Goal: Task Accomplishment & Management: Complete application form

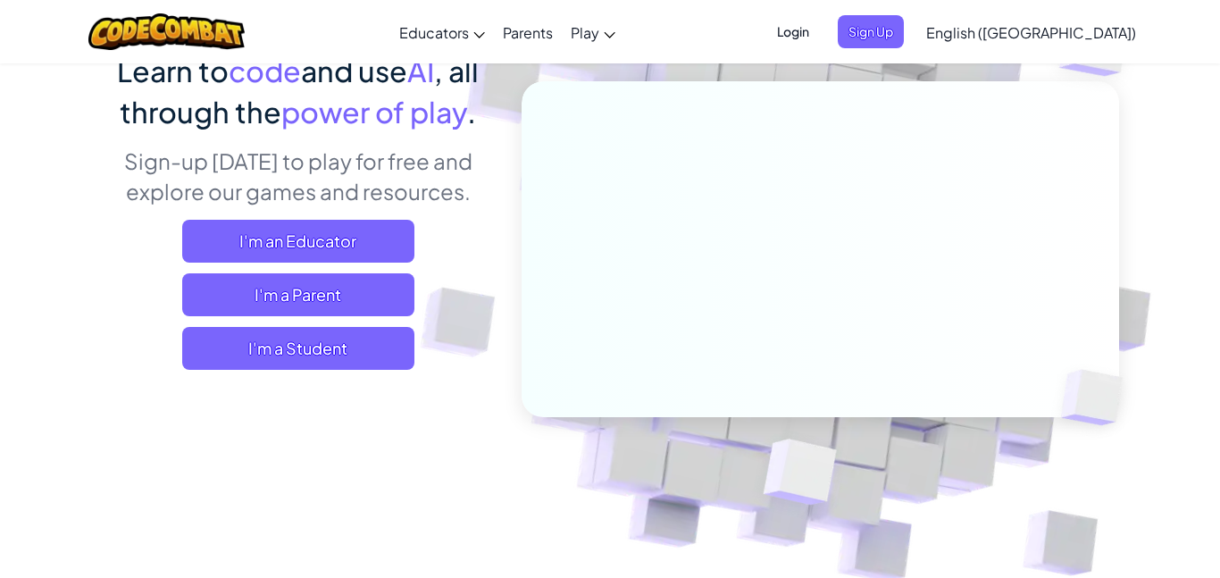
scroll to position [165, 0]
click at [904, 31] on span "Sign Up" at bounding box center [871, 31] width 66 height 33
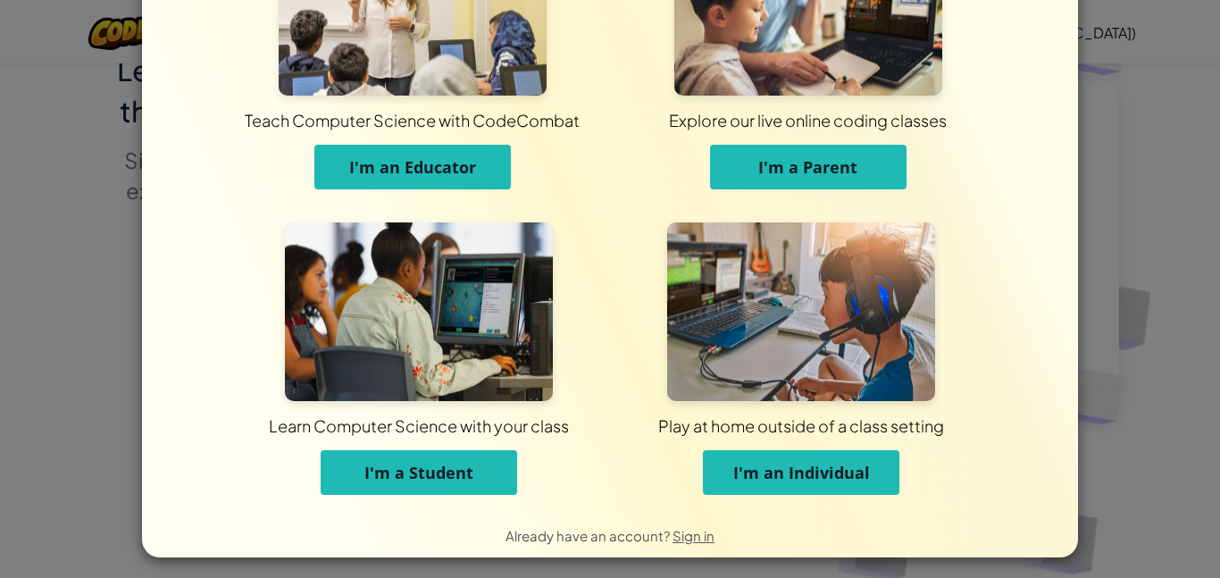
scroll to position [130, 0]
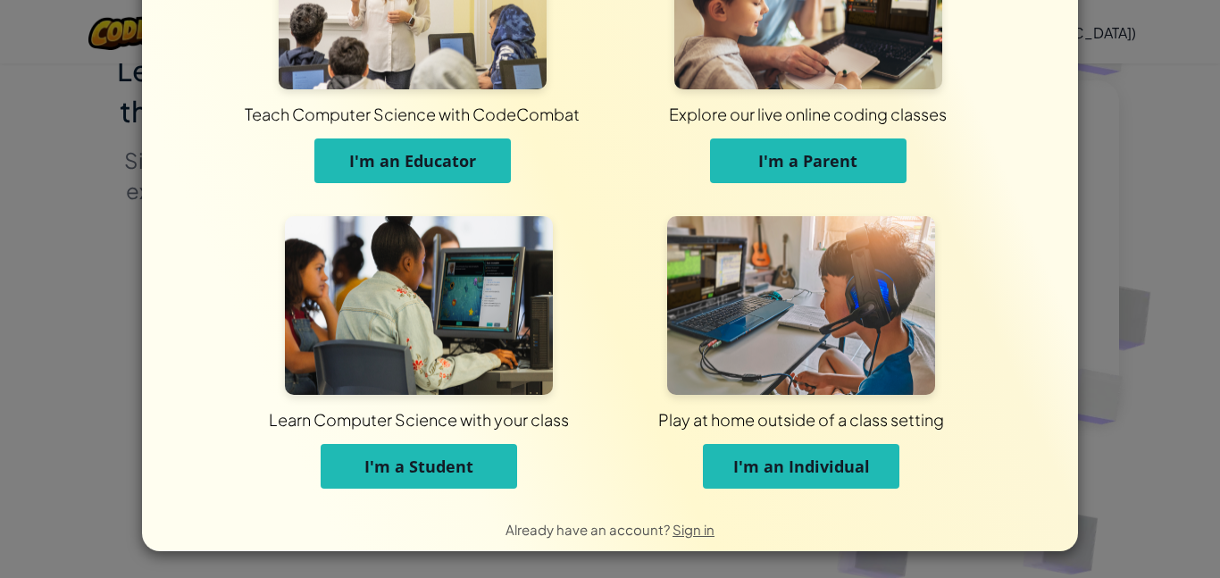
click at [760, 458] on span "I'm an Individual" at bounding box center [801, 466] width 137 height 21
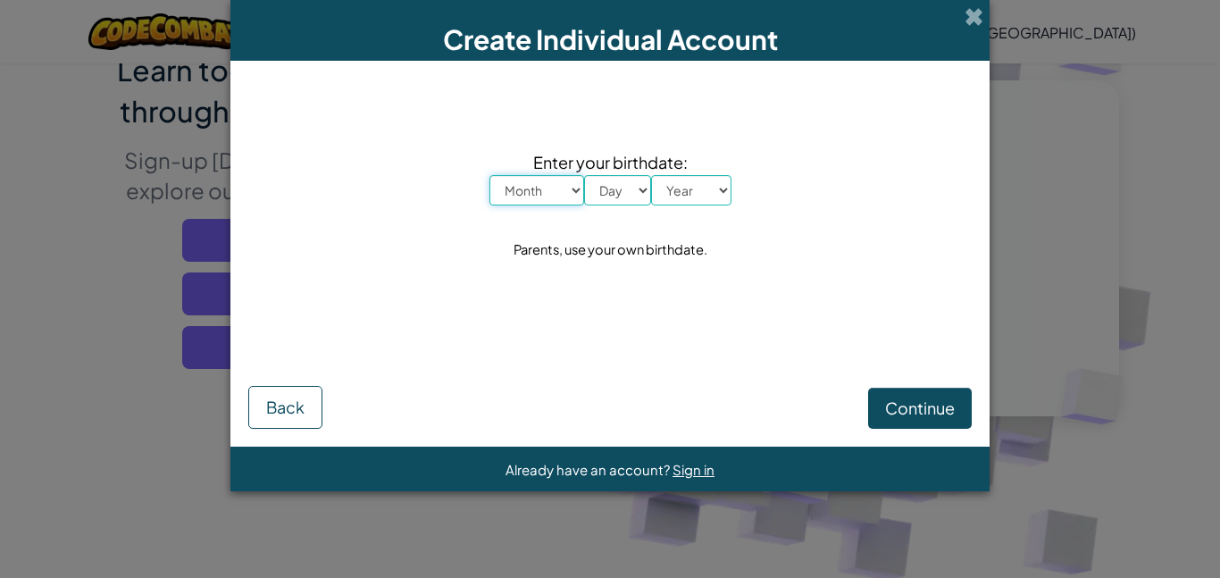
scroll to position [0, 0]
click at [540, 200] on select "Month January February March April May June July August September October Novem…" at bounding box center [537, 190] width 95 height 30
select select "11"
click at [490, 175] on select "Month January February March April May June July August September October Novem…" at bounding box center [537, 190] width 95 height 30
click at [635, 197] on select "Day 1 2 3 4 5 6 7 8 9 10 11 12 13 14 15 16 17 18 19 20 21 22 23 24 25 26 27 28 …" at bounding box center [617, 190] width 67 height 30
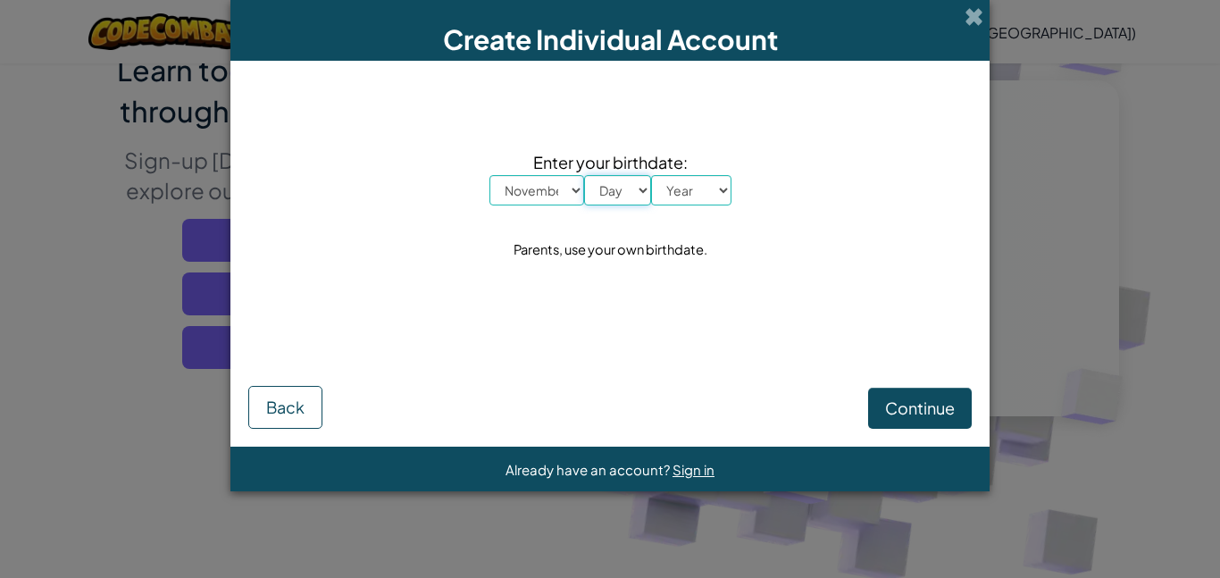
select select "14"
click at [584, 175] on select "Day 1 2 3 4 5 6 7 8 9 10 11 12 13 14 15 16 17 18 19 20 21 22 23 24 25 26 27 28 …" at bounding box center [617, 190] width 67 height 30
click at [680, 202] on select "Year [DATE] 2024 2023 2022 2021 2020 2019 2018 2017 2016 2015 2014 2013 2012 20…" at bounding box center [691, 190] width 80 height 30
select select "2008"
click at [651, 175] on select "Year [DATE] 2024 2023 2022 2021 2020 2019 2018 2017 2016 2015 2014 2013 2012 20…" at bounding box center [691, 190] width 80 height 30
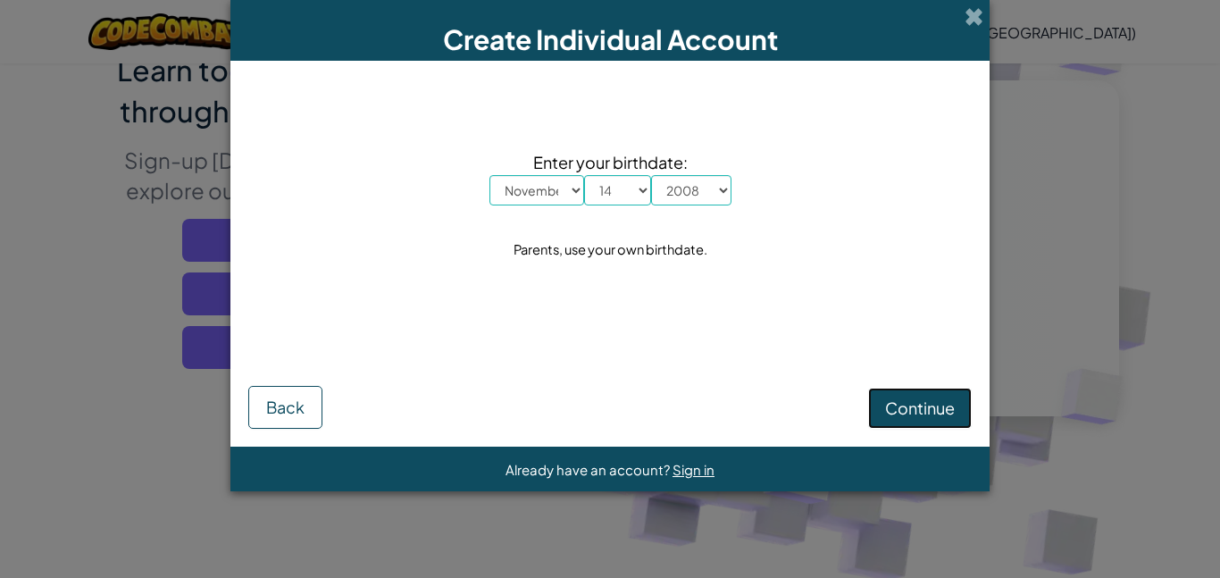
click at [916, 415] on span "Continue" at bounding box center [920, 408] width 70 height 21
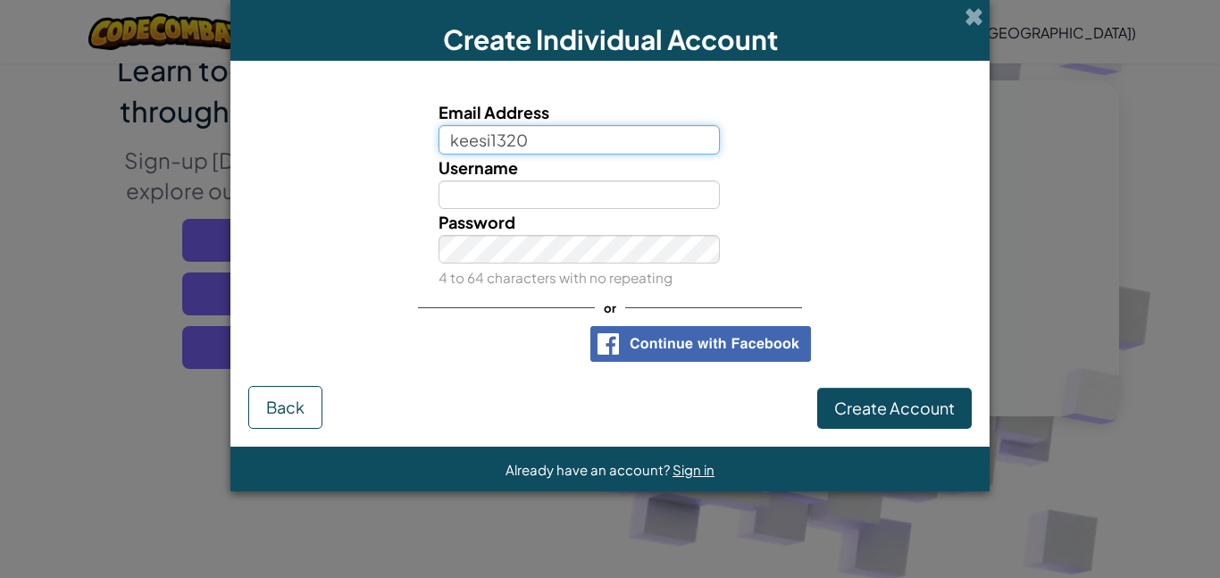
click at [632, 138] on input "keesi1320" at bounding box center [580, 139] width 282 height 29
type input "[EMAIL_ADDRESS][DOMAIN_NAME]"
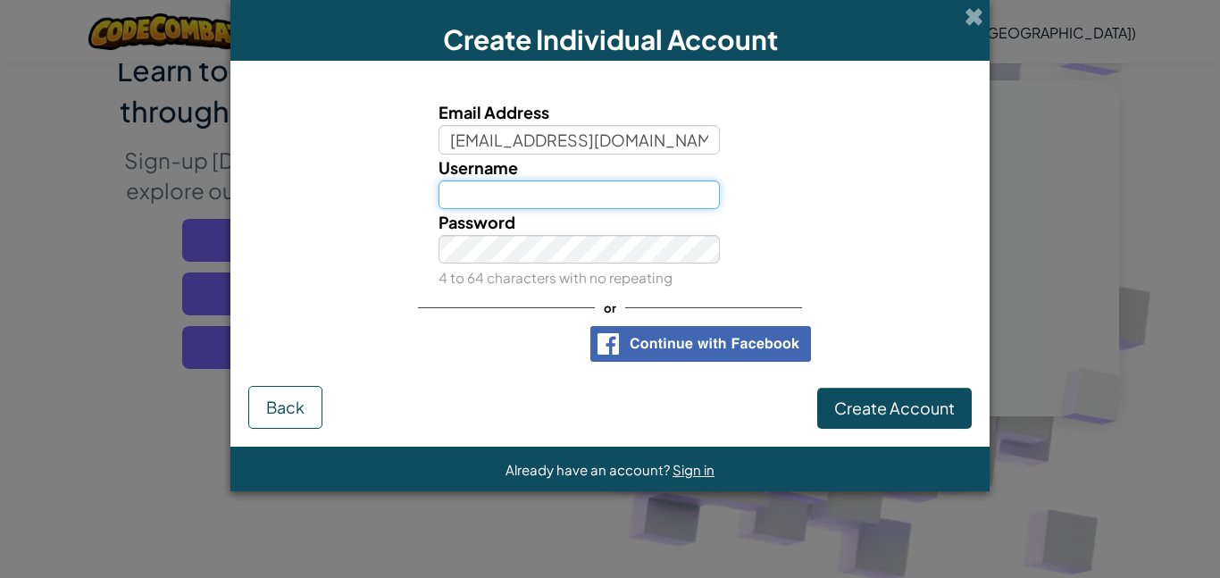
click at [653, 189] on input "Username" at bounding box center [580, 194] width 282 height 29
type input "Gloobyboy"
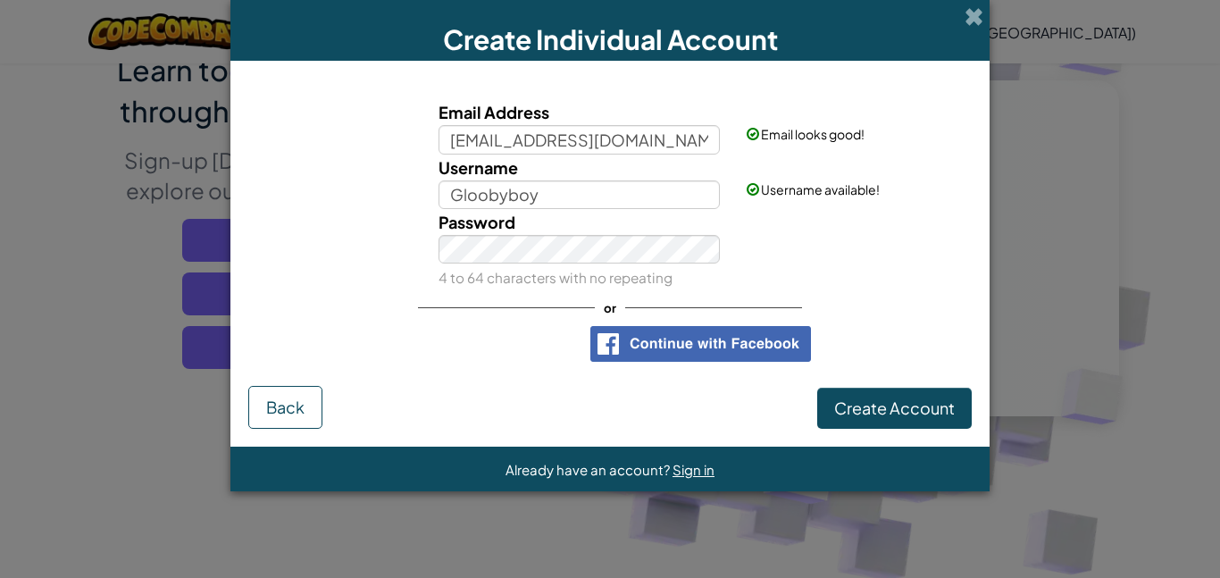
click at [888, 239] on div "Password 4 to 64 characters with no repeating" at bounding box center [609, 249] width 741 height 81
click at [717, 379] on div "Email Address [EMAIL_ADDRESS][DOMAIN_NAME] Email looks good! Username Gloobyboy…" at bounding box center [610, 231] width 724 height 305
click at [910, 398] on span "Create Account" at bounding box center [894, 408] width 121 height 21
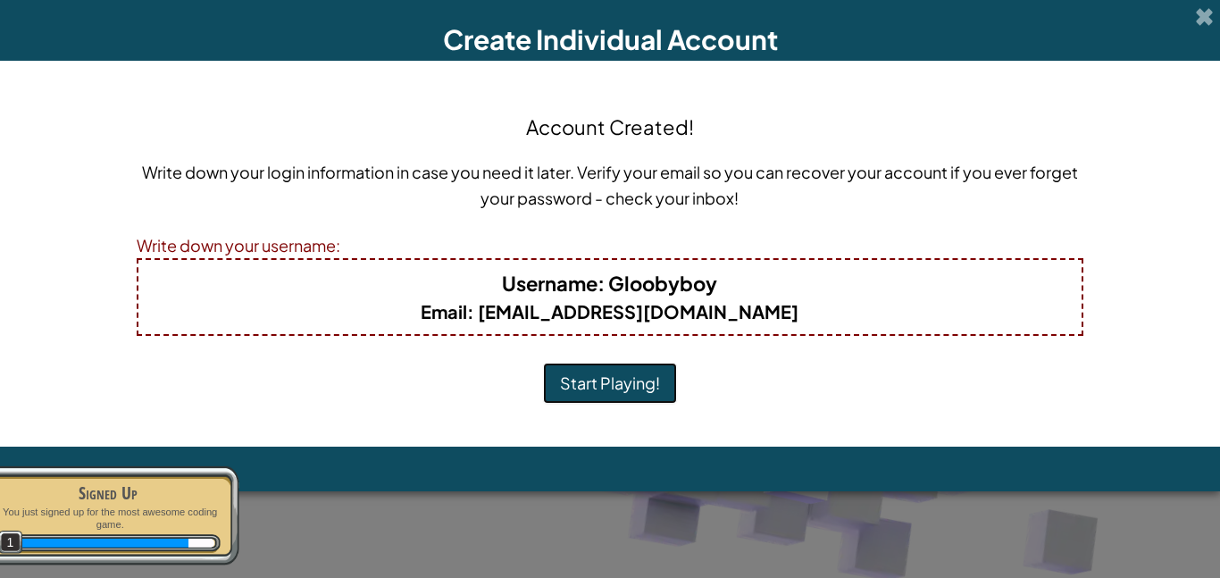
click at [600, 389] on button "Start Playing!" at bounding box center [610, 383] width 134 height 41
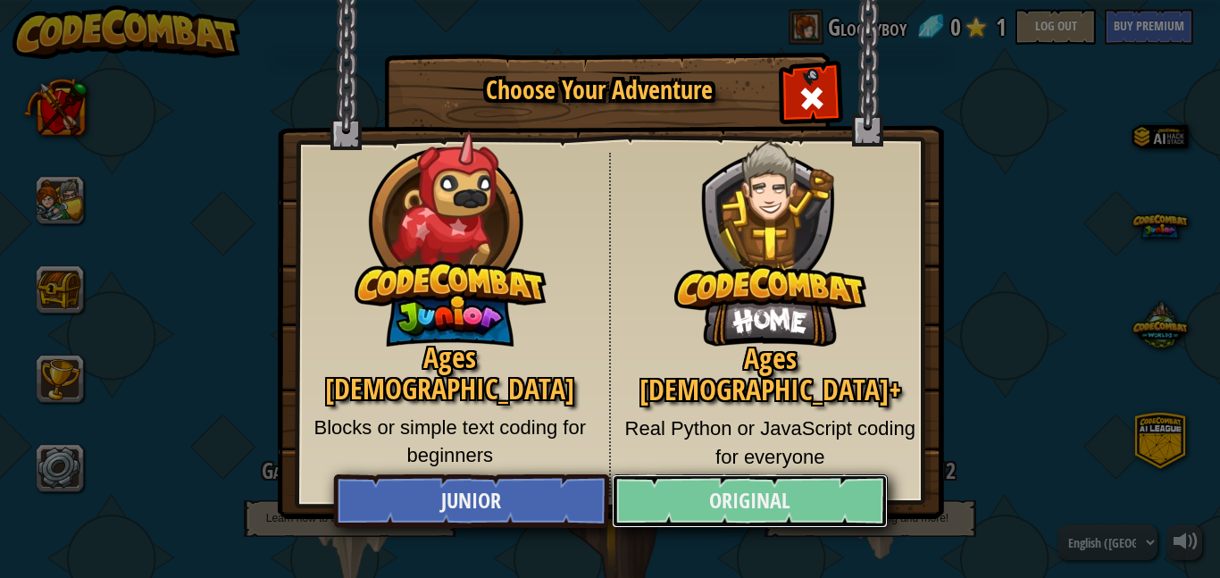
click at [770, 514] on link "Original" at bounding box center [749, 501] width 275 height 54
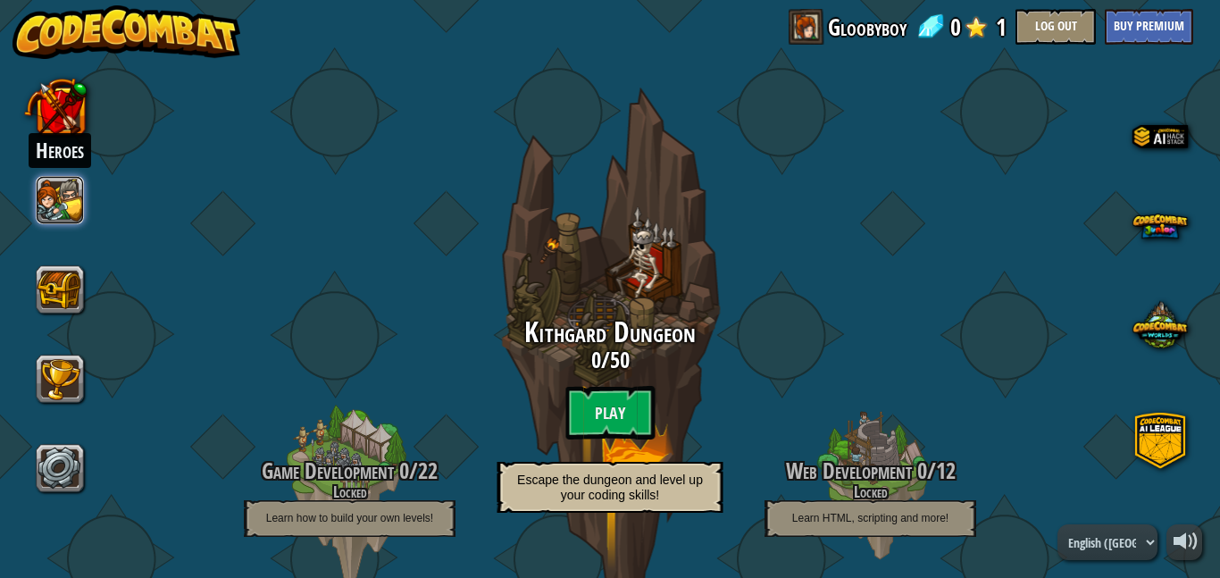
click at [52, 197] on button at bounding box center [61, 200] width 48 height 48
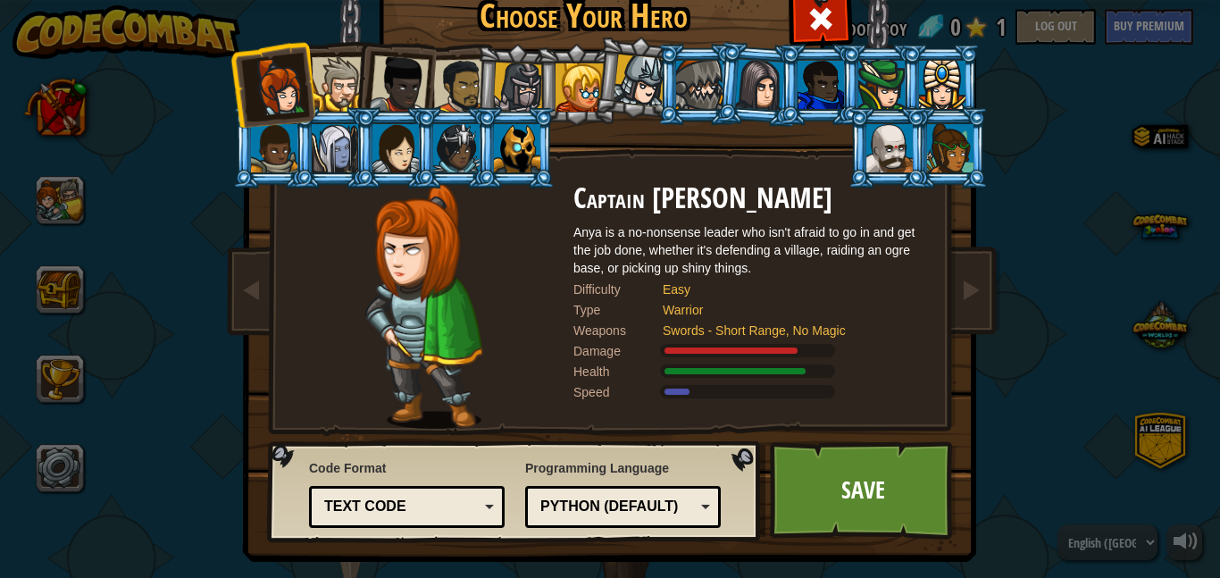
click at [380, 63] on div at bounding box center [399, 84] width 59 height 59
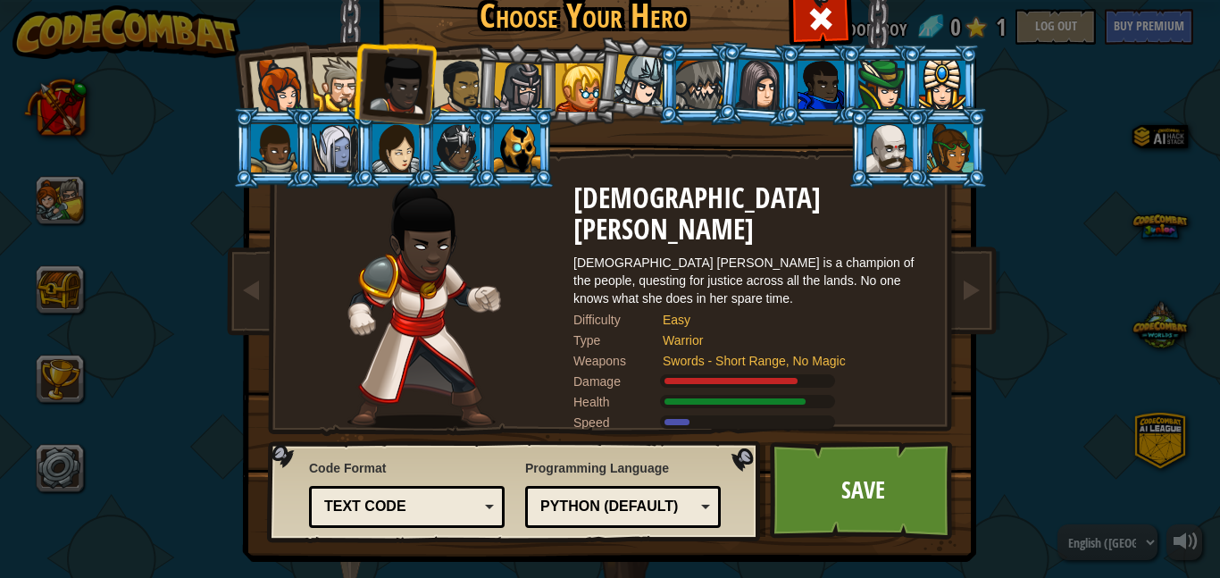
click at [517, 78] on div at bounding box center [518, 88] width 51 height 51
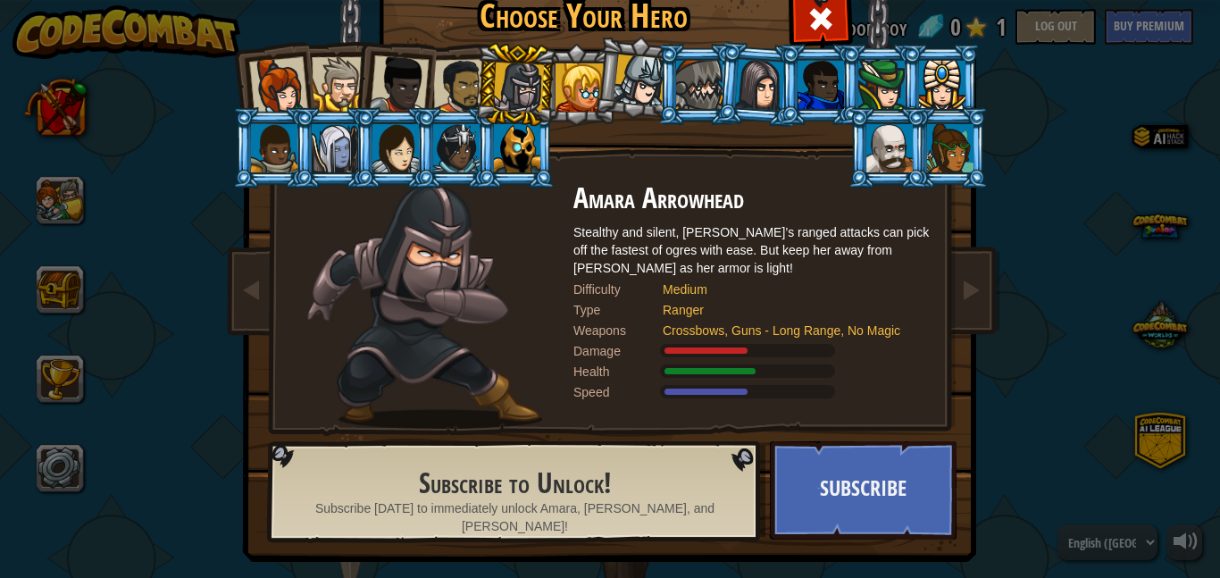
click at [705, 83] on div at bounding box center [699, 85] width 46 height 48
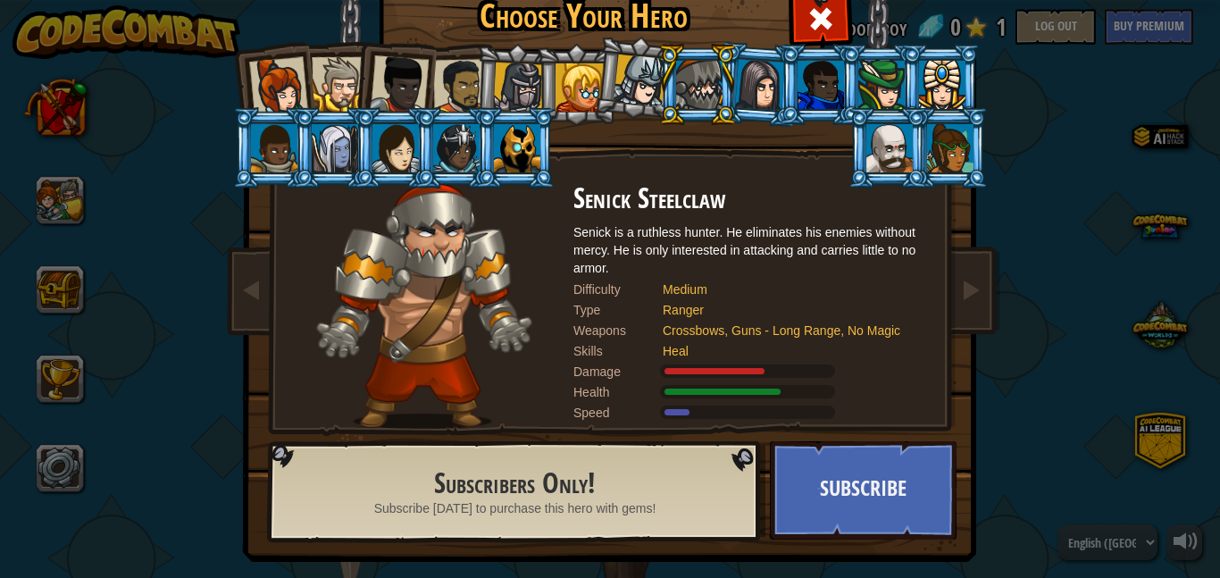
click at [605, 80] on li at bounding box center [636, 77] width 88 height 89
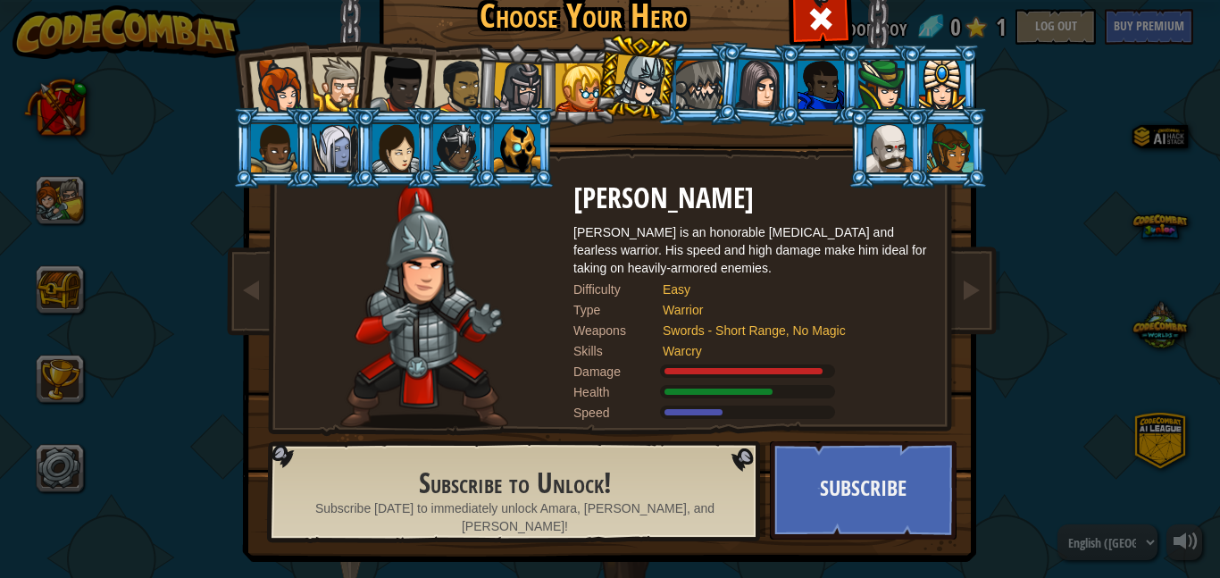
click at [579, 86] on div at bounding box center [580, 87] width 48 height 48
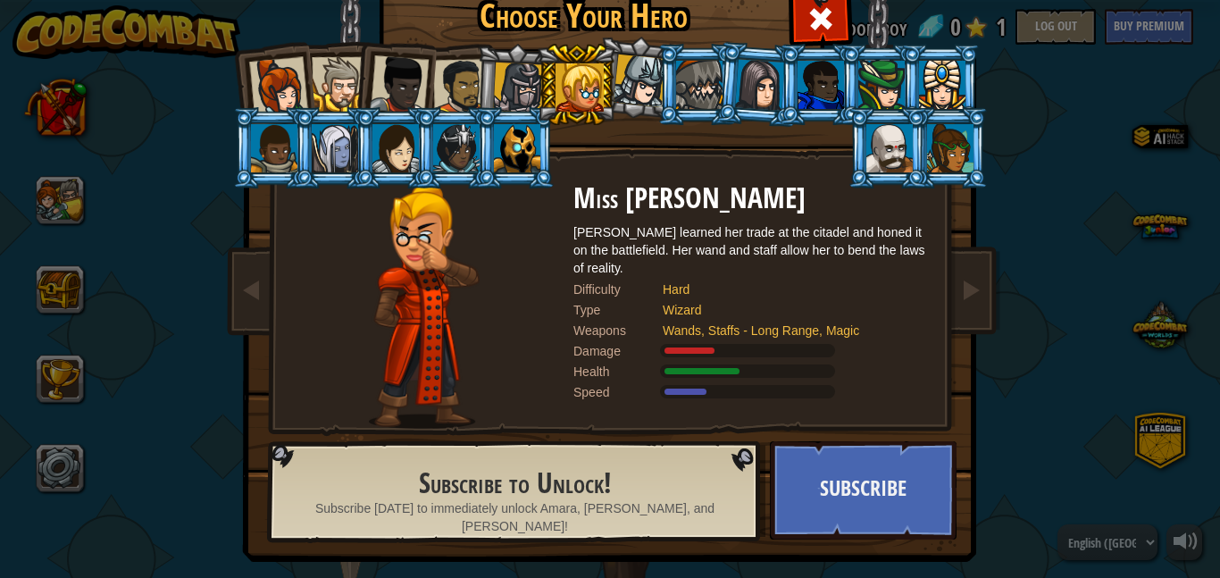
click at [637, 74] on div at bounding box center [640, 80] width 53 height 53
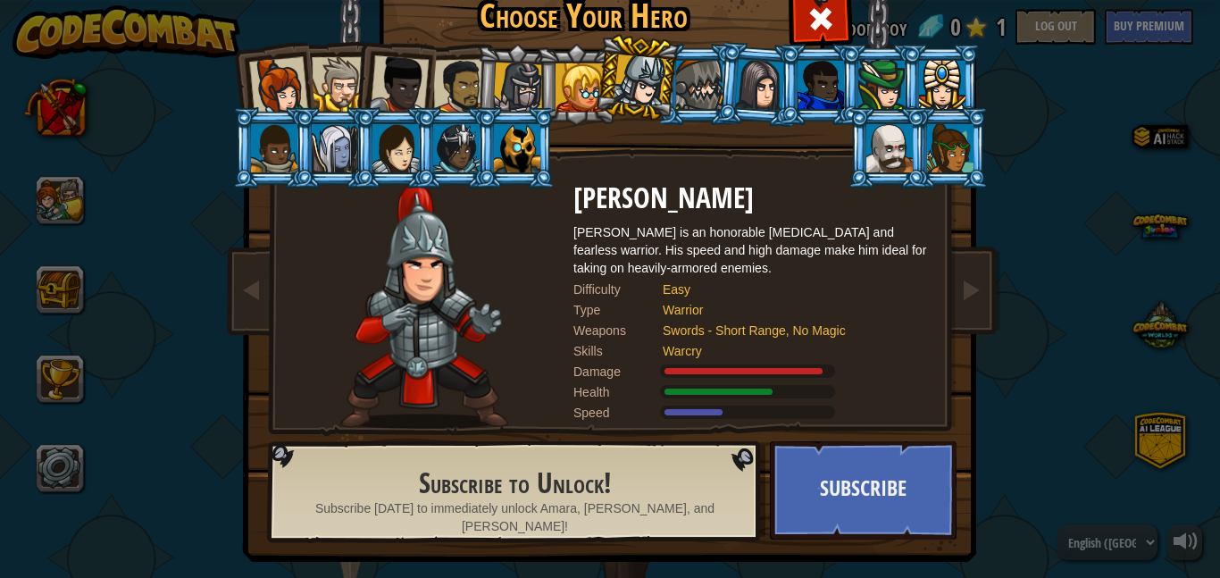
click at [582, 68] on div at bounding box center [580, 87] width 48 height 48
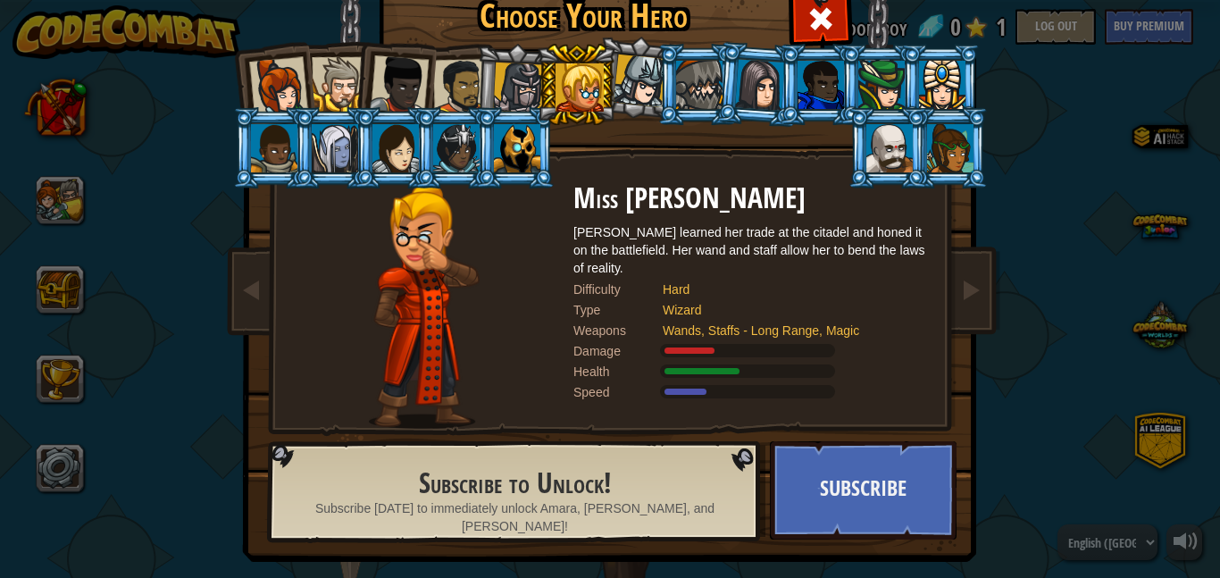
click at [532, 73] on div at bounding box center [518, 88] width 51 height 51
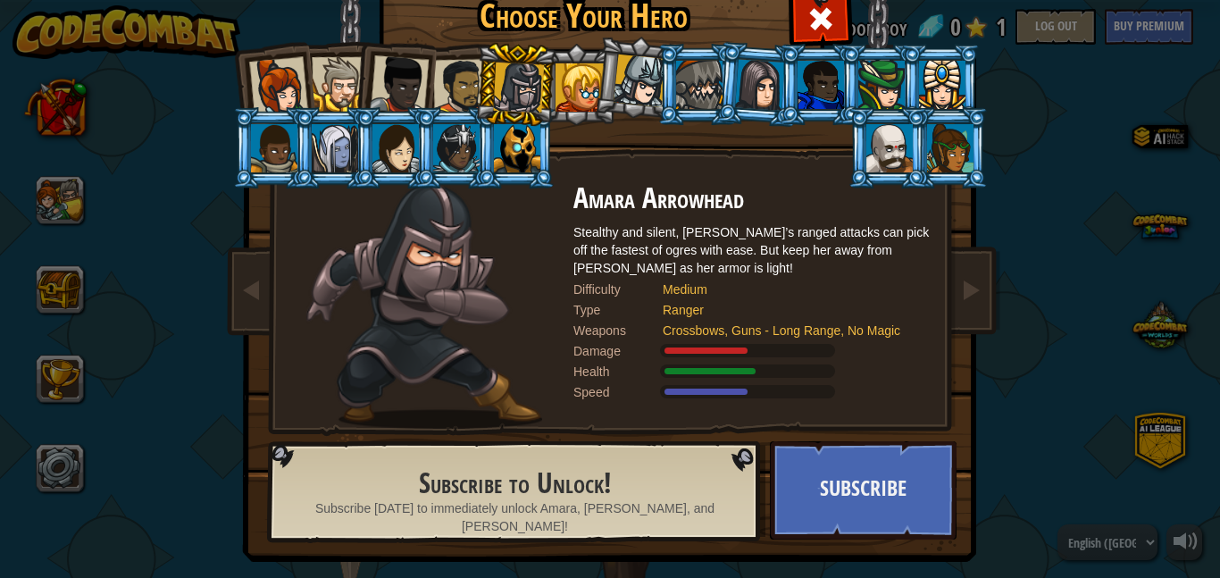
click at [451, 66] on div at bounding box center [460, 86] width 55 height 55
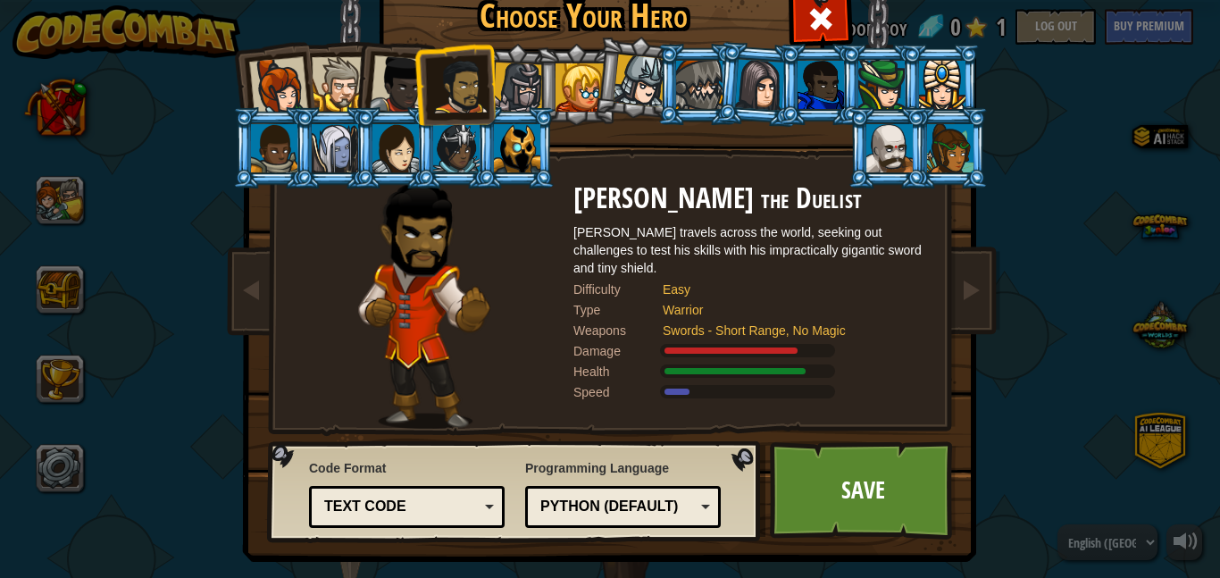
drag, startPoint x: 410, startPoint y: 70, endPoint x: 423, endPoint y: 282, distance: 213.0
click at [423, 282] on div "Captain Anya Weston Anya is a no-nonsense leader who isn't afraid to go in and …" at bounding box center [610, 229] width 670 height 389
click at [288, 81] on div at bounding box center [278, 86] width 59 height 59
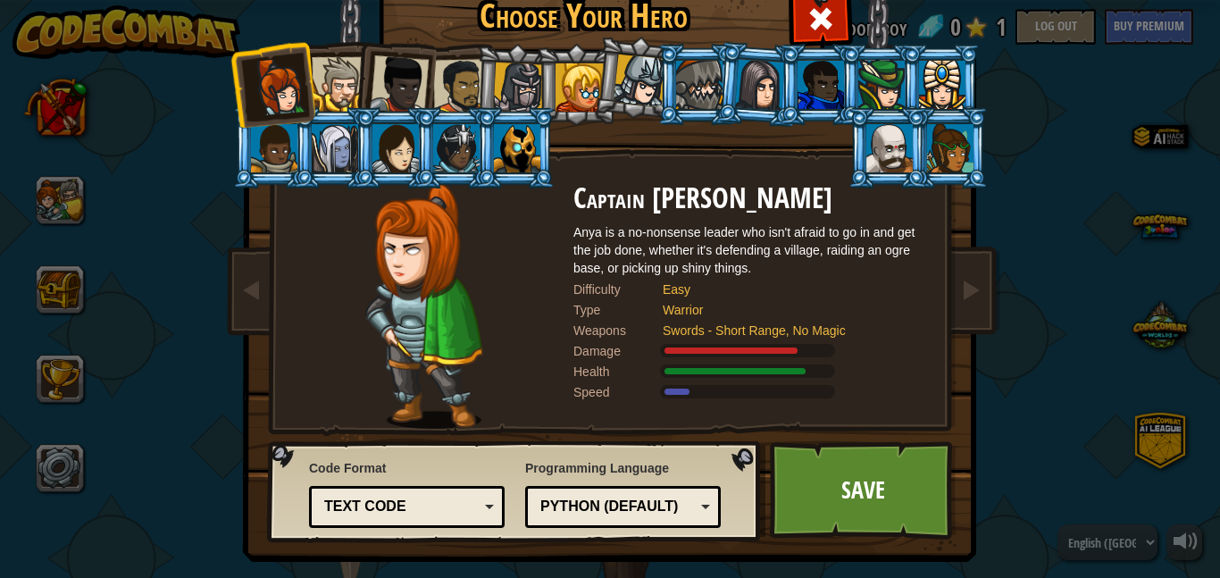
click at [428, 508] on div "Text code" at bounding box center [401, 507] width 155 height 21
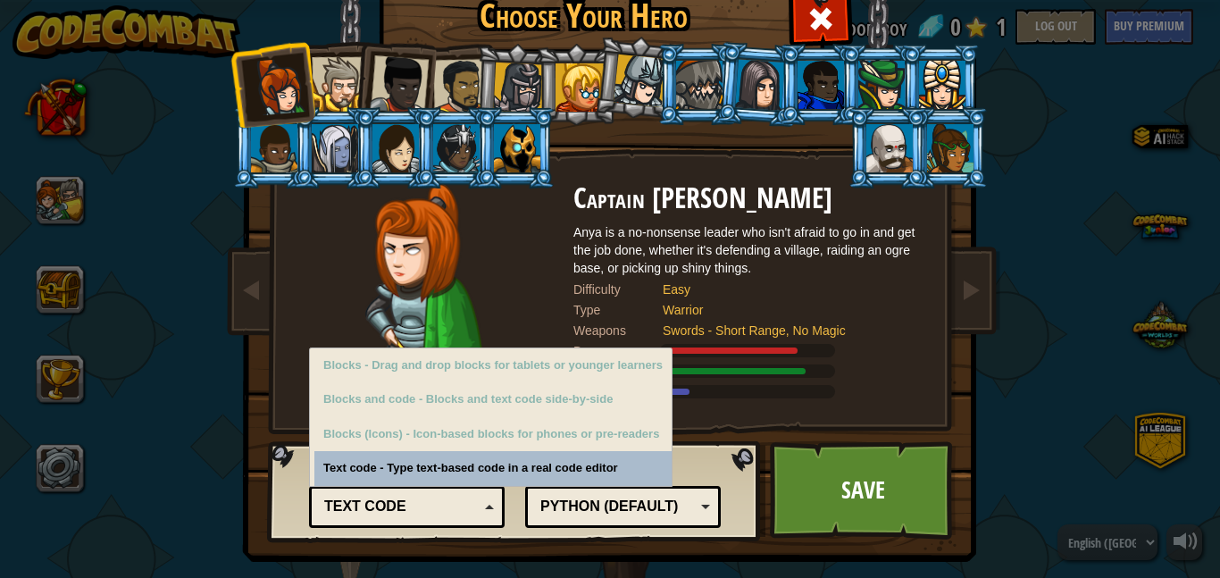
click at [428, 508] on div "Text code" at bounding box center [401, 507] width 155 height 21
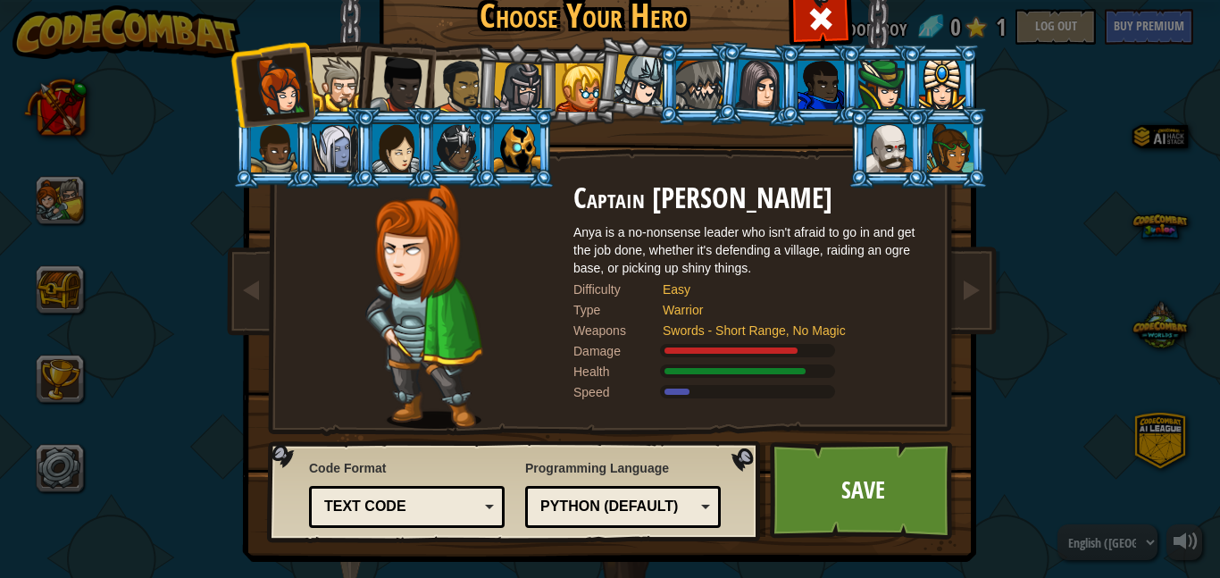
click at [612, 517] on div "Python (Default)" at bounding box center [623, 507] width 172 height 28
click at [685, 495] on div "Python (Default)" at bounding box center [623, 507] width 172 height 28
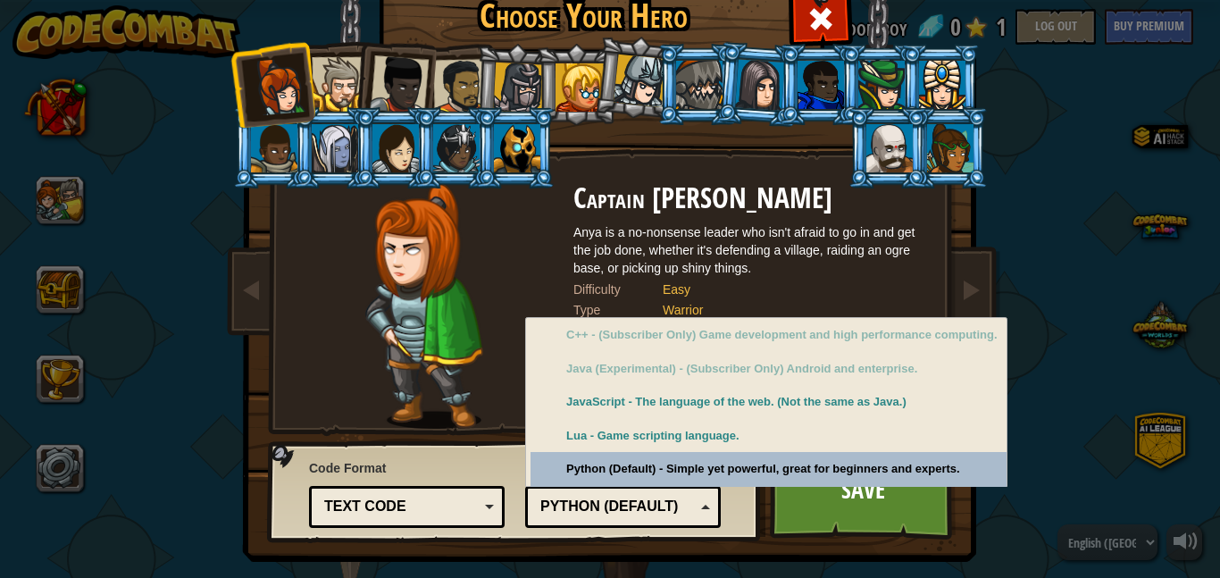
click at [697, 501] on div "Python (Default)" at bounding box center [623, 507] width 172 height 28
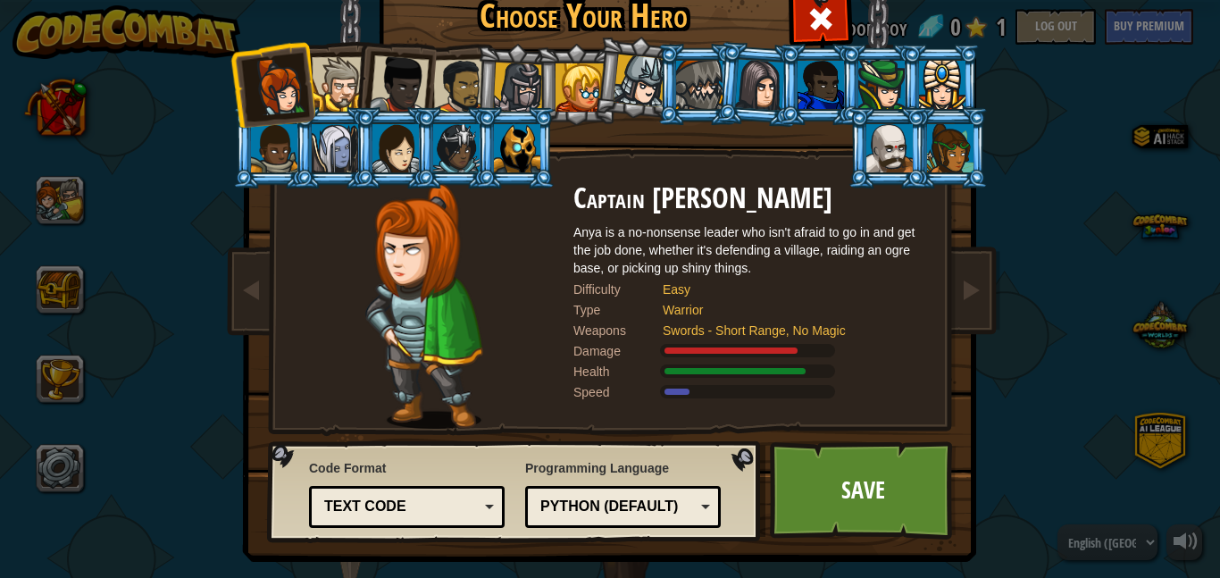
click at [343, 54] on li at bounding box center [333, 81] width 80 height 81
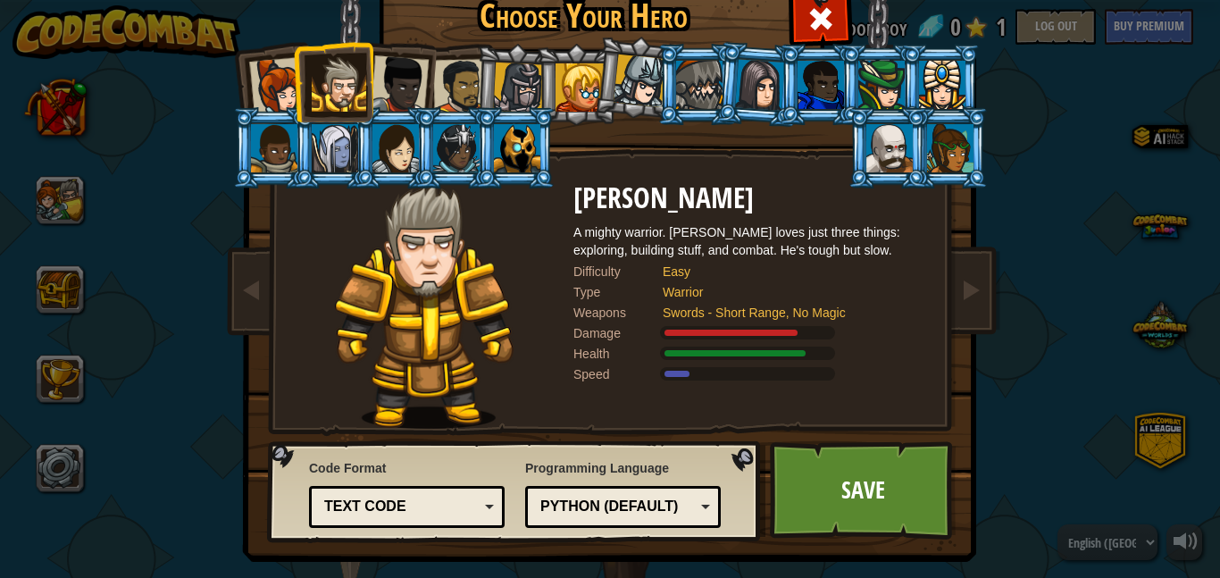
click at [536, 104] on li at bounding box center [576, 84] width 80 height 81
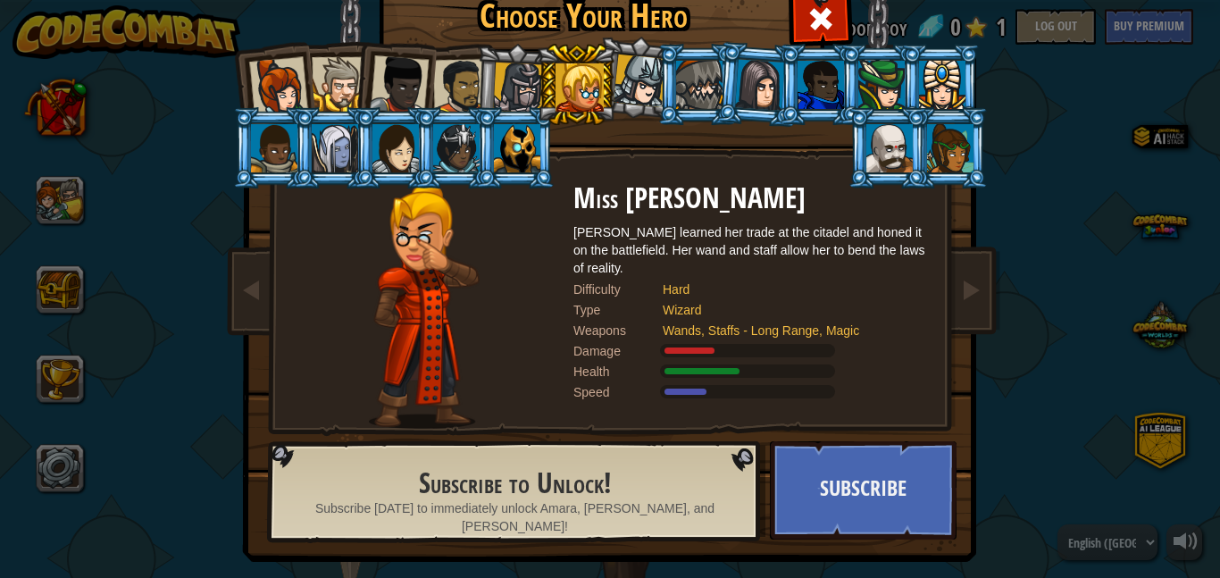
click at [414, 80] on div at bounding box center [399, 84] width 59 height 59
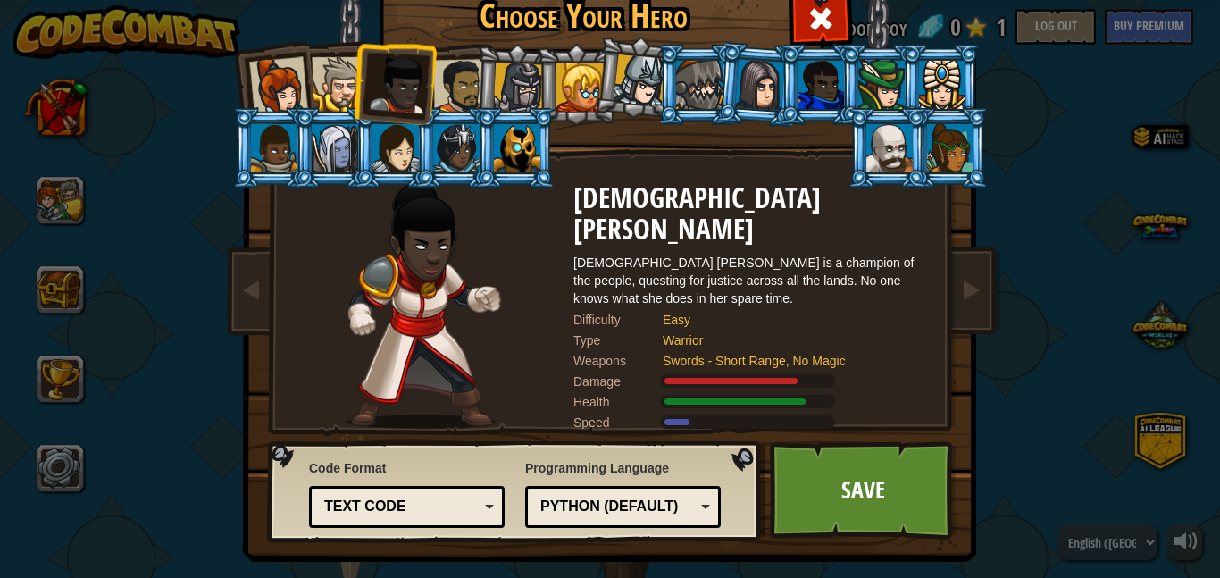
click at [352, 71] on div at bounding box center [339, 84] width 54 height 54
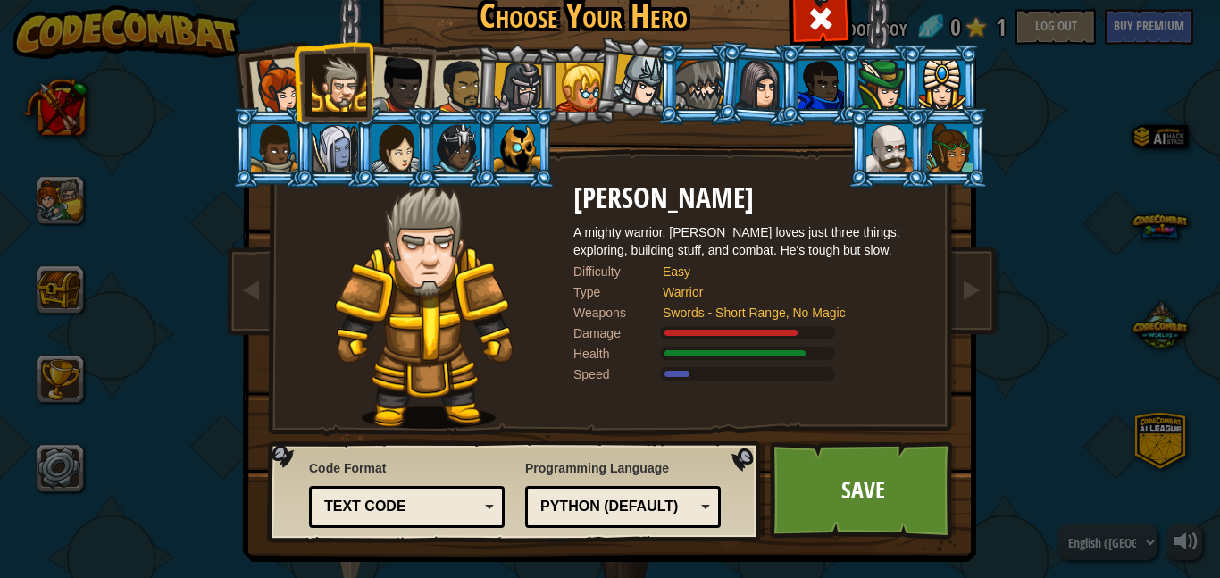
click at [264, 70] on div at bounding box center [278, 86] width 59 height 59
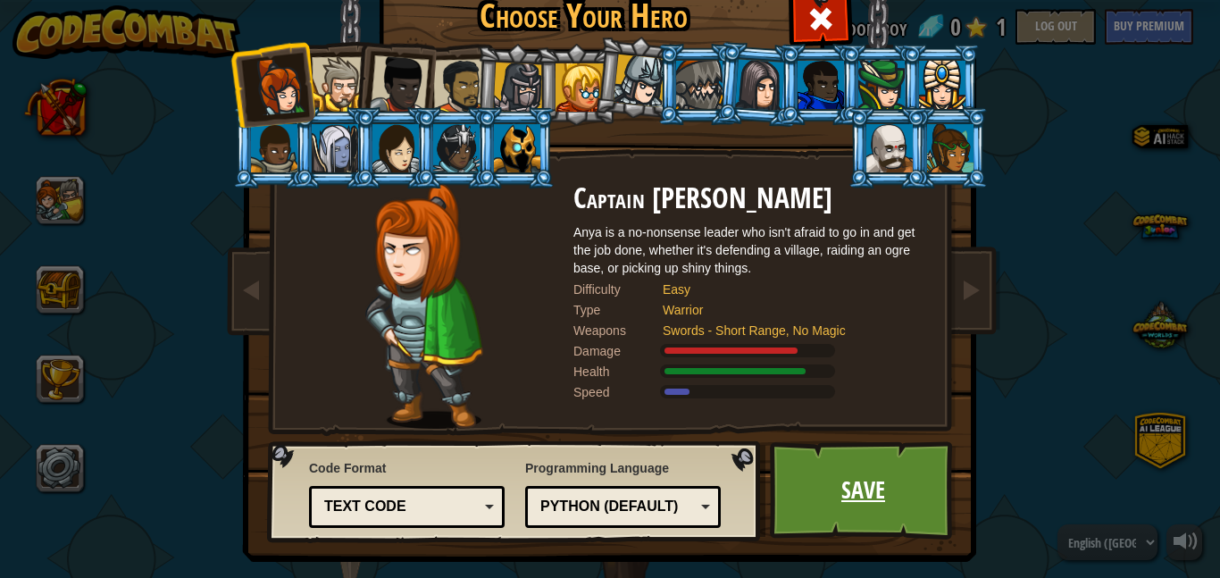
click at [837, 488] on link "Save" at bounding box center [863, 490] width 187 height 98
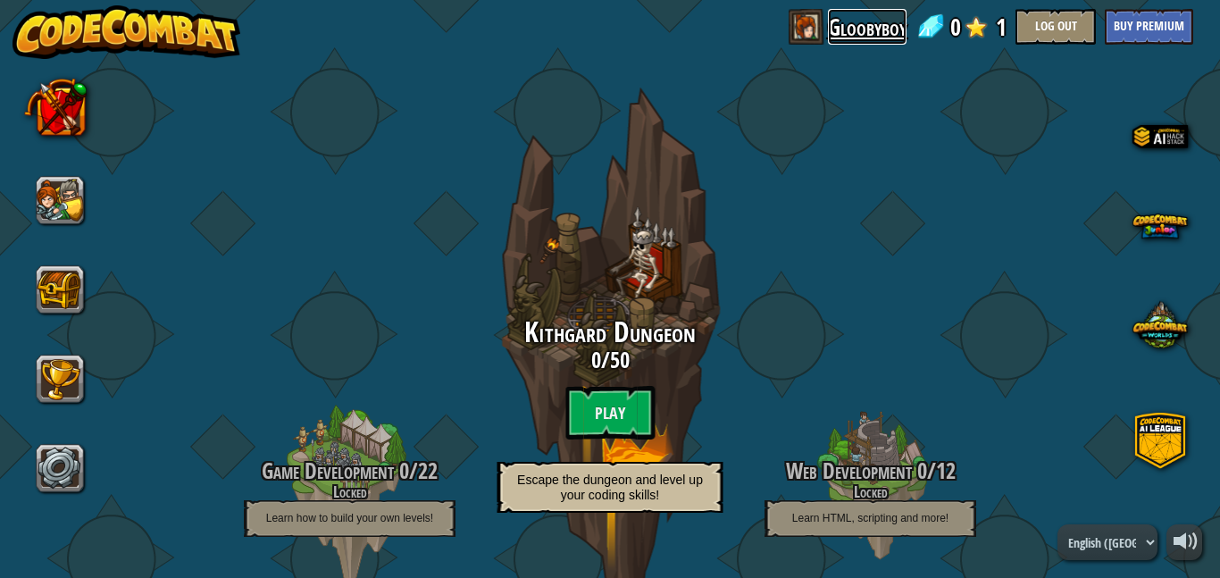
click at [836, 24] on link "Gloobyboy" at bounding box center [867, 27] width 79 height 36
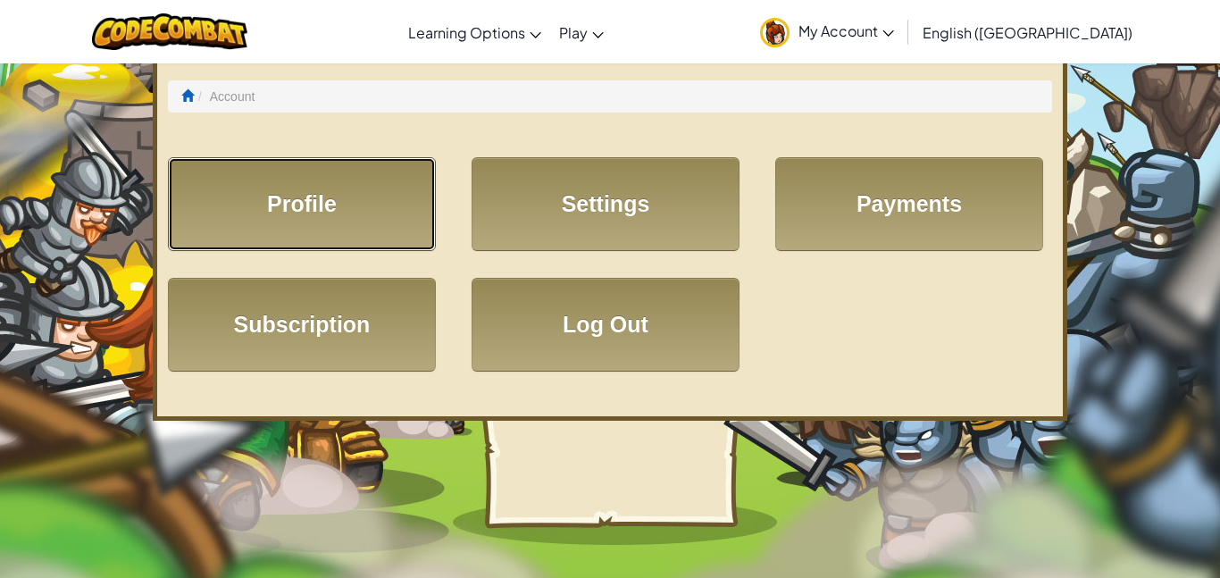
click at [299, 190] on link "Profile" at bounding box center [302, 204] width 268 height 94
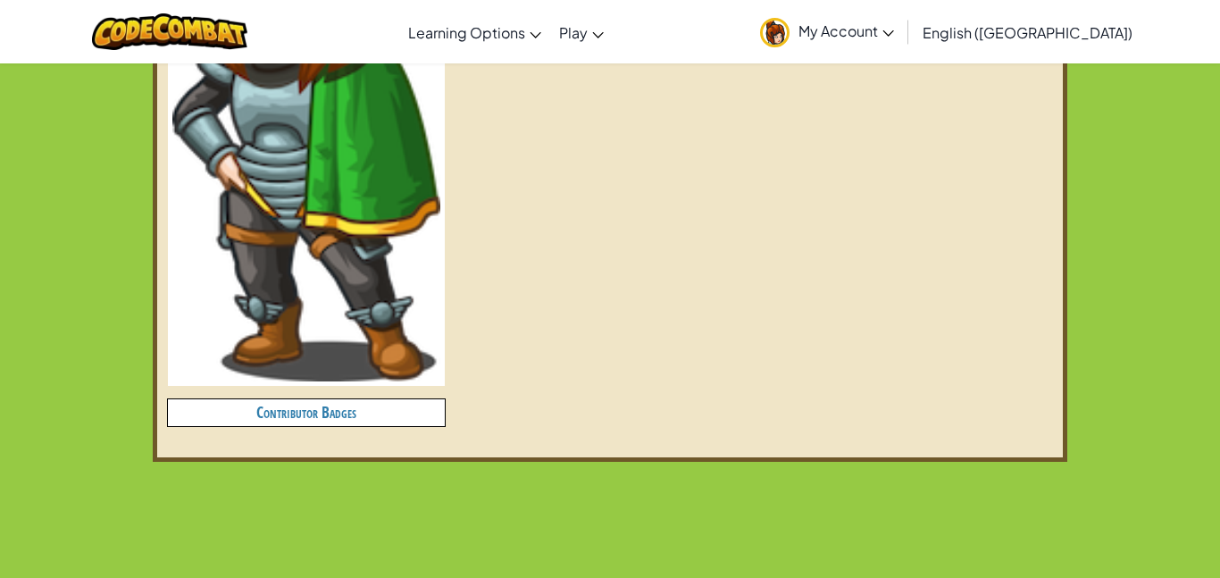
scroll to position [730, 0]
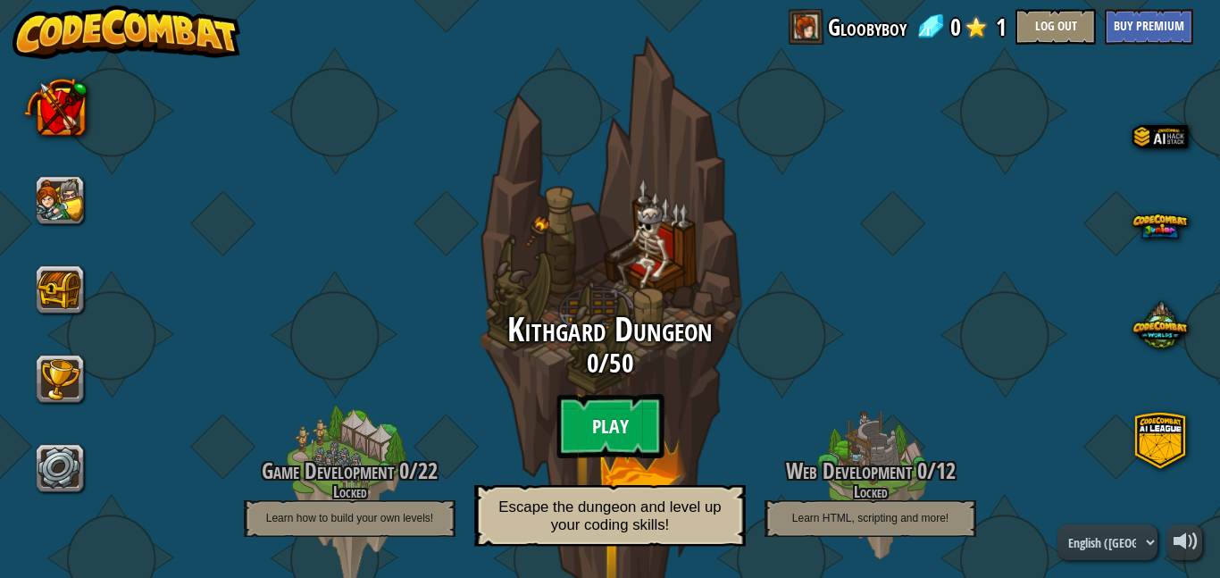
click at [622, 423] on btn "Play" at bounding box center [610, 426] width 107 height 64
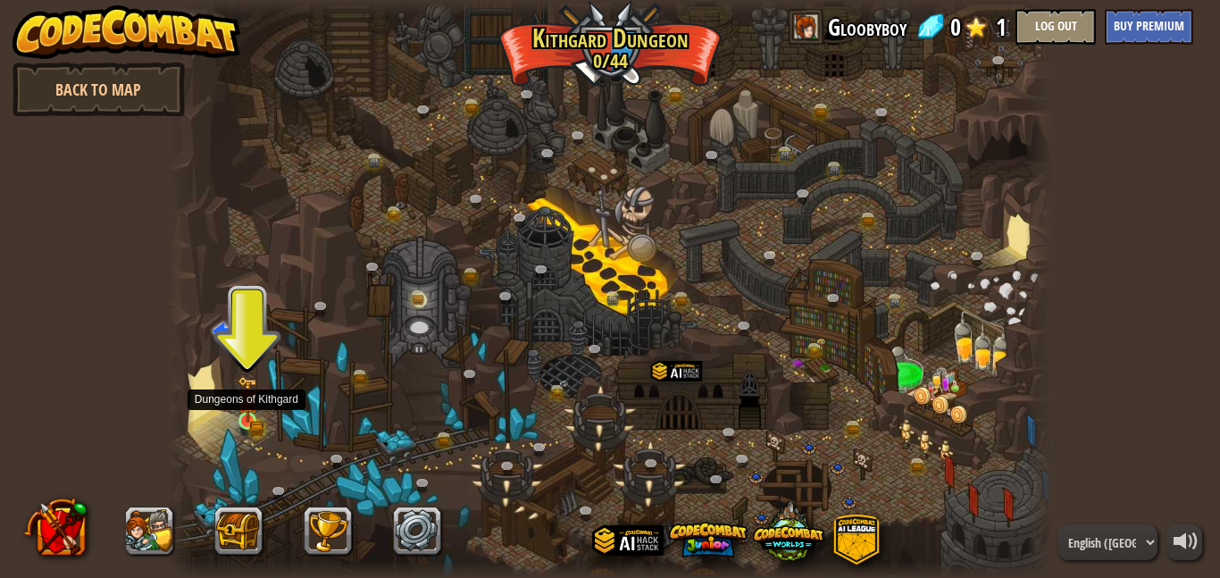
click at [246, 420] on img at bounding box center [248, 399] width 21 height 46
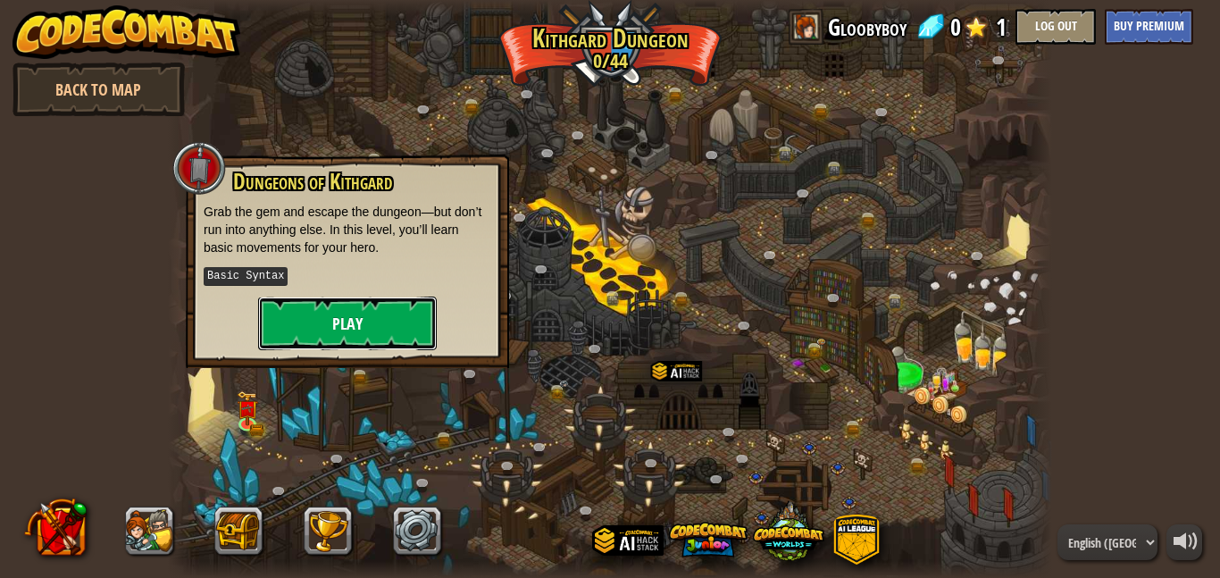
click at [327, 321] on button "Play" at bounding box center [347, 324] width 179 height 54
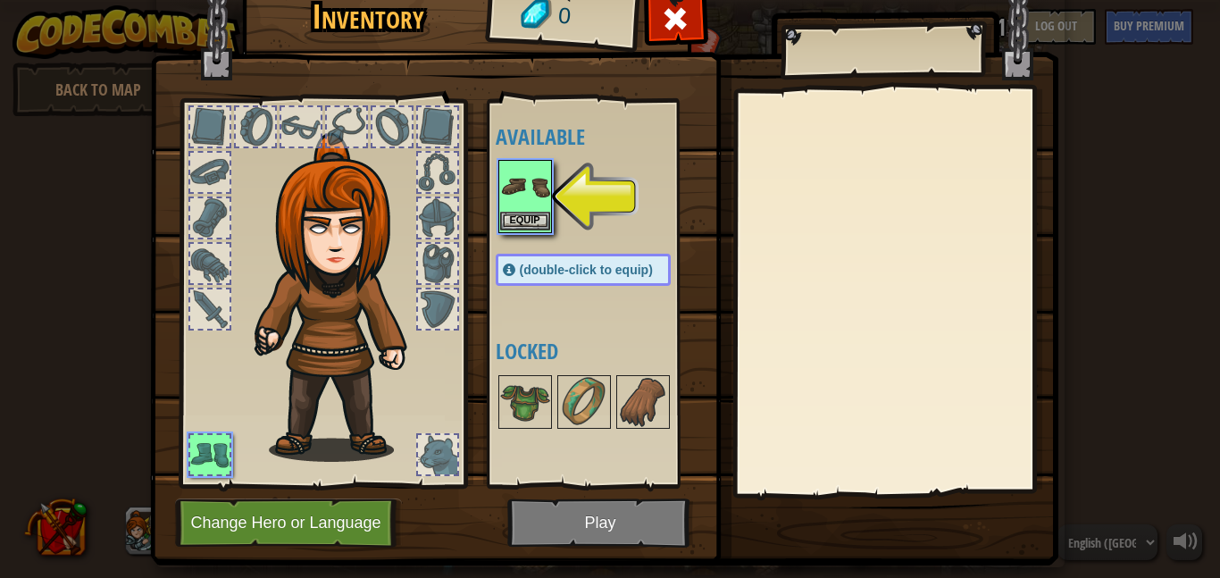
click at [540, 193] on img at bounding box center [525, 187] width 50 height 50
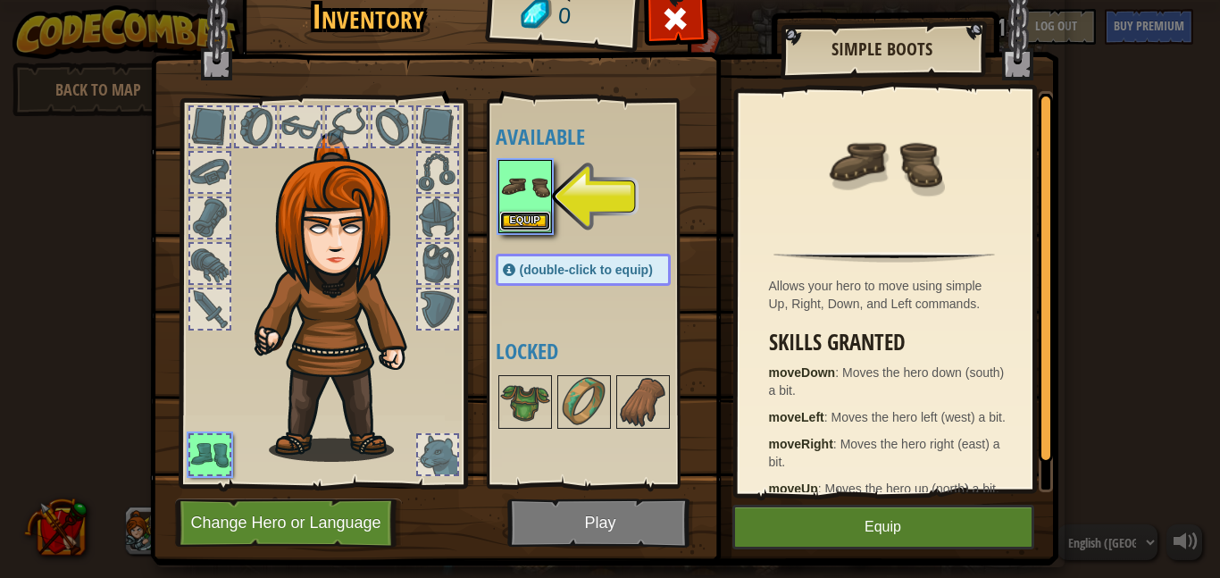
click at [537, 219] on button "Equip" at bounding box center [525, 221] width 50 height 19
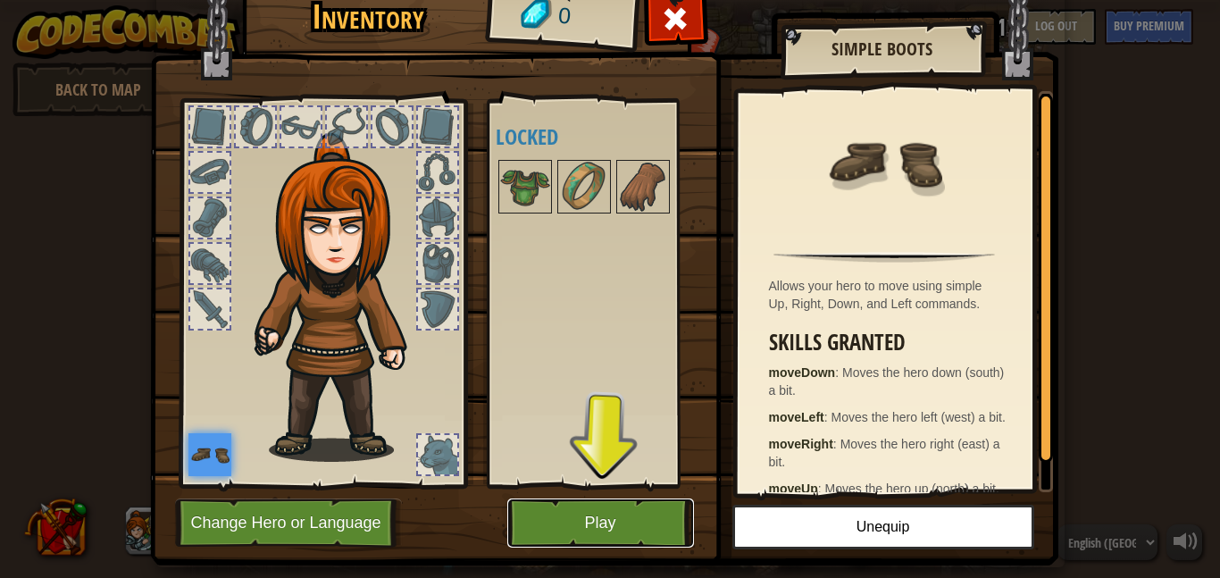
click at [575, 505] on button "Play" at bounding box center [600, 522] width 187 height 49
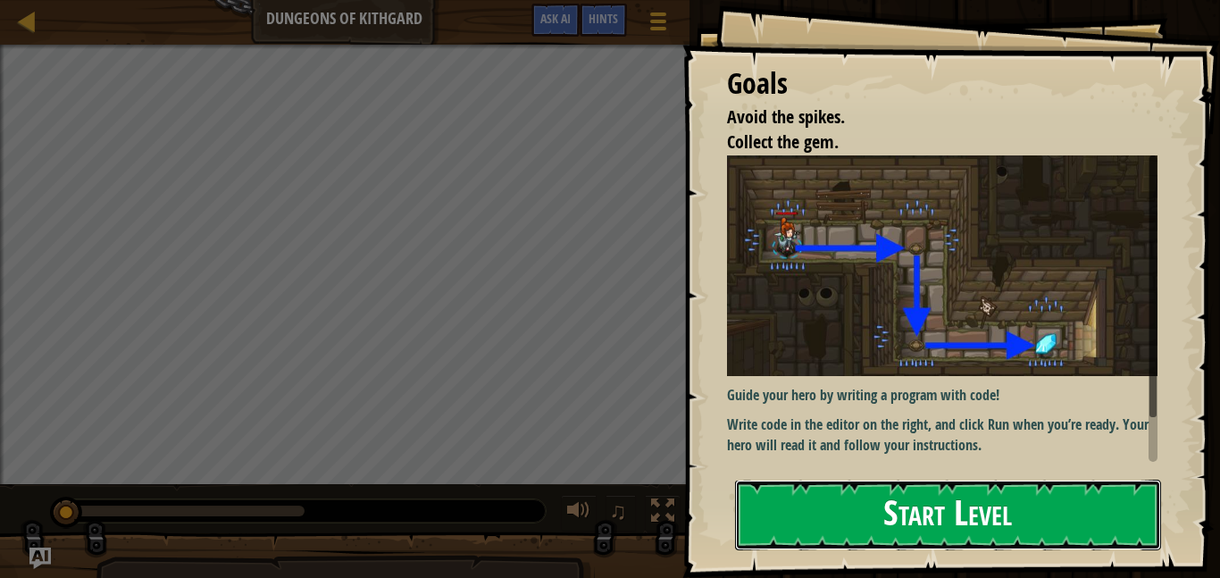
click at [843, 521] on button "Start Level" at bounding box center [948, 515] width 426 height 71
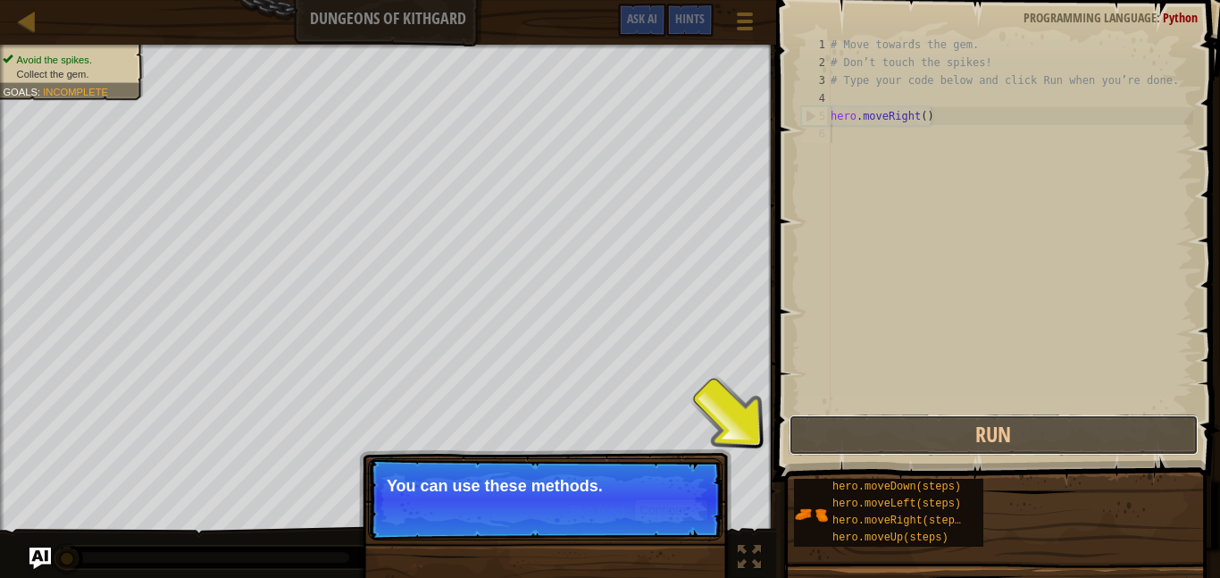
drag, startPoint x: 1044, startPoint y: 445, endPoint x: 917, endPoint y: 323, distance: 175.6
click at [917, 323] on div "1 2 3 4 5 6 # Move towards the gem. # Don’t touch the spikes! # Type your code …" at bounding box center [995, 276] width 449 height 534
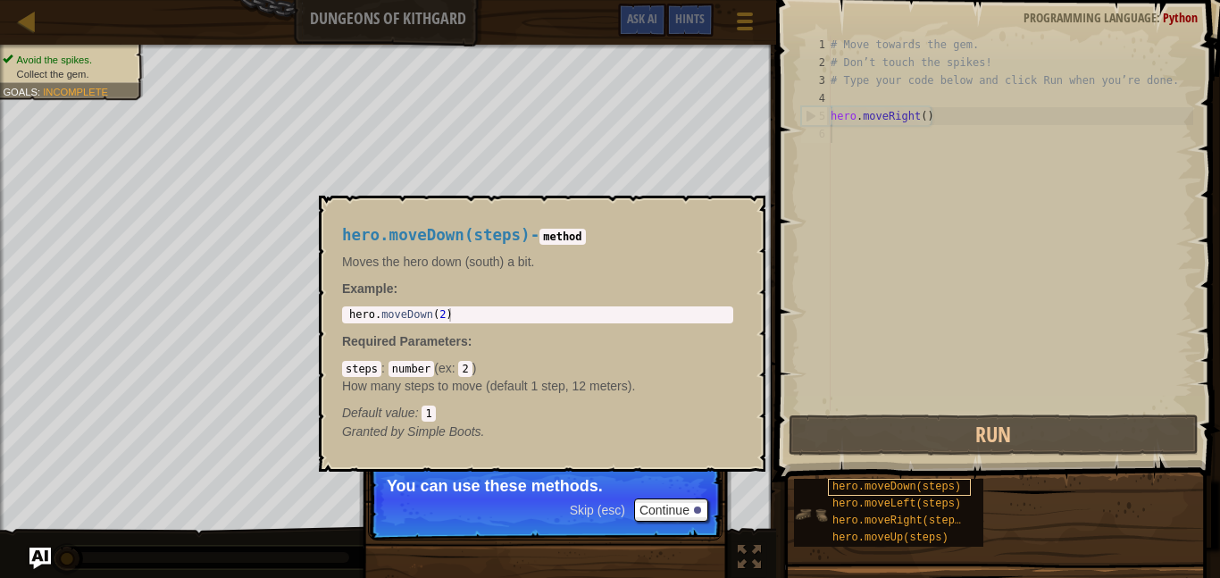
scroll to position [8, 0]
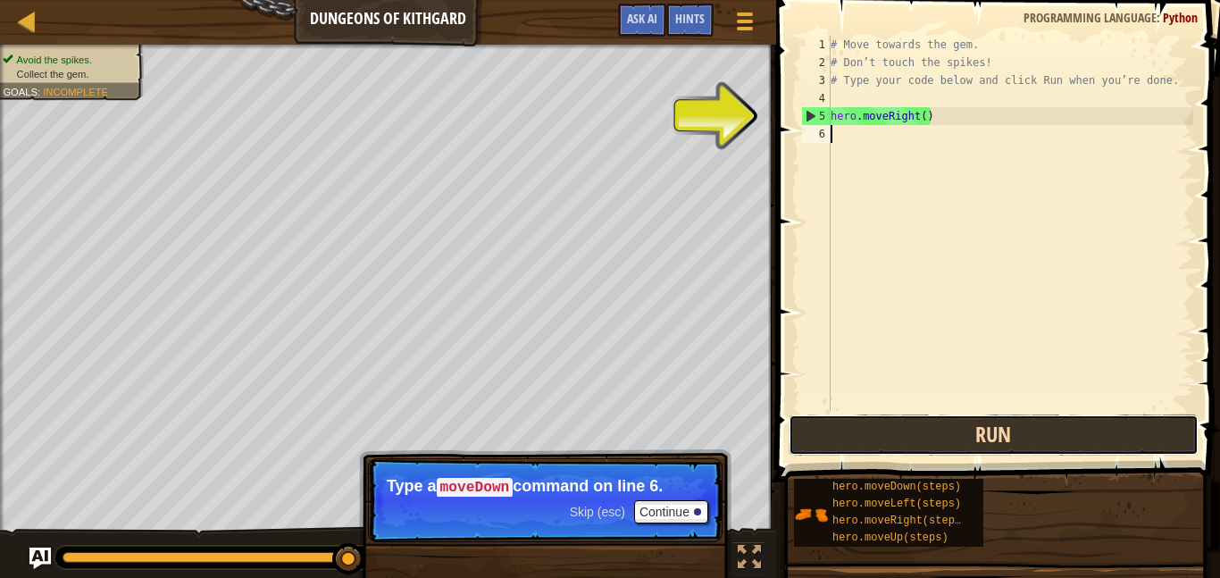
click at [938, 438] on button "Run" at bounding box center [994, 434] width 410 height 41
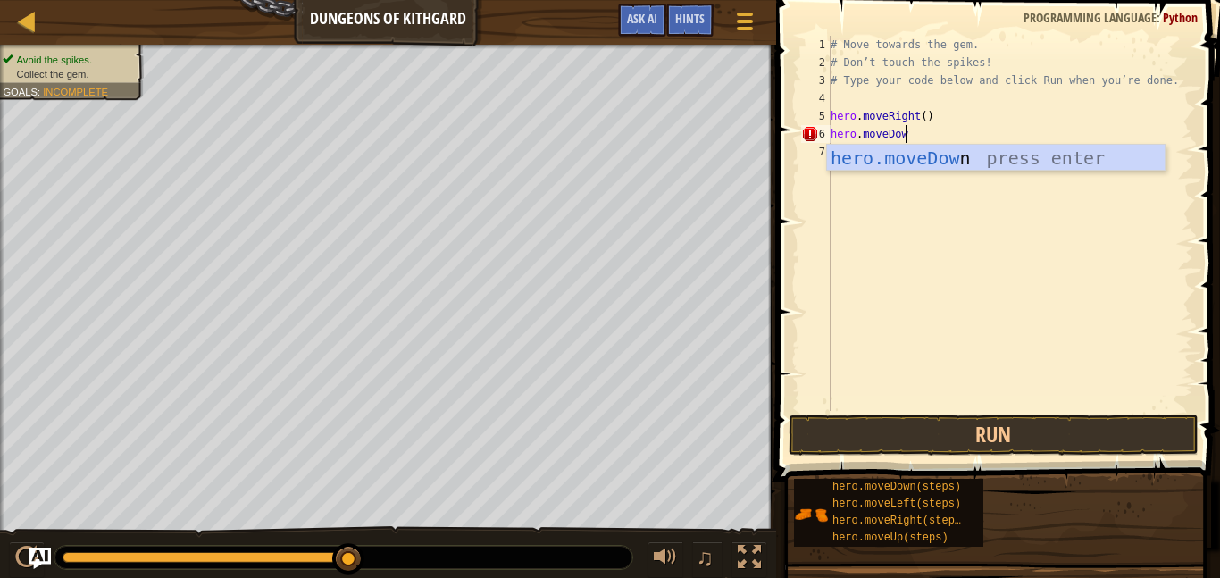
type textarea "hero.moveDown"
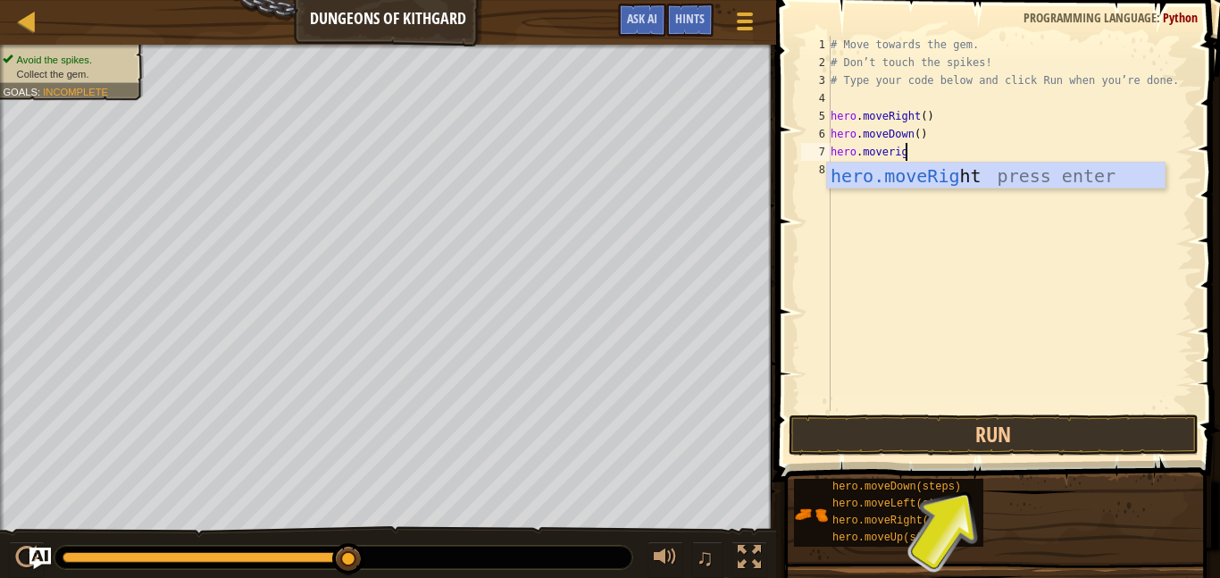
scroll to position [8, 11]
type textarea "hero.moverigh"
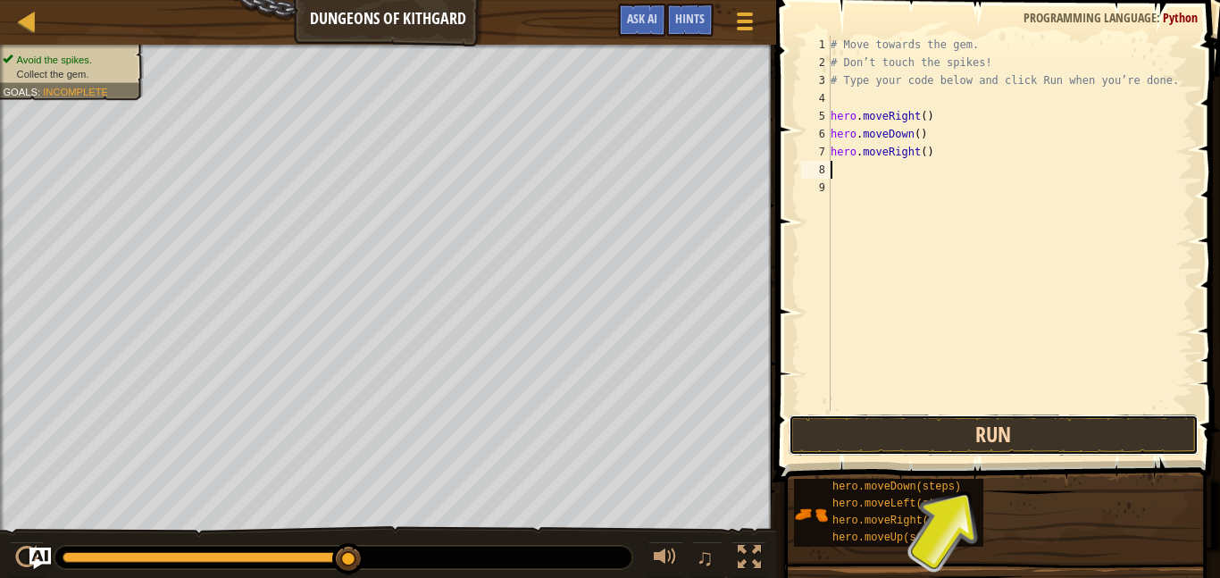
click at [985, 431] on button "Run" at bounding box center [994, 434] width 410 height 41
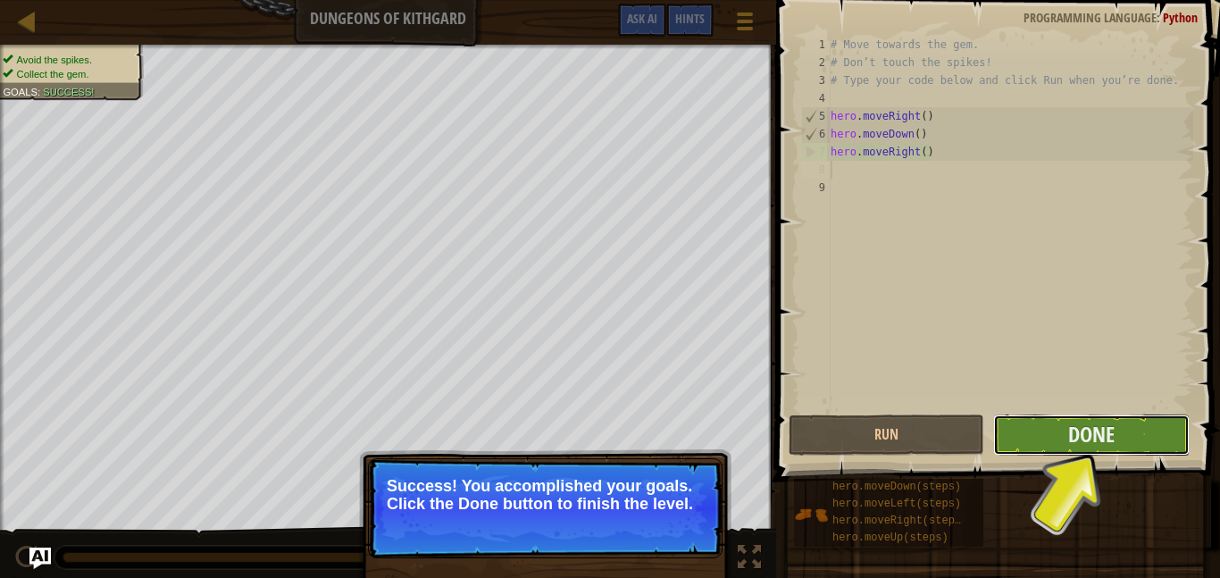
click at [1042, 448] on button "Done" at bounding box center [1091, 434] width 196 height 41
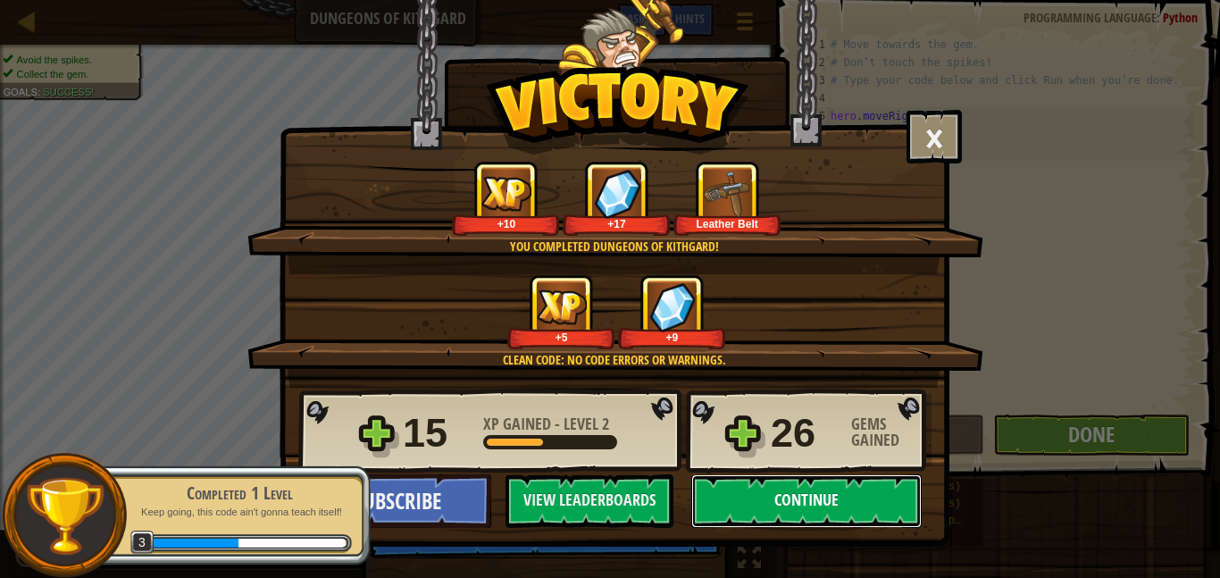
click at [807, 500] on button "Continue" at bounding box center [806, 501] width 230 height 54
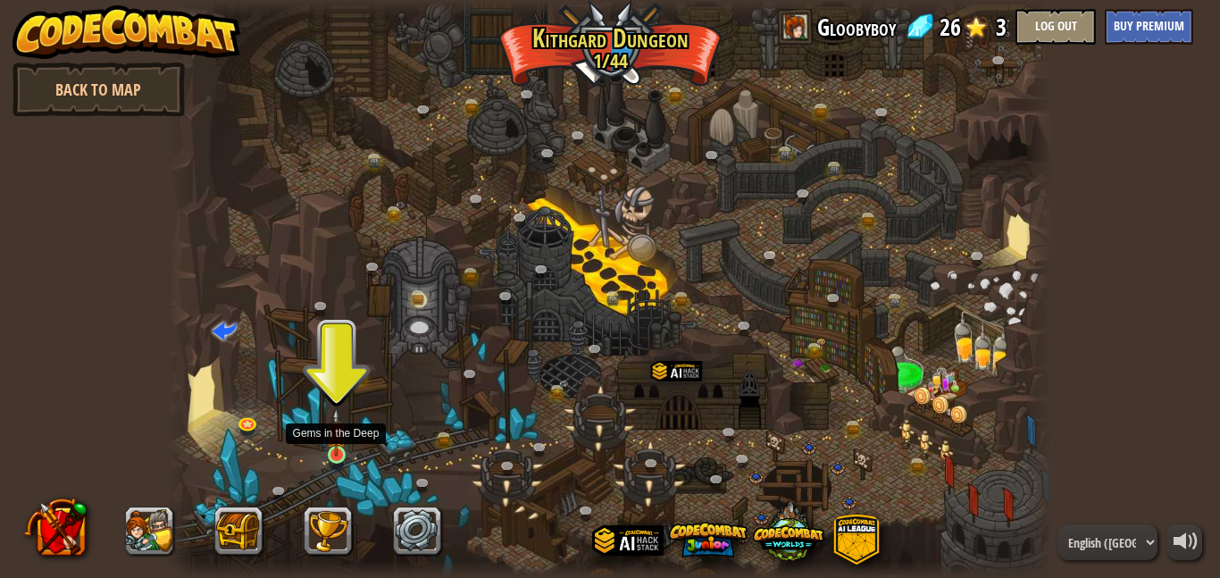
click at [333, 456] on img at bounding box center [336, 432] width 21 height 48
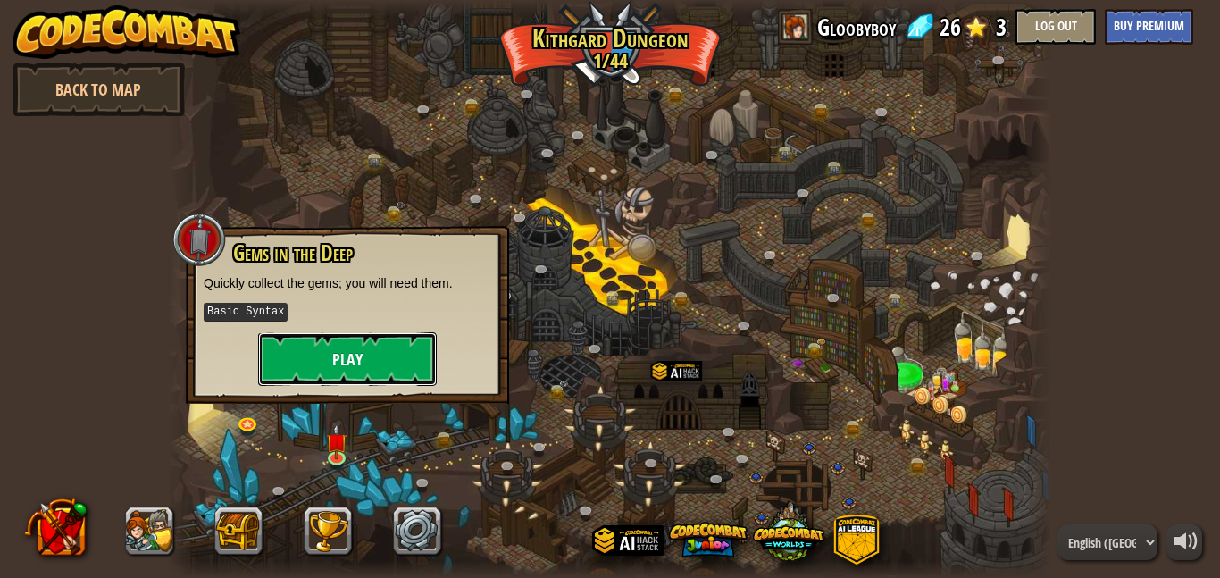
click at [356, 368] on button "Play" at bounding box center [347, 359] width 179 height 54
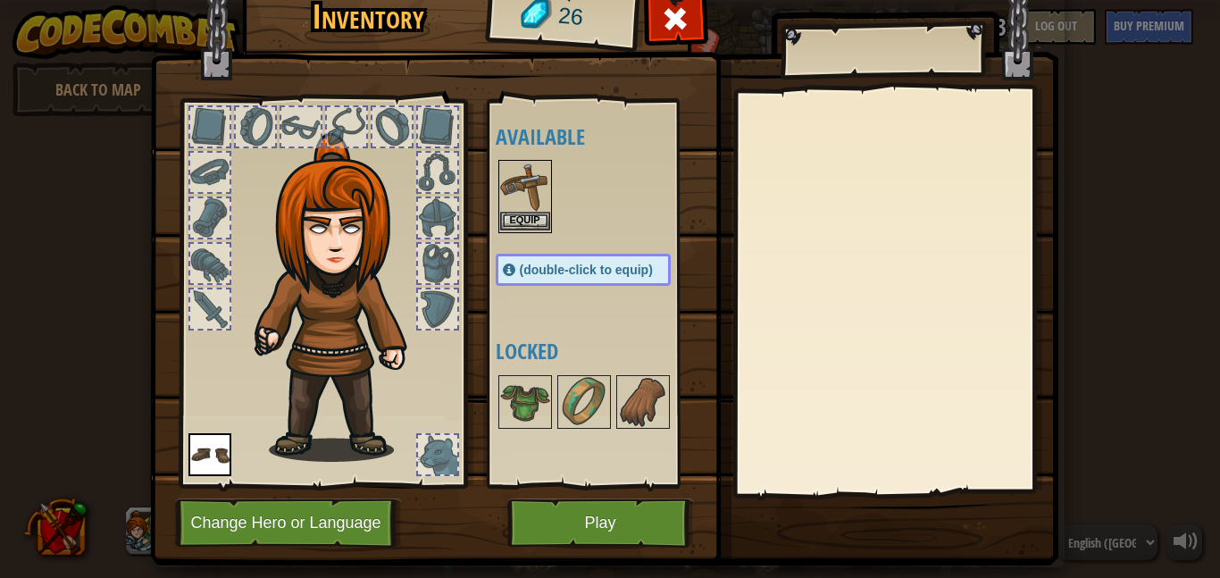
click at [530, 199] on img at bounding box center [525, 187] width 50 height 50
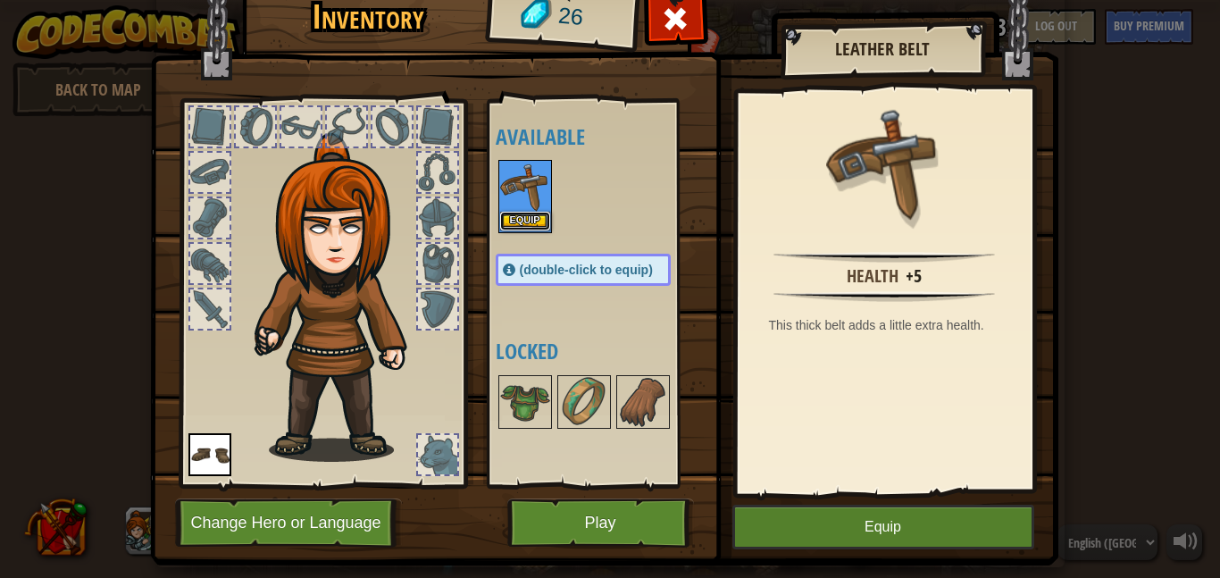
click at [536, 222] on button "Equip" at bounding box center [525, 221] width 50 height 19
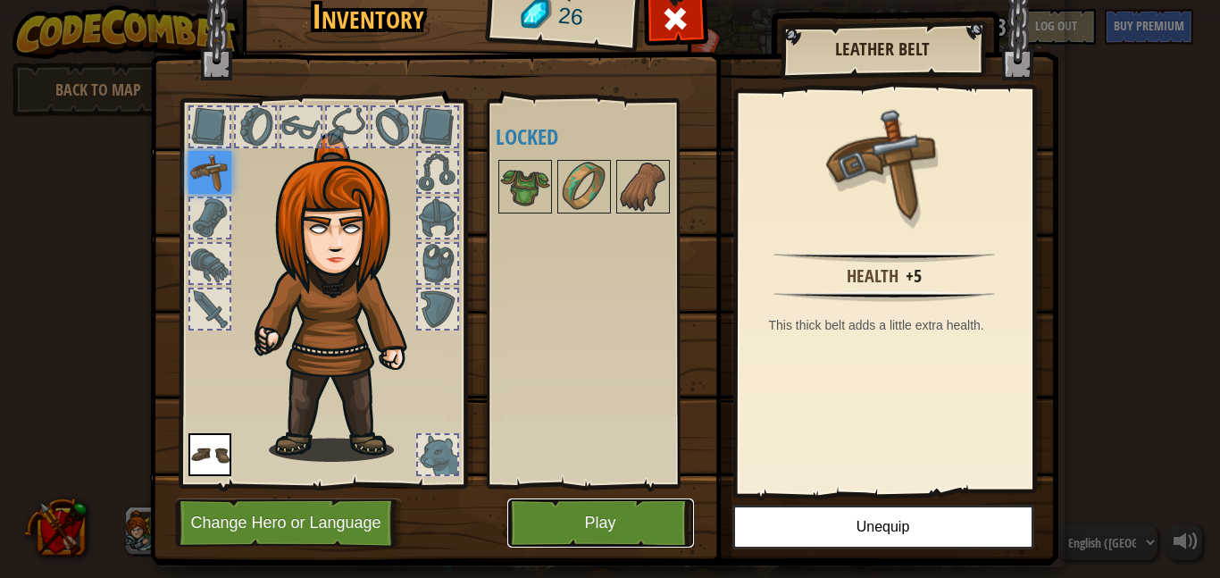
click at [586, 523] on button "Play" at bounding box center [600, 522] width 187 height 49
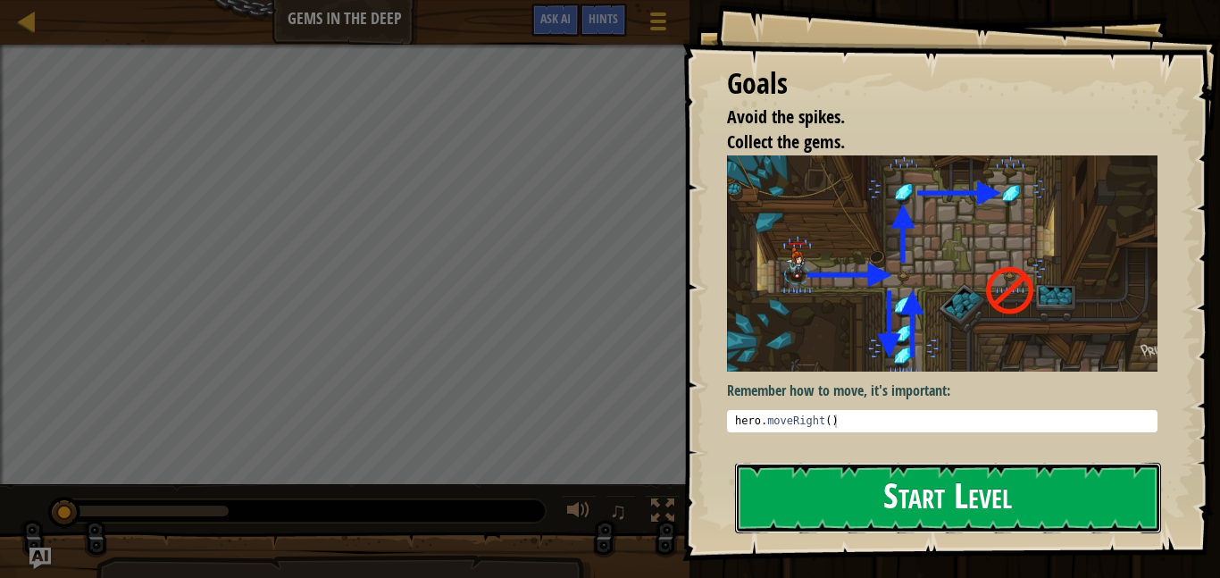
click at [856, 483] on button "Start Level" at bounding box center [948, 498] width 426 height 71
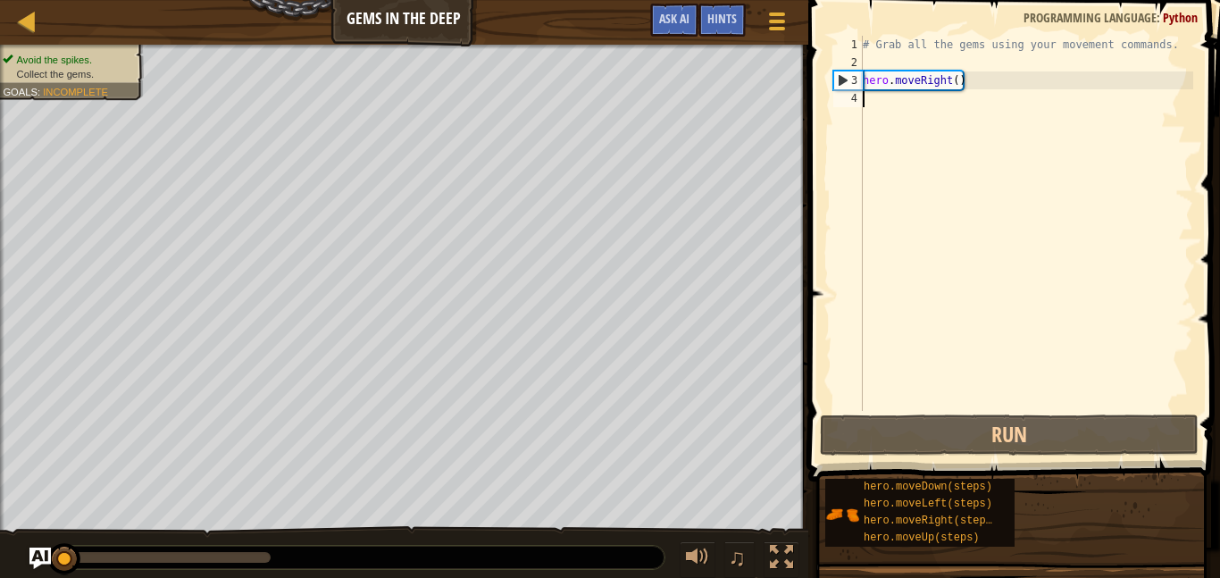
scroll to position [8, 0]
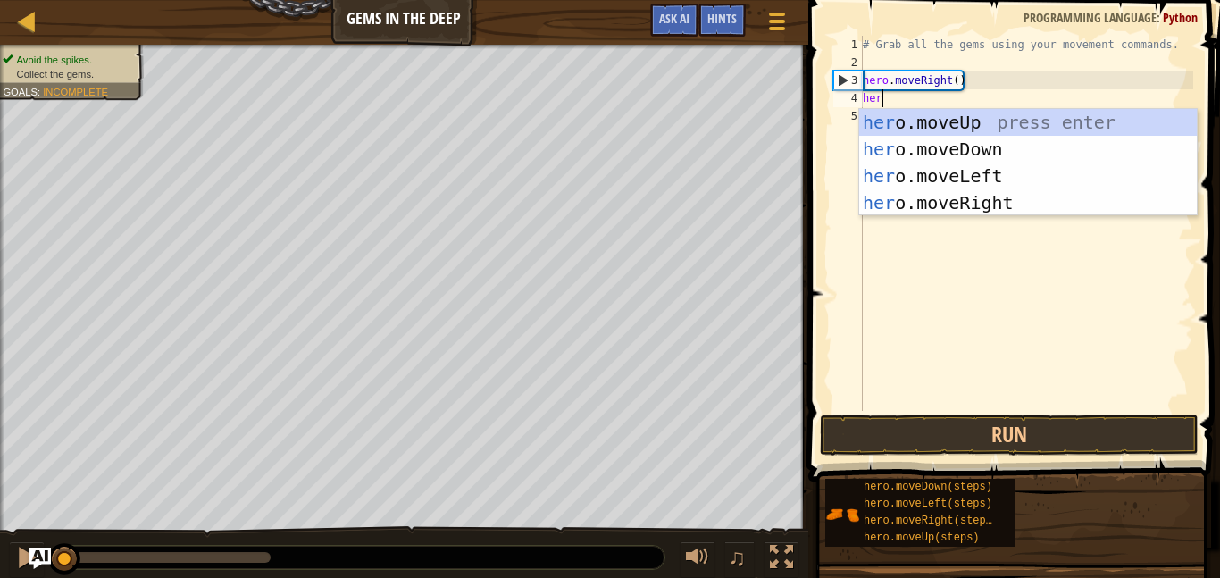
type textarea "hero"
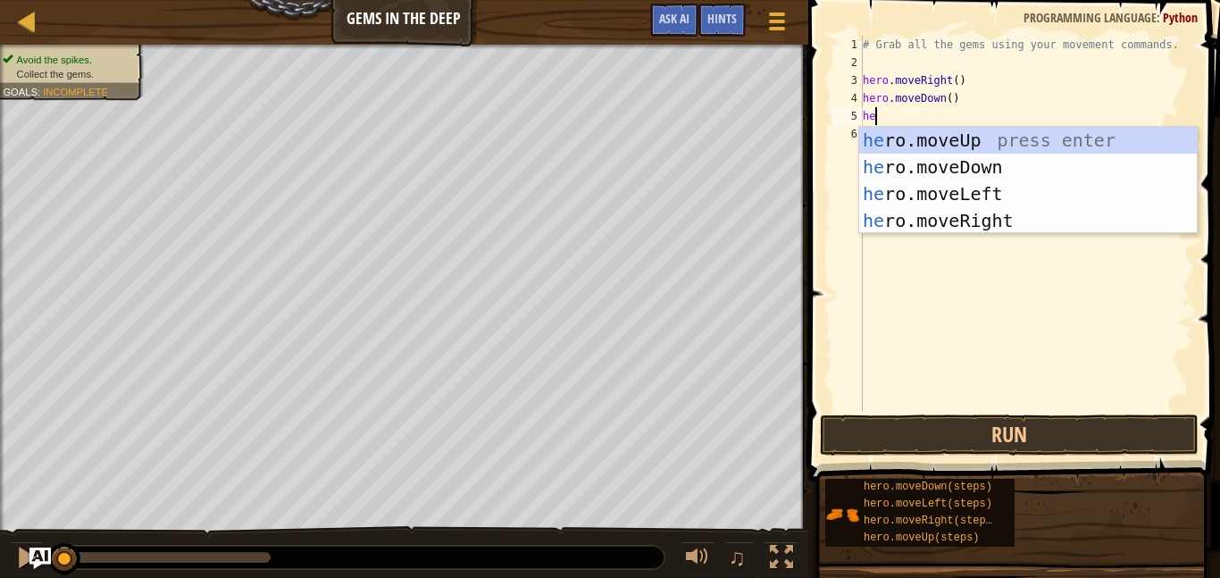
type textarea "her"
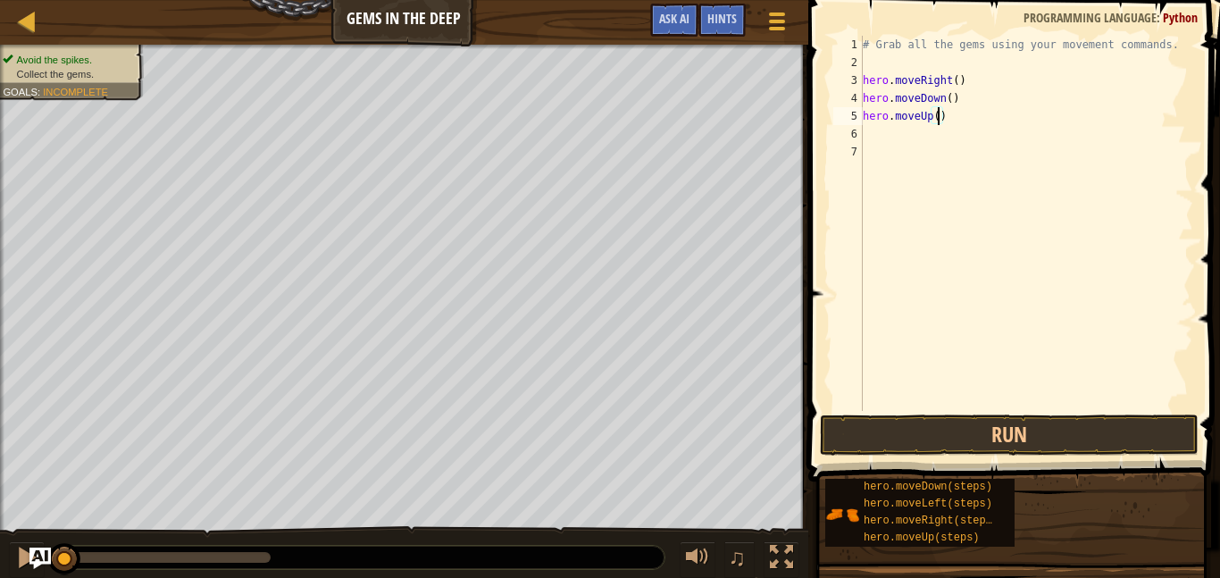
type textarea "hero.moveUp(2)"
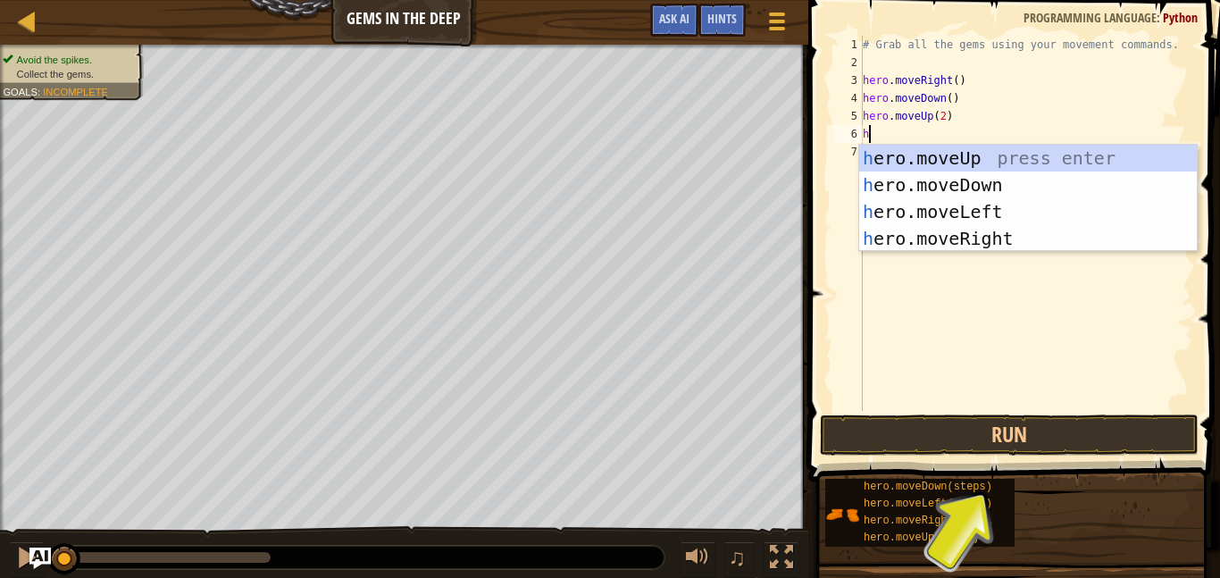
type textarea "her"
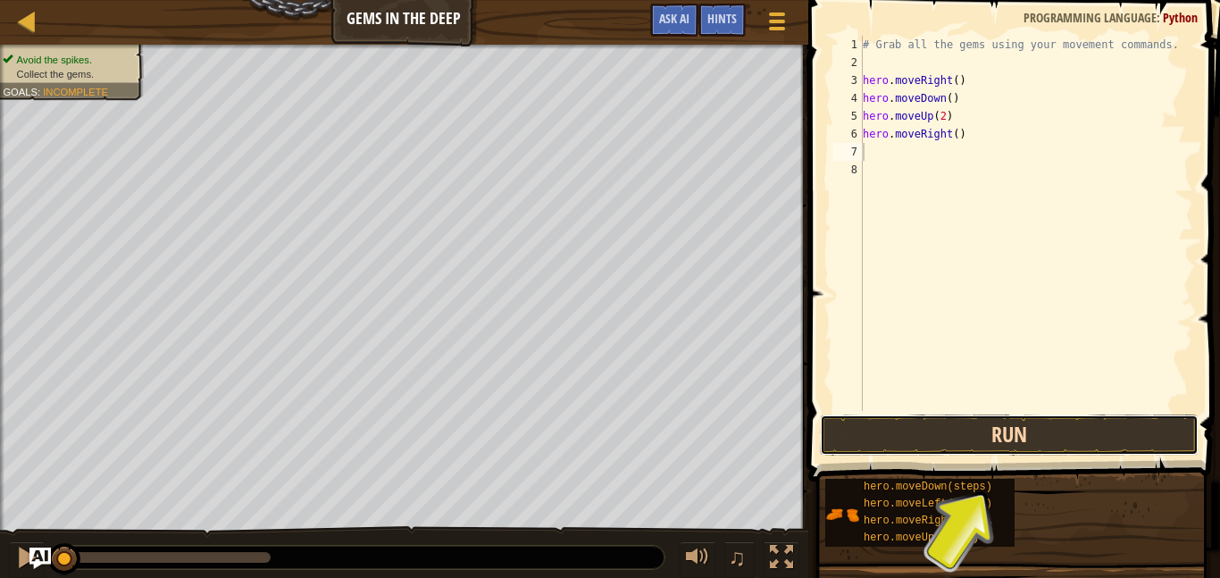
click at [966, 430] on button "Run" at bounding box center [1009, 434] width 379 height 41
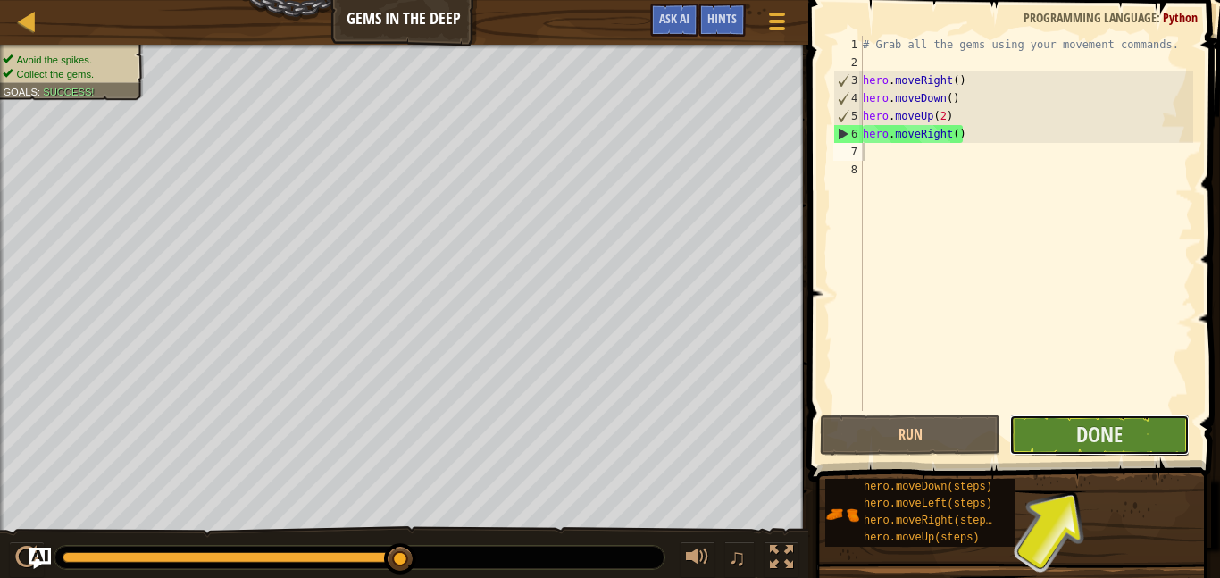
click at [1059, 445] on button "Done" at bounding box center [1099, 434] width 180 height 41
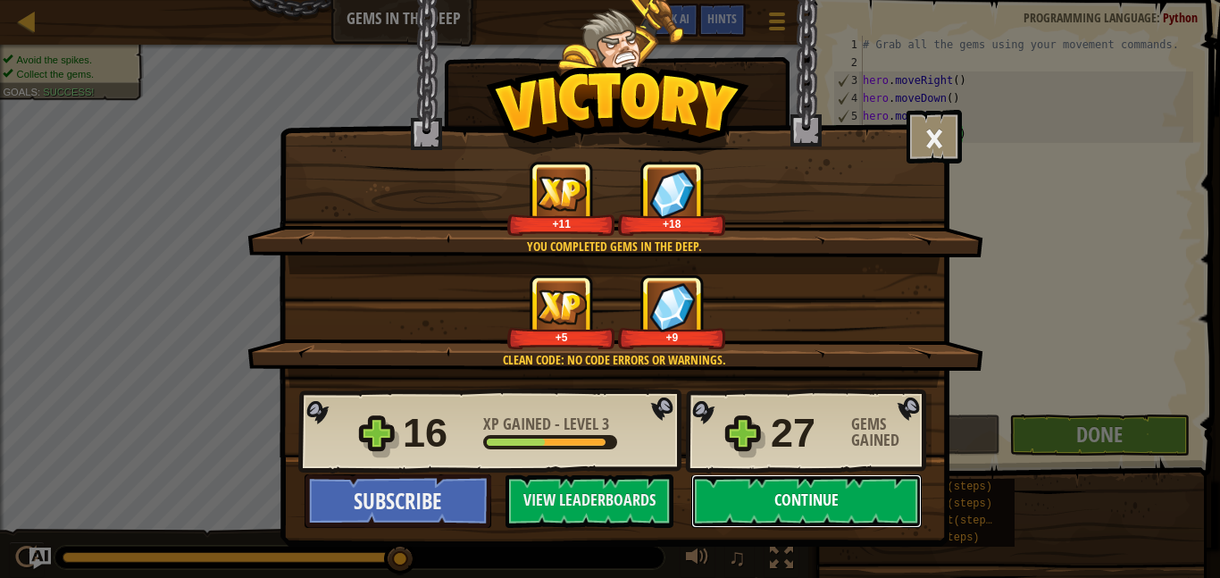
click at [727, 490] on button "Continue" at bounding box center [806, 501] width 230 height 54
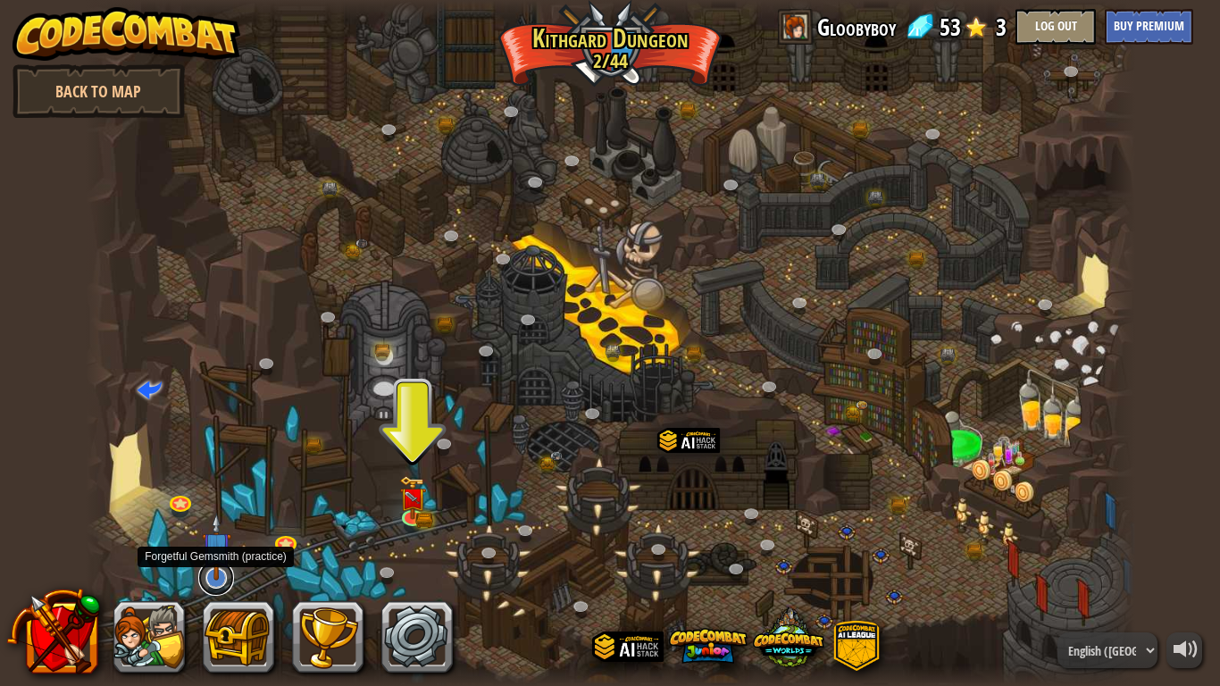
click at [217, 577] on link at bounding box center [216, 578] width 36 height 36
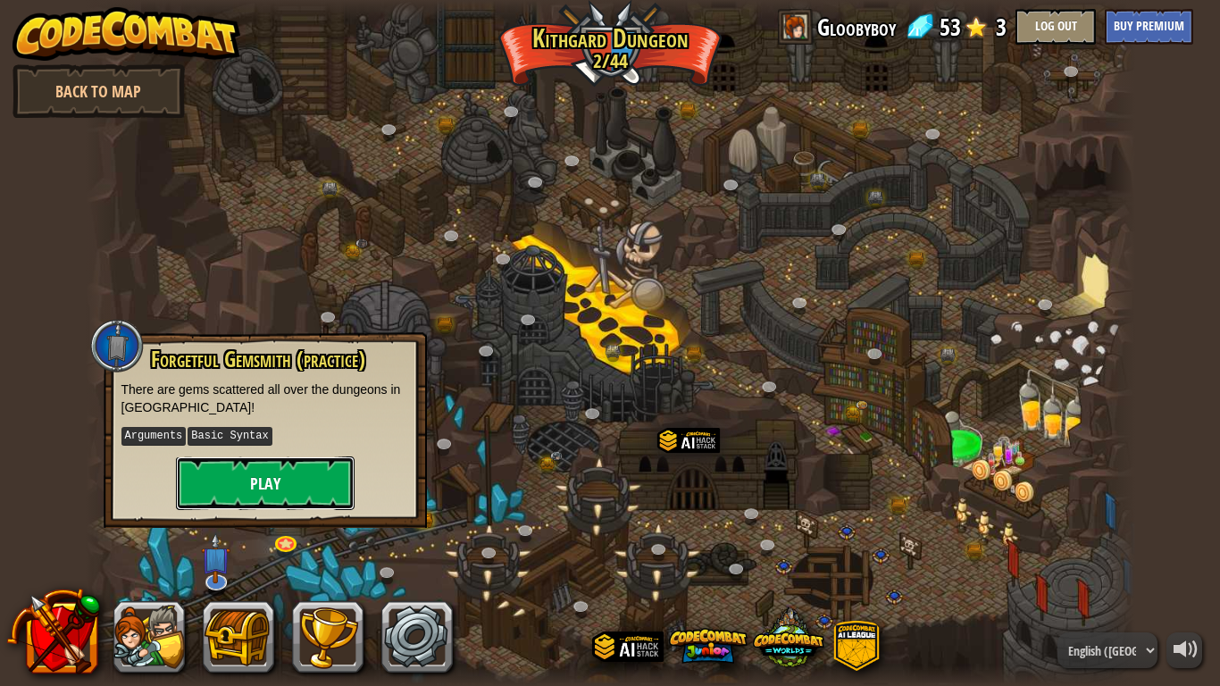
click at [297, 470] on button "Play" at bounding box center [265, 483] width 179 height 54
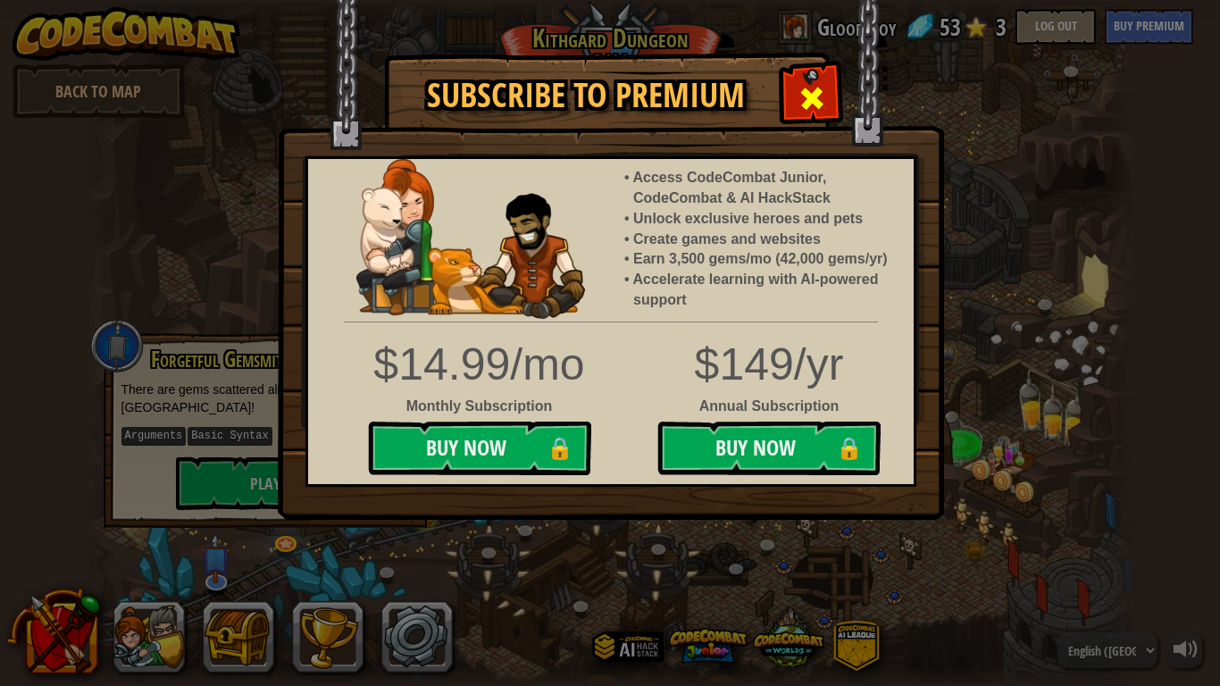
click at [805, 103] on span at bounding box center [812, 98] width 29 height 29
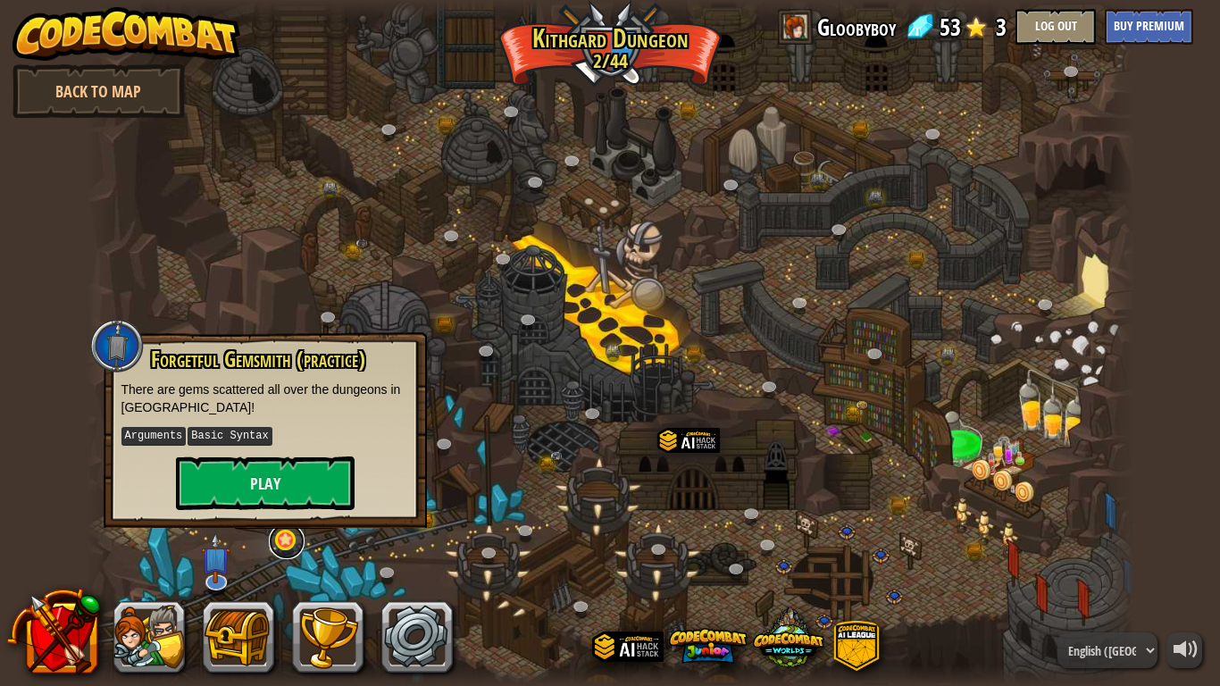
click at [299, 542] on link at bounding box center [287, 541] width 36 height 36
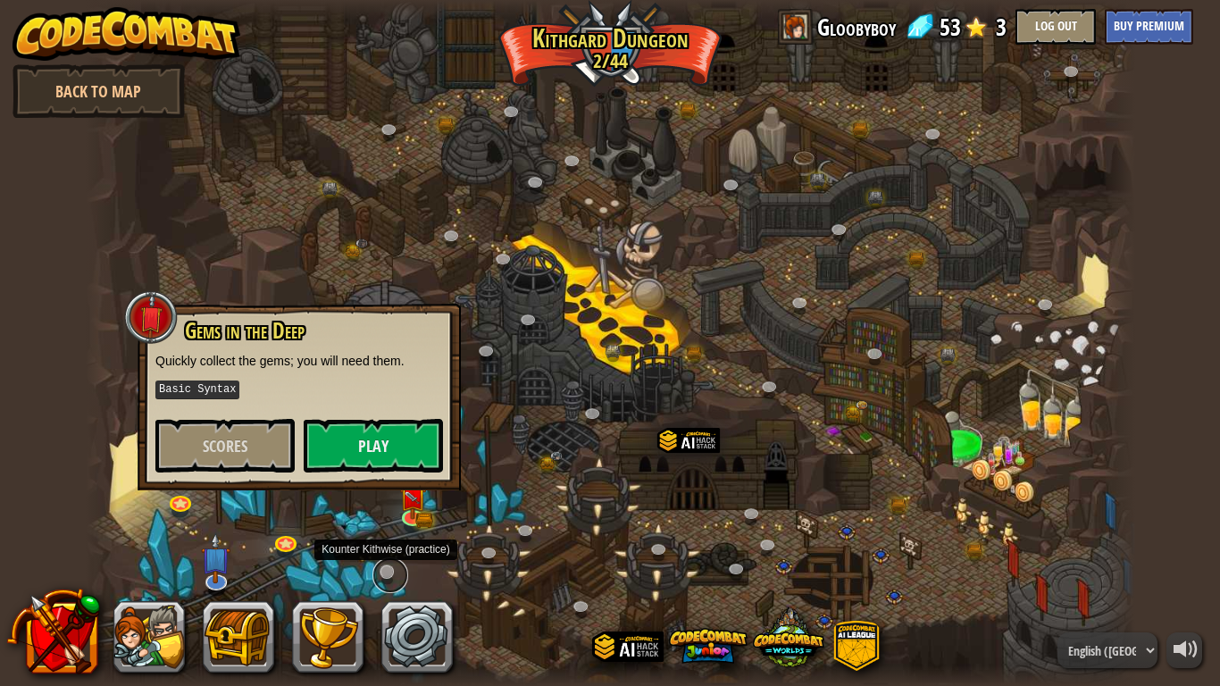
click at [380, 575] on link at bounding box center [391, 575] width 36 height 36
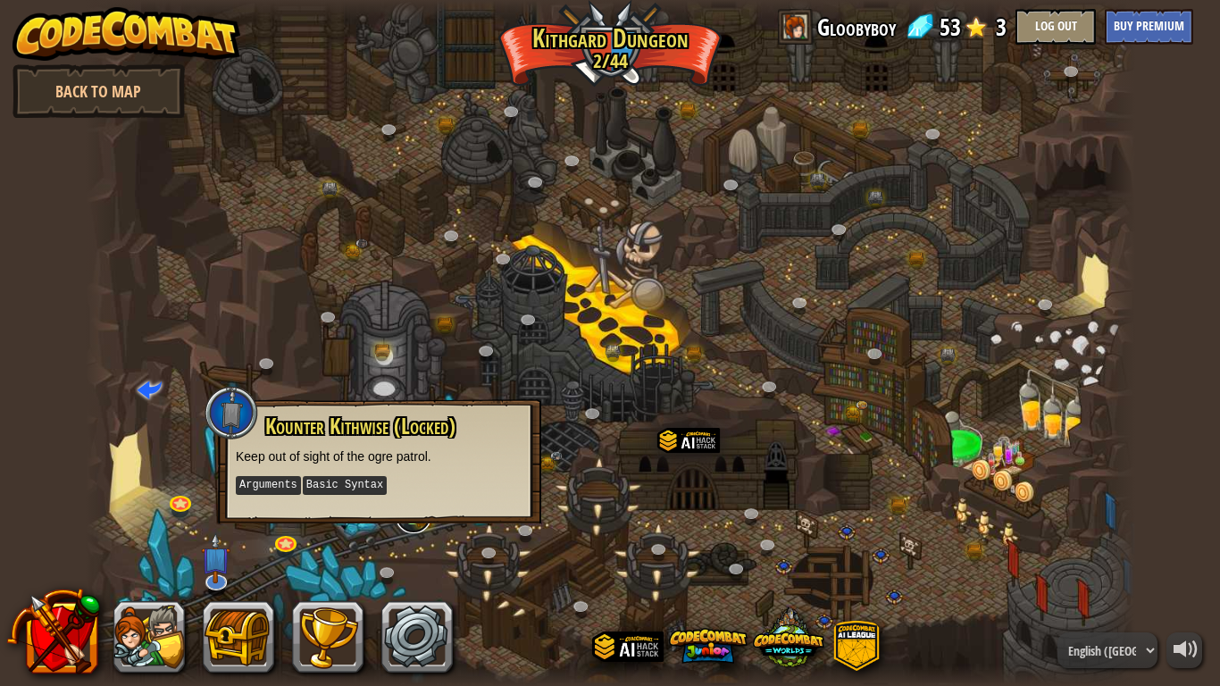
click at [414, 526] on link at bounding box center [414, 516] width 36 height 36
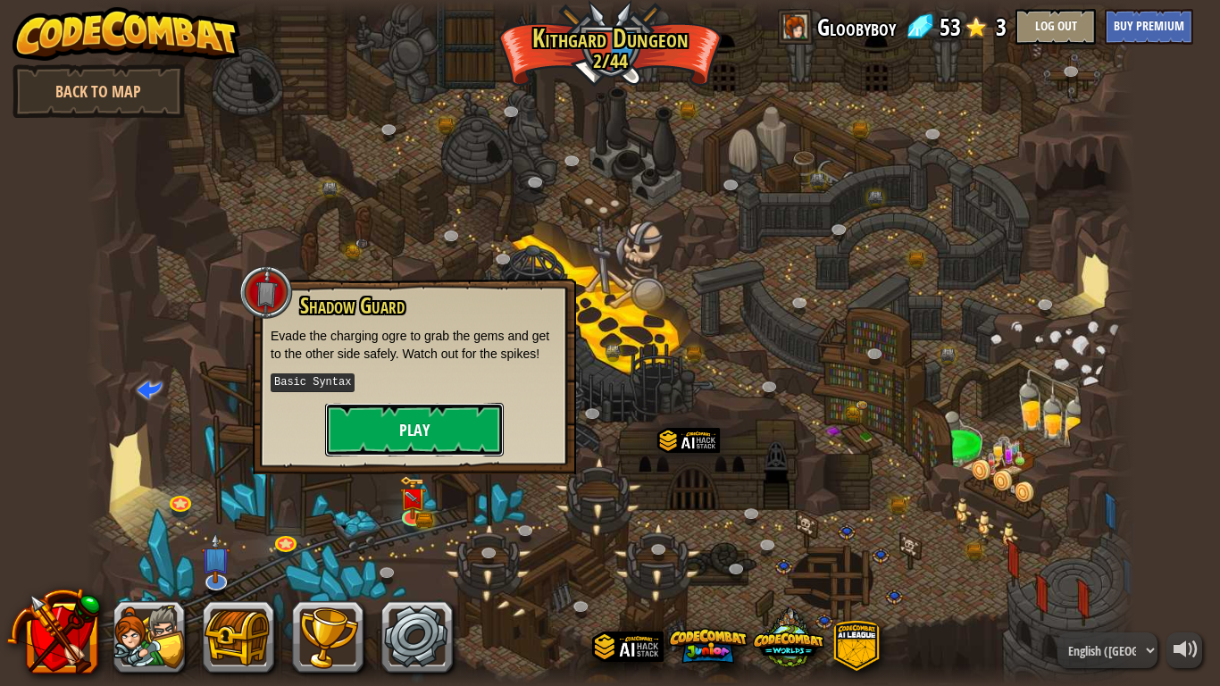
click at [413, 434] on button "Play" at bounding box center [414, 430] width 179 height 54
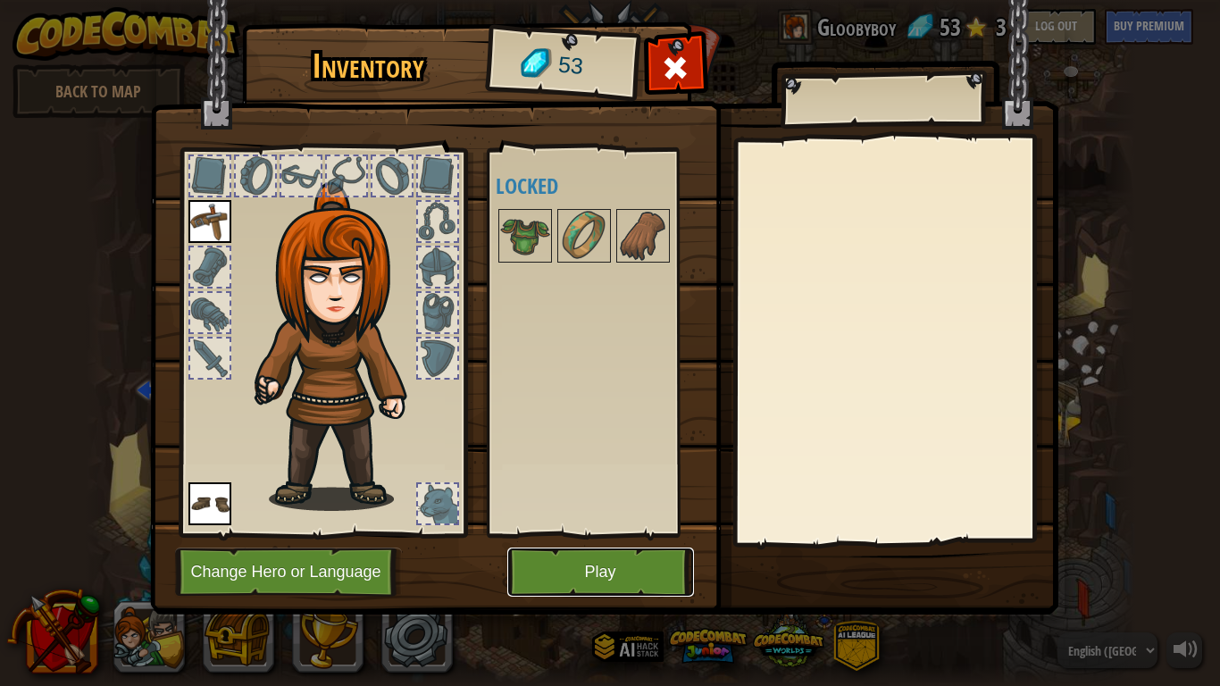
click at [612, 565] on button "Play" at bounding box center [600, 572] width 187 height 49
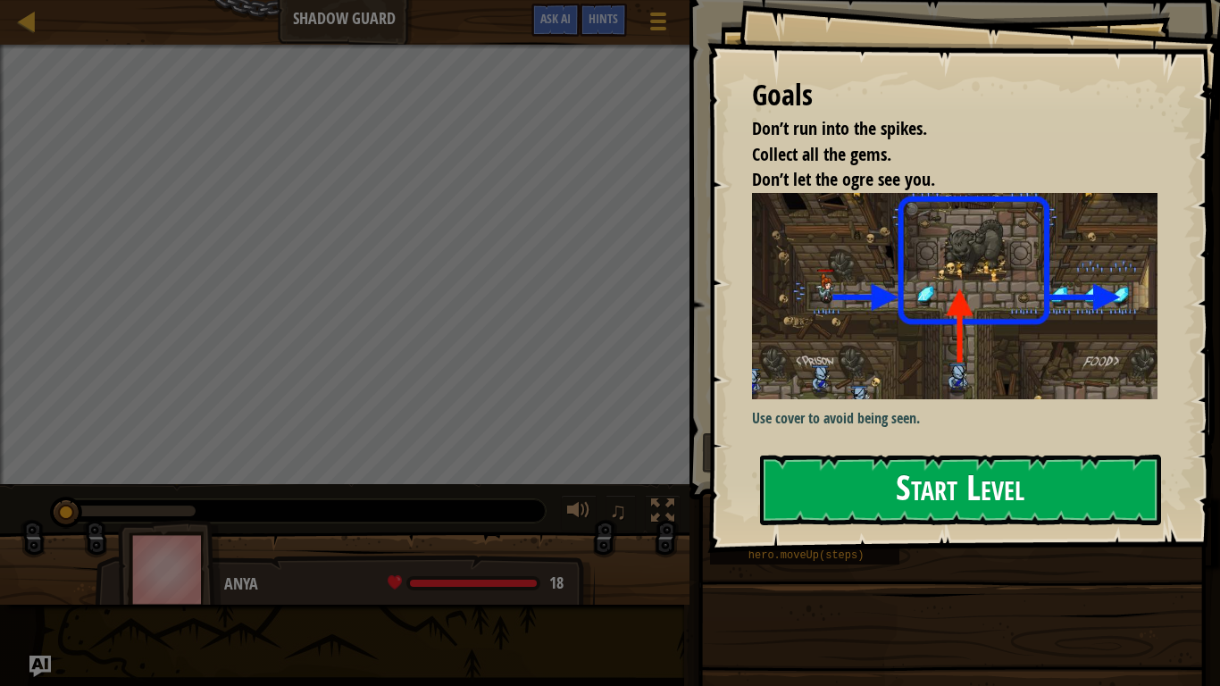
click at [800, 481] on button "Start Level" at bounding box center [960, 490] width 401 height 71
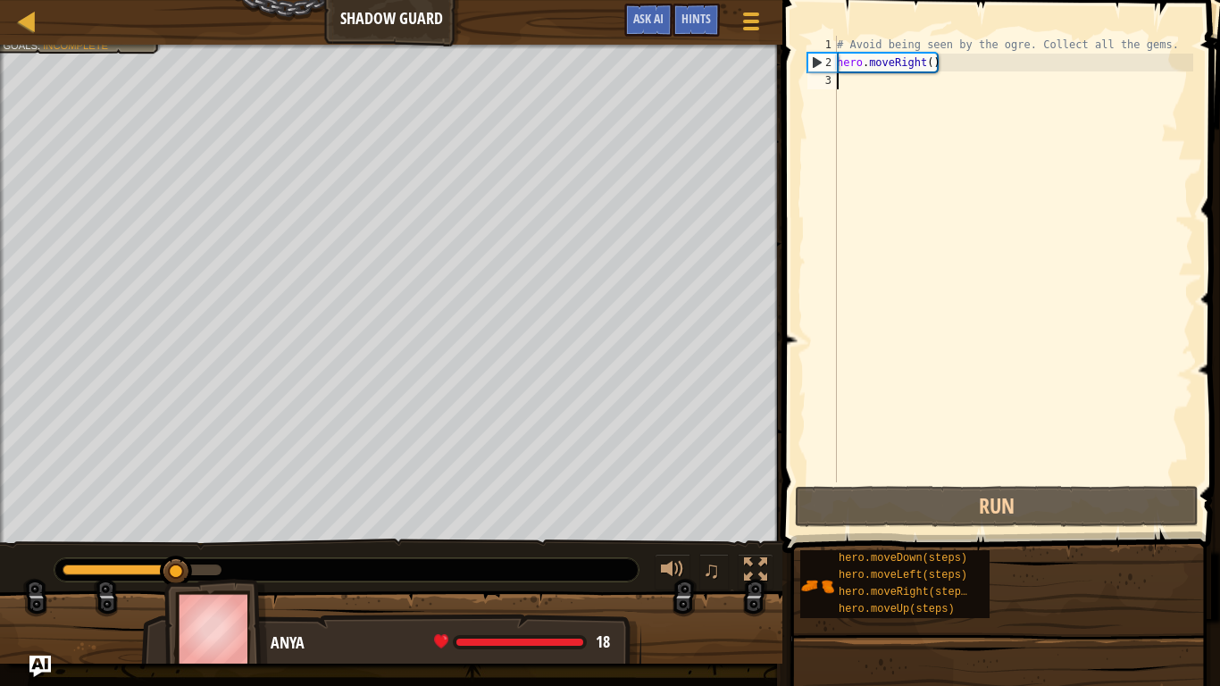
type textarea "m"
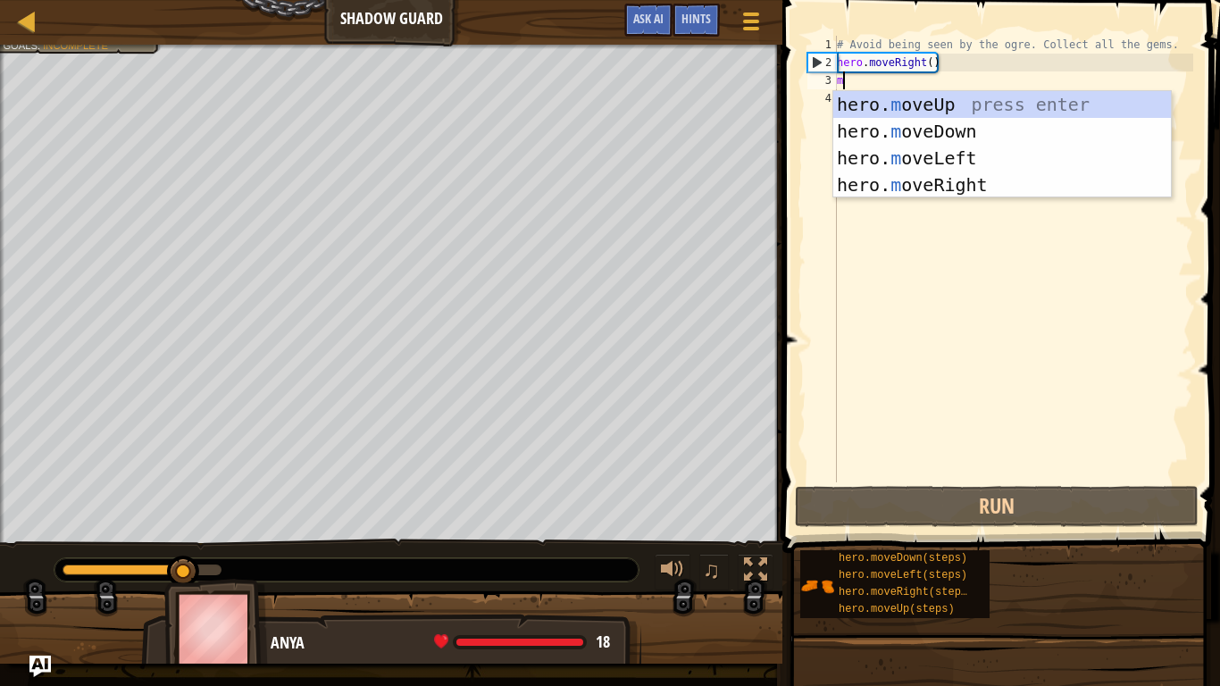
scroll to position [8, 0]
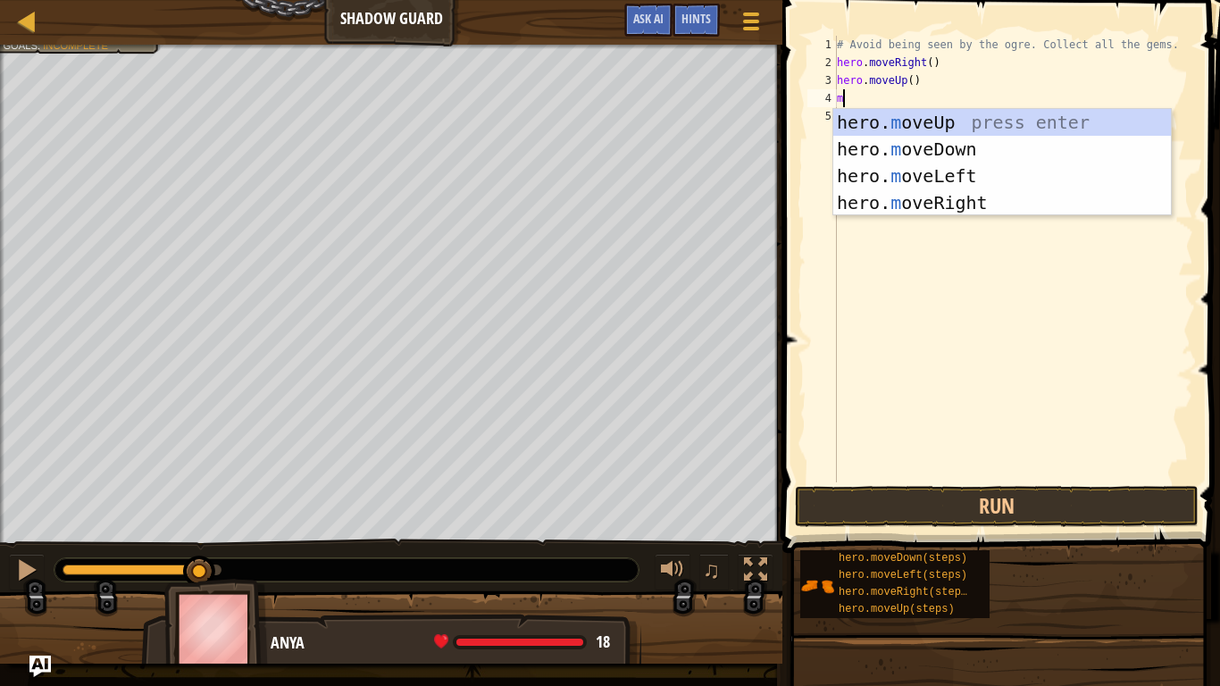
type textarea "mo"
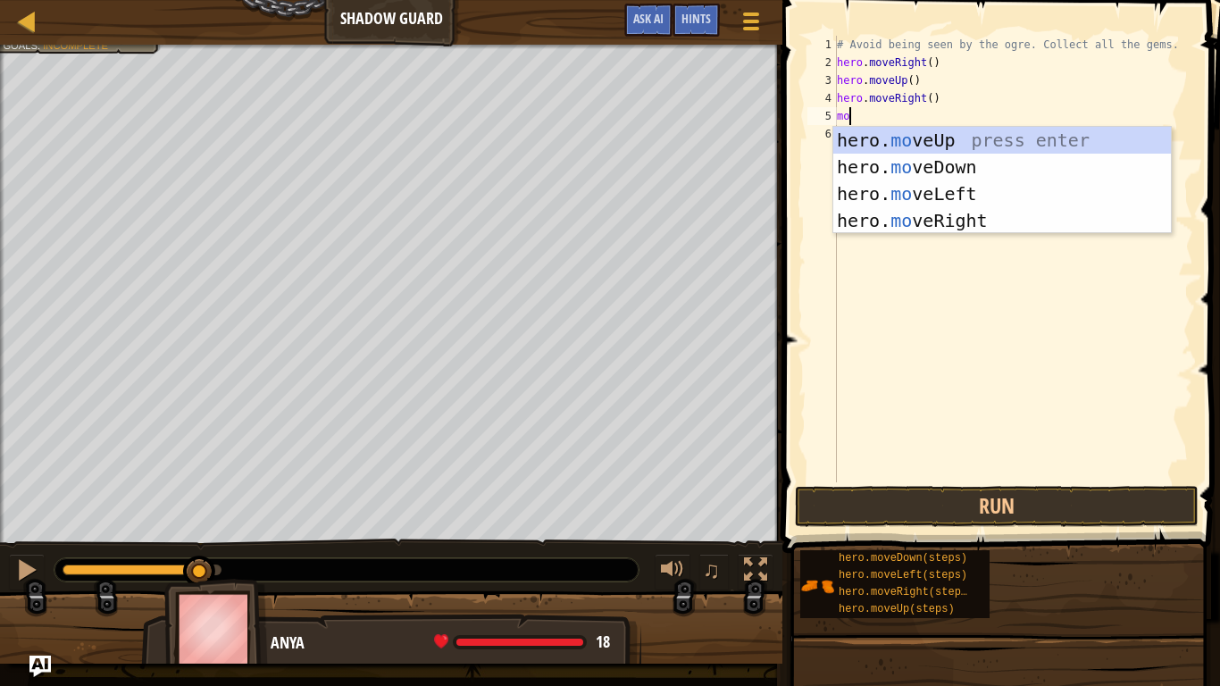
type textarea "move"
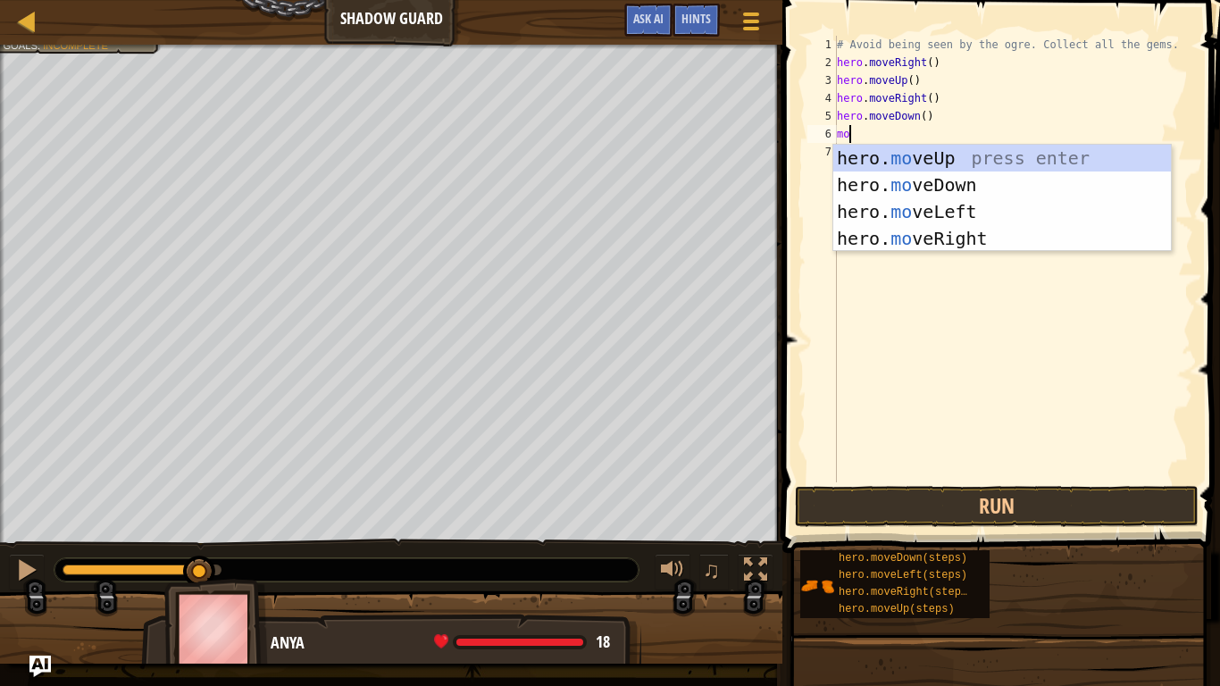
scroll to position [8, 3]
type textarea "move"
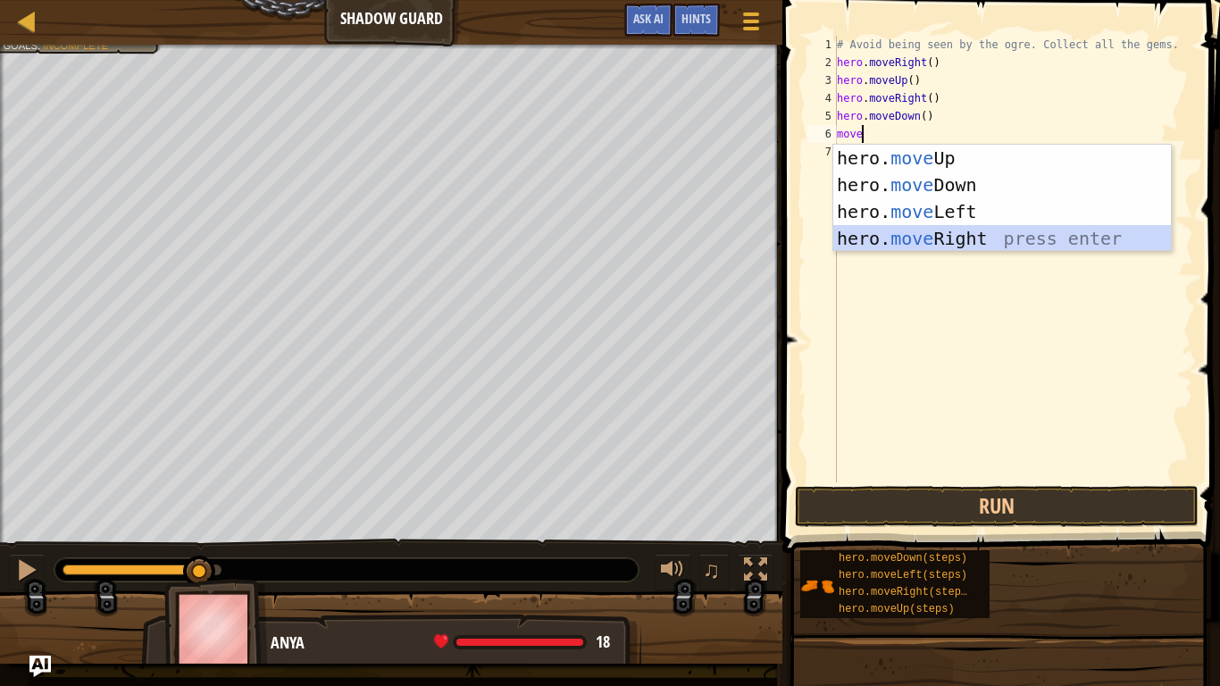
scroll to position [8, 0]
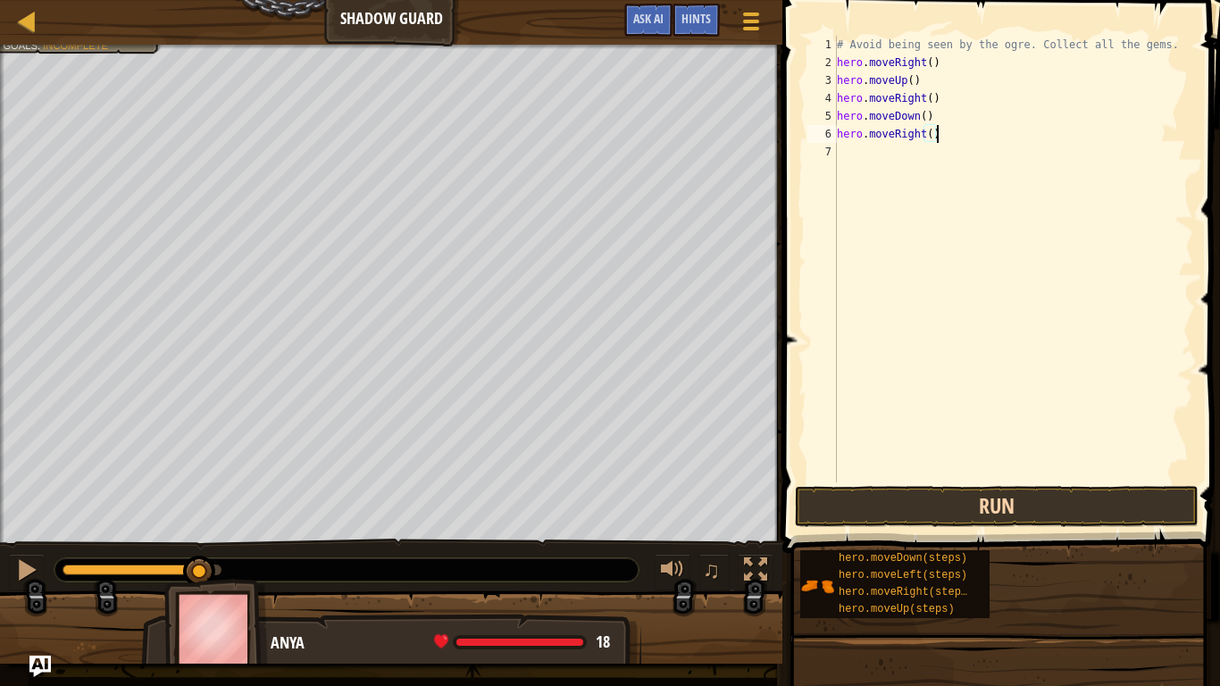
type textarea "hero.moveRight()"
click at [981, 501] on button "Run" at bounding box center [997, 506] width 404 height 41
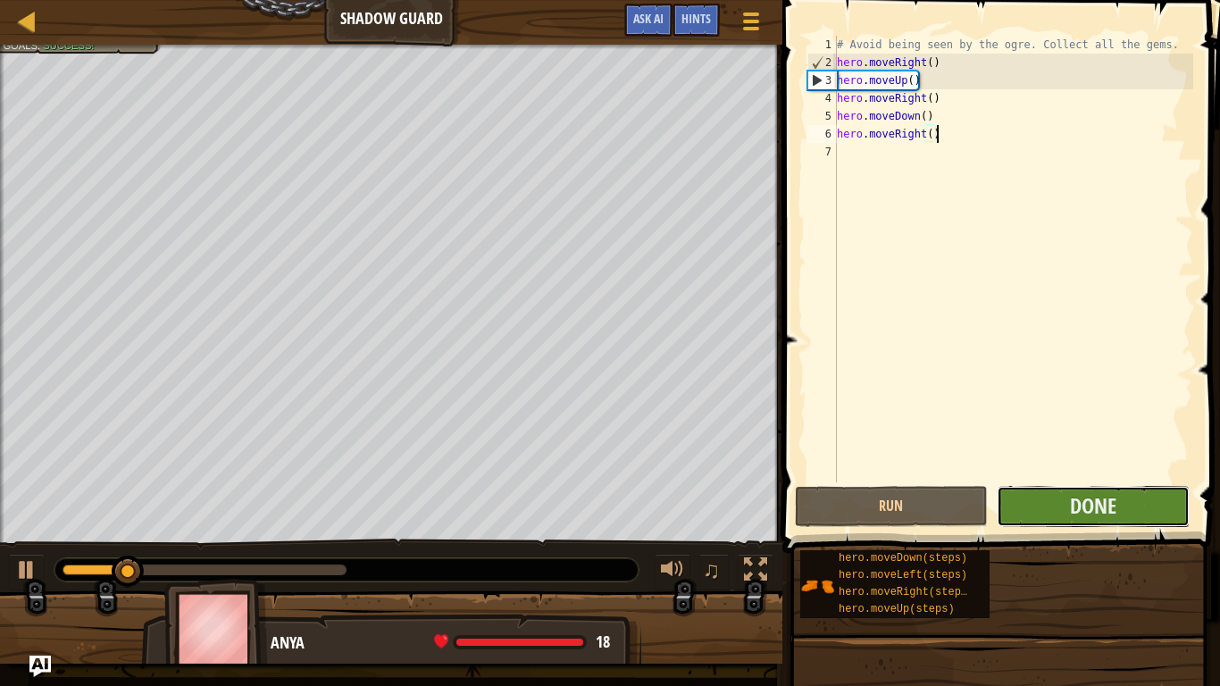
click at [1058, 506] on button "Done" at bounding box center [1093, 506] width 193 height 41
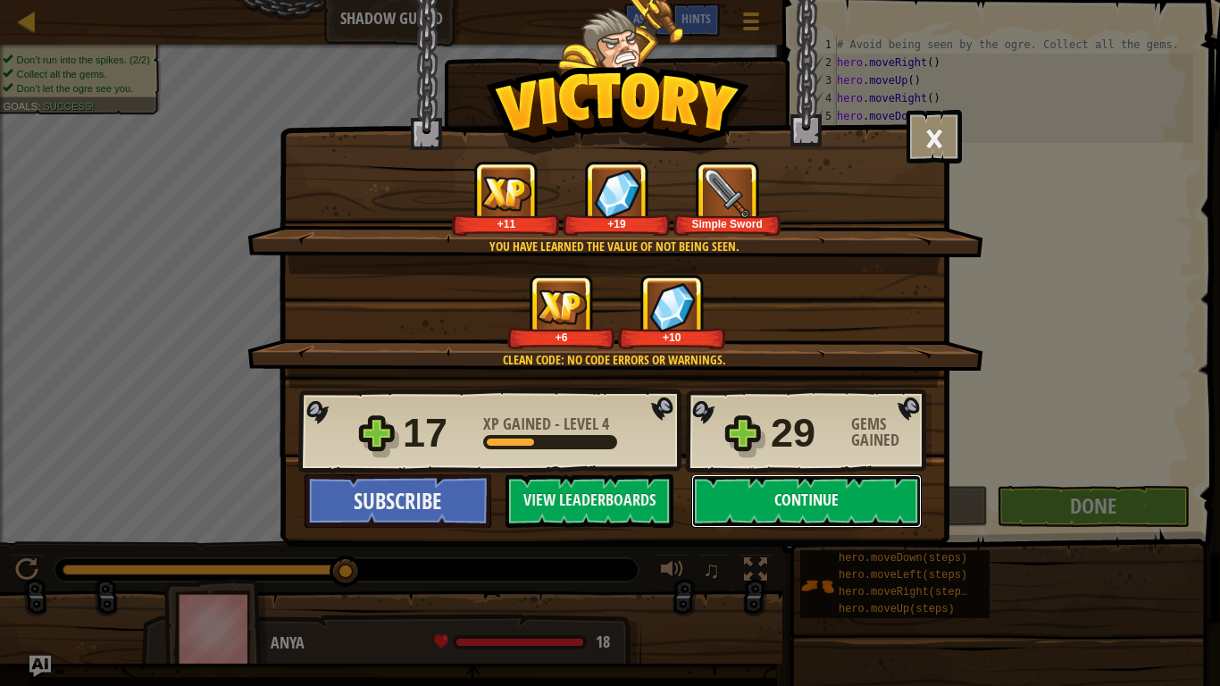
click at [757, 509] on button "Continue" at bounding box center [806, 501] width 230 height 54
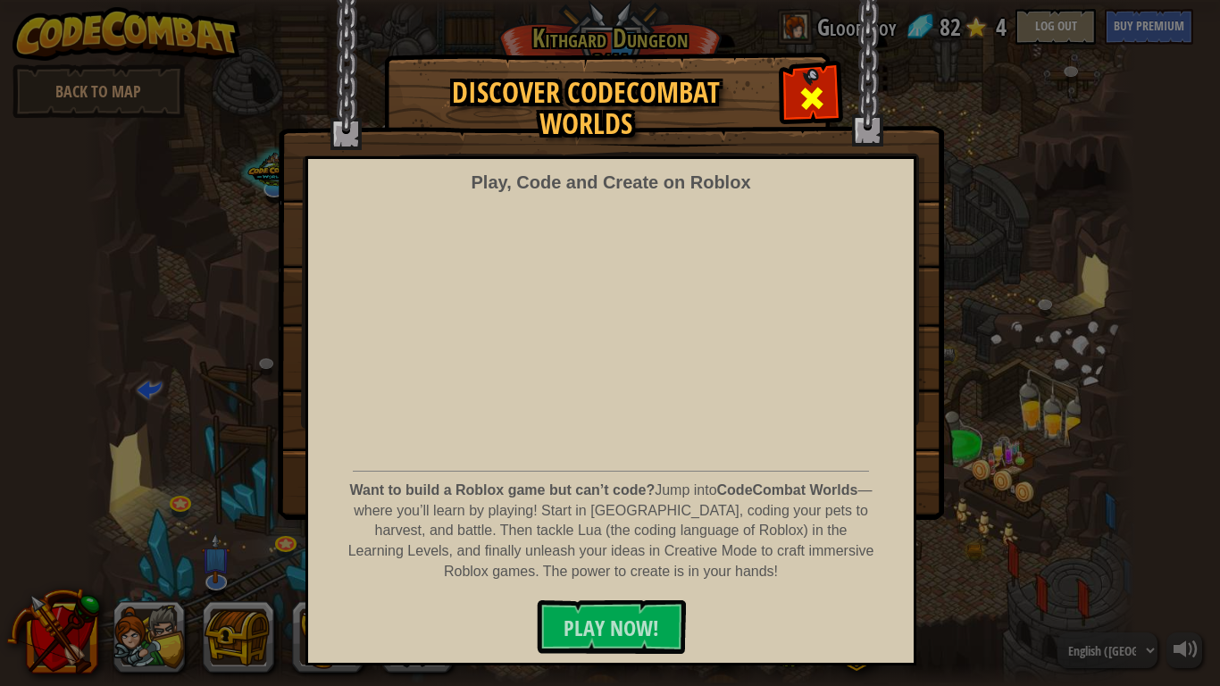
click at [805, 79] on div at bounding box center [811, 96] width 56 height 56
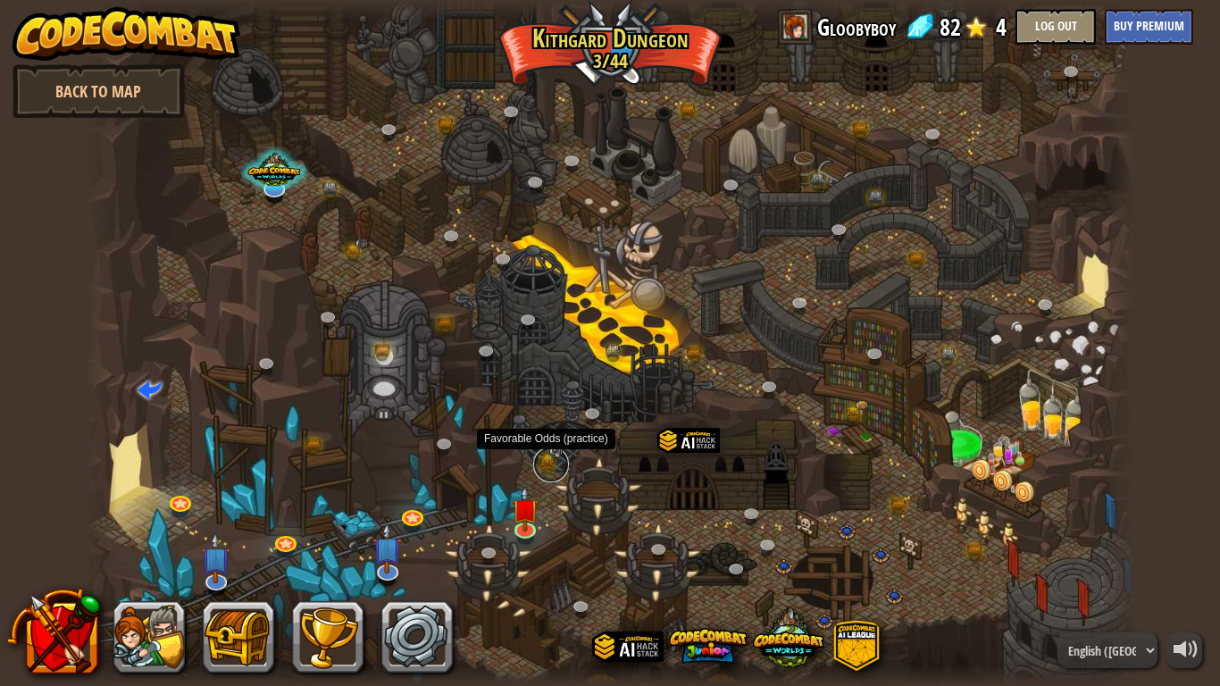
click at [556, 461] on link at bounding box center [551, 465] width 36 height 36
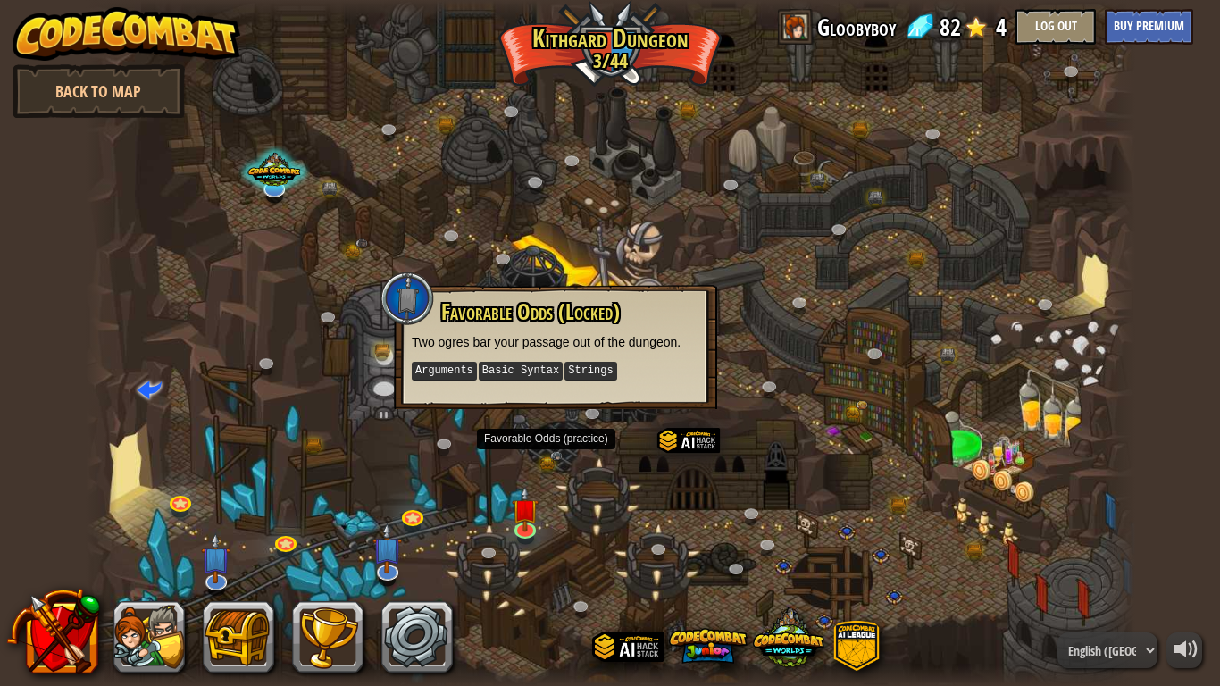
click at [565, 496] on div at bounding box center [611, 343] width 1050 height 686
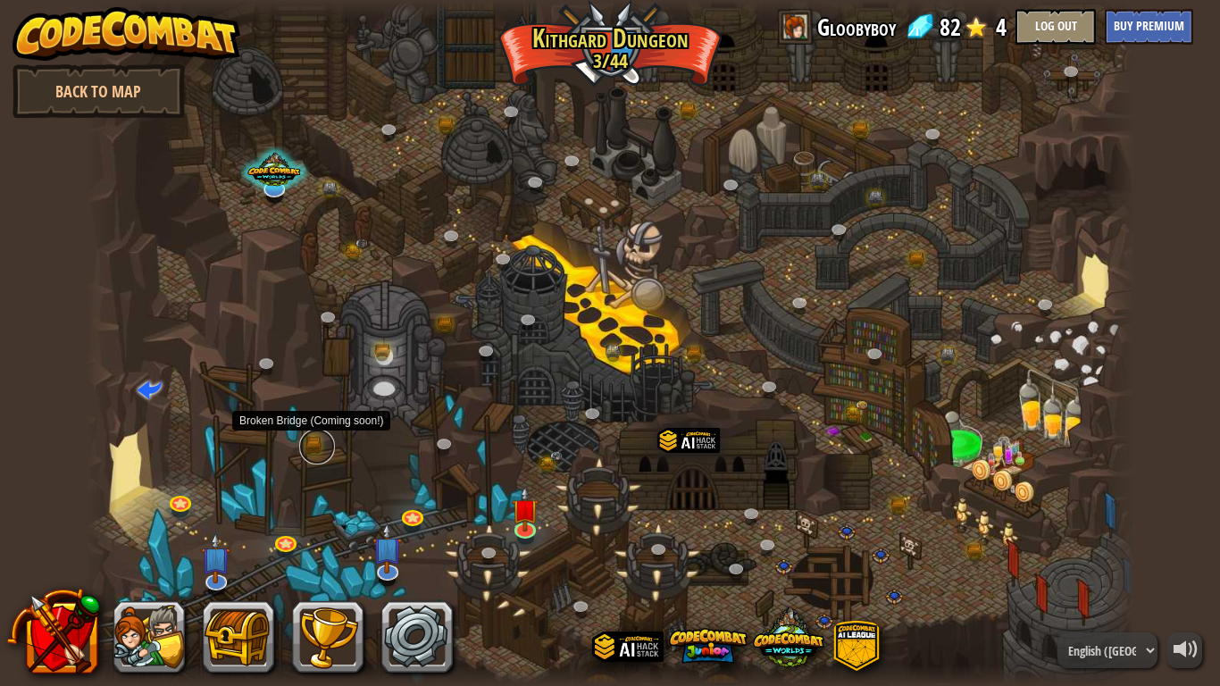
click at [315, 444] on link at bounding box center [317, 447] width 36 height 36
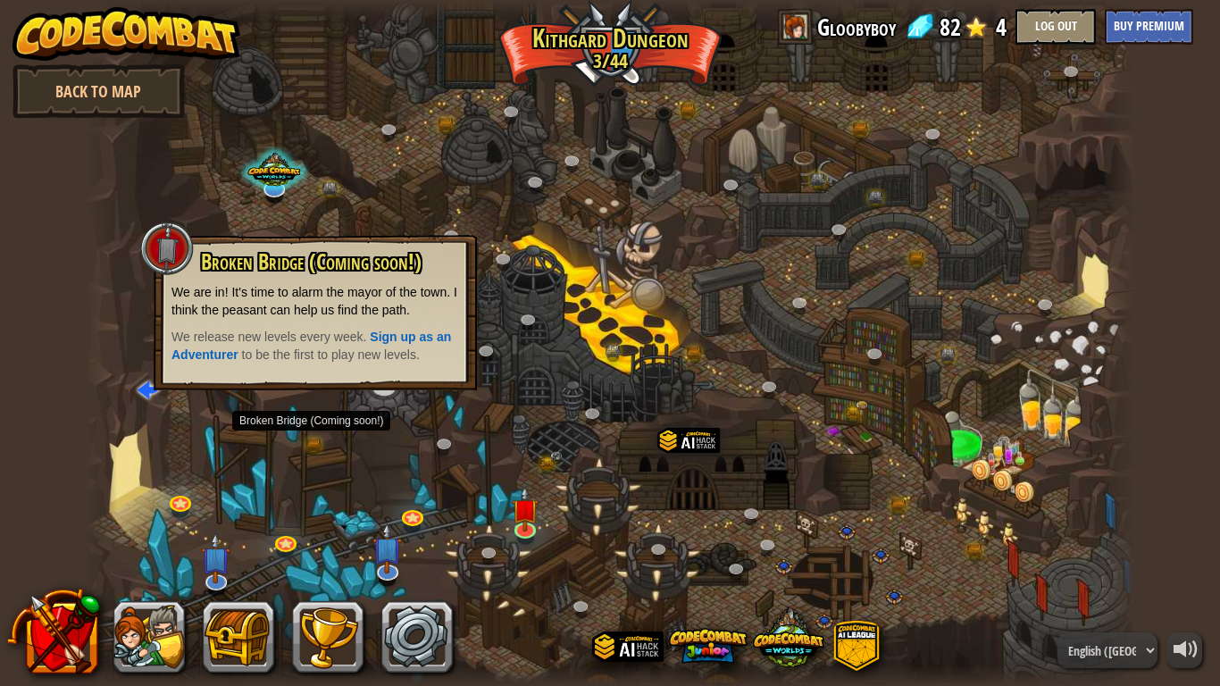
click at [381, 430] on div at bounding box center [611, 343] width 1050 height 686
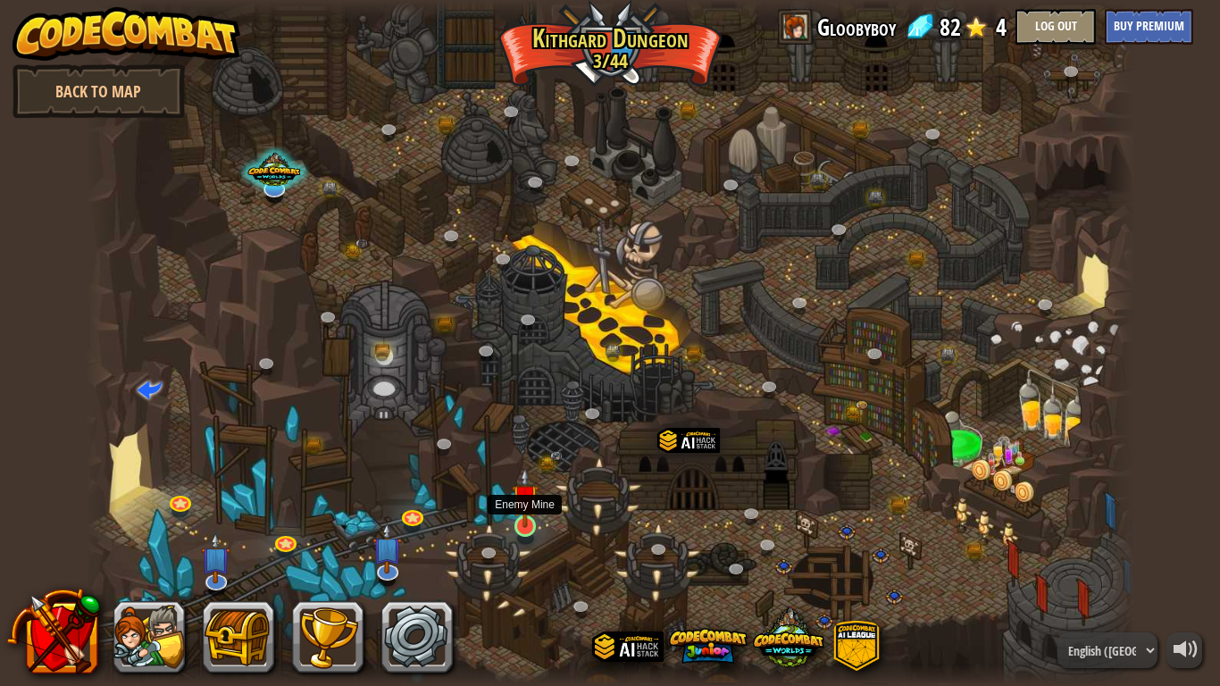
click at [535, 523] on img at bounding box center [525, 497] width 27 height 61
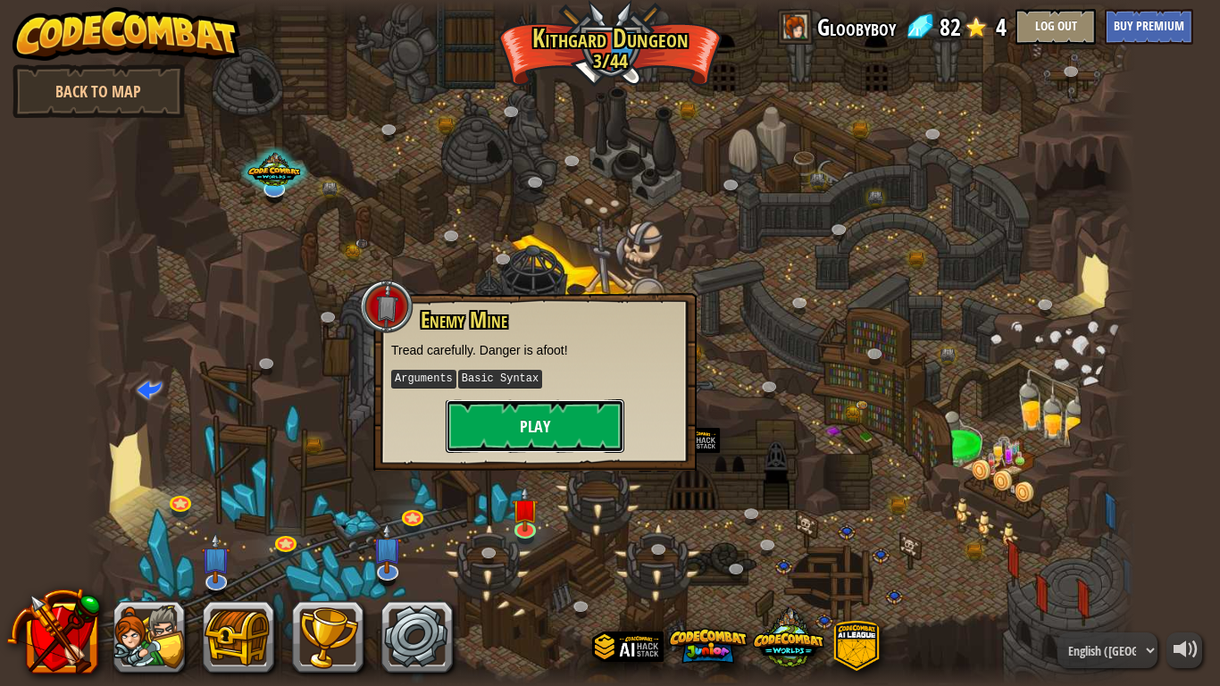
click at [555, 429] on button "Play" at bounding box center [535, 426] width 179 height 54
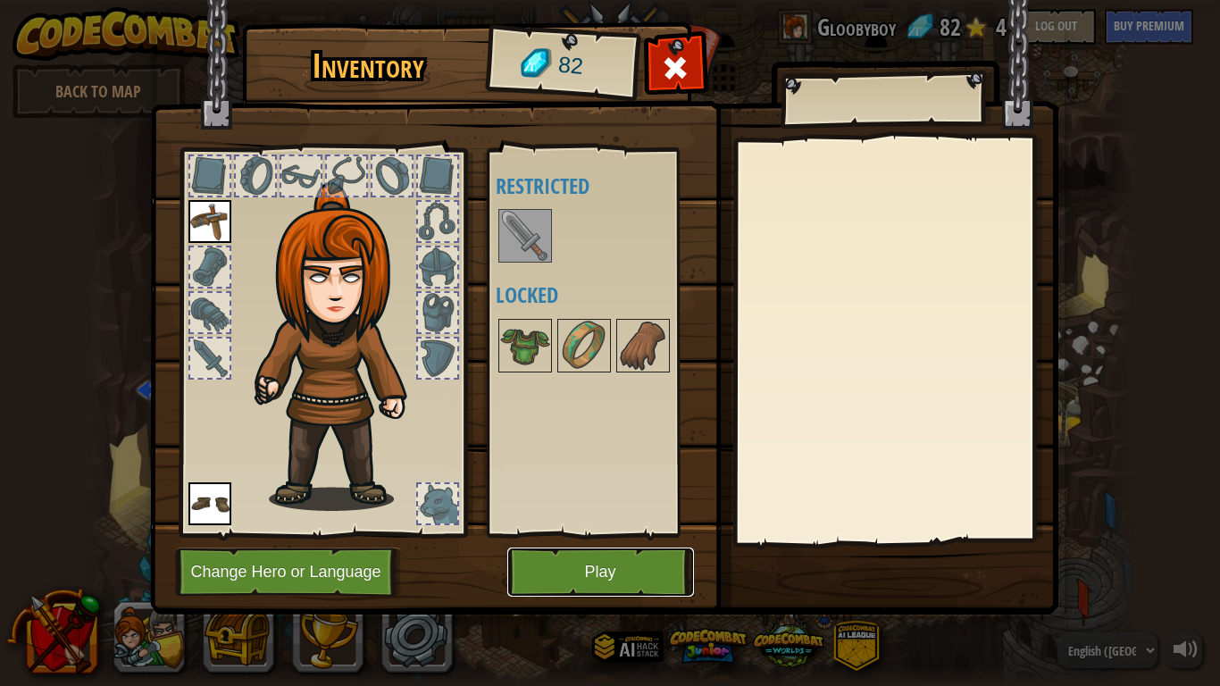
click at [538, 576] on button "Play" at bounding box center [600, 572] width 187 height 49
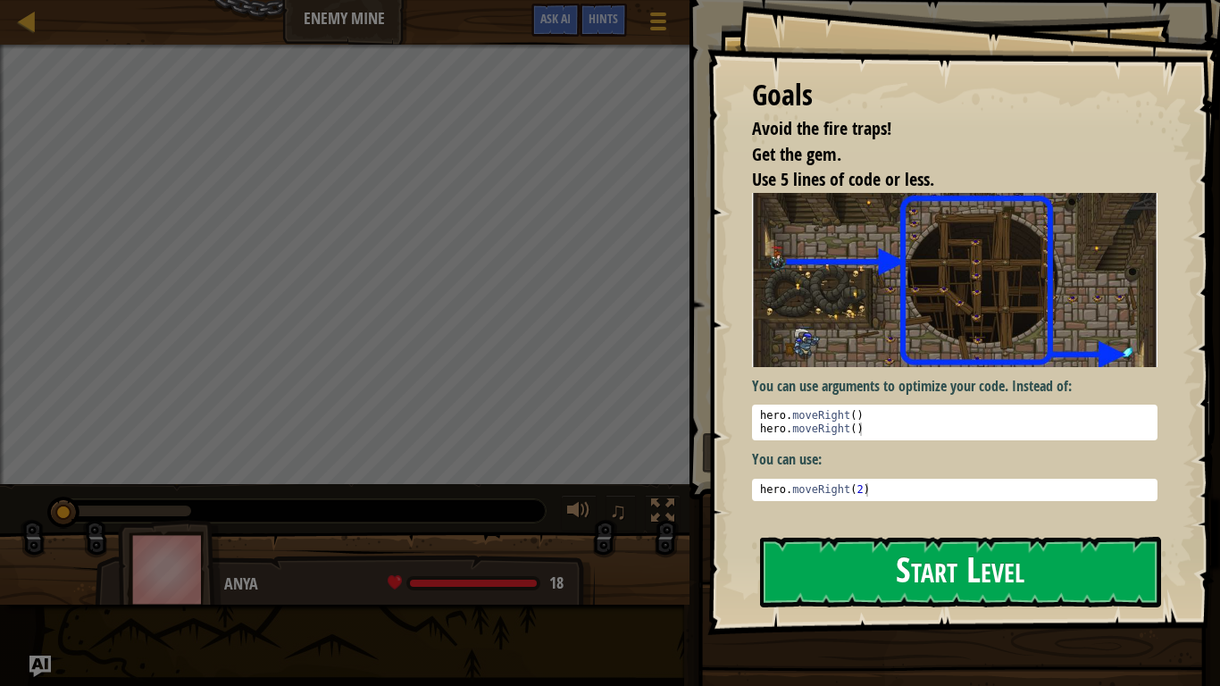
click at [916, 577] on button "Start Level" at bounding box center [960, 572] width 401 height 71
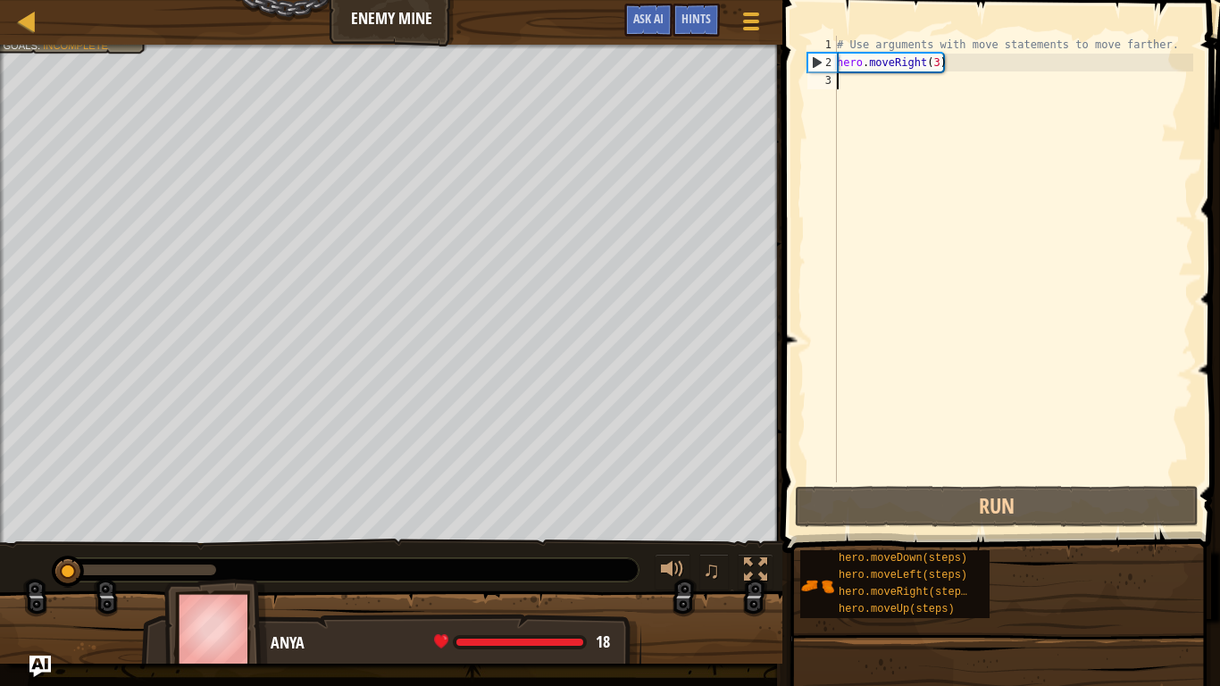
click at [647, 564] on div "Avoid the fire traps! Get the gem. Use 5 lines of code or less. Goals : Incompl…" at bounding box center [610, 354] width 1220 height 619
click at [4, 404] on div "Avoid the fire traps! Get the gem. Use 5 lines of code or less. Goals : Incompl…" at bounding box center [391, 294] width 783 height 498
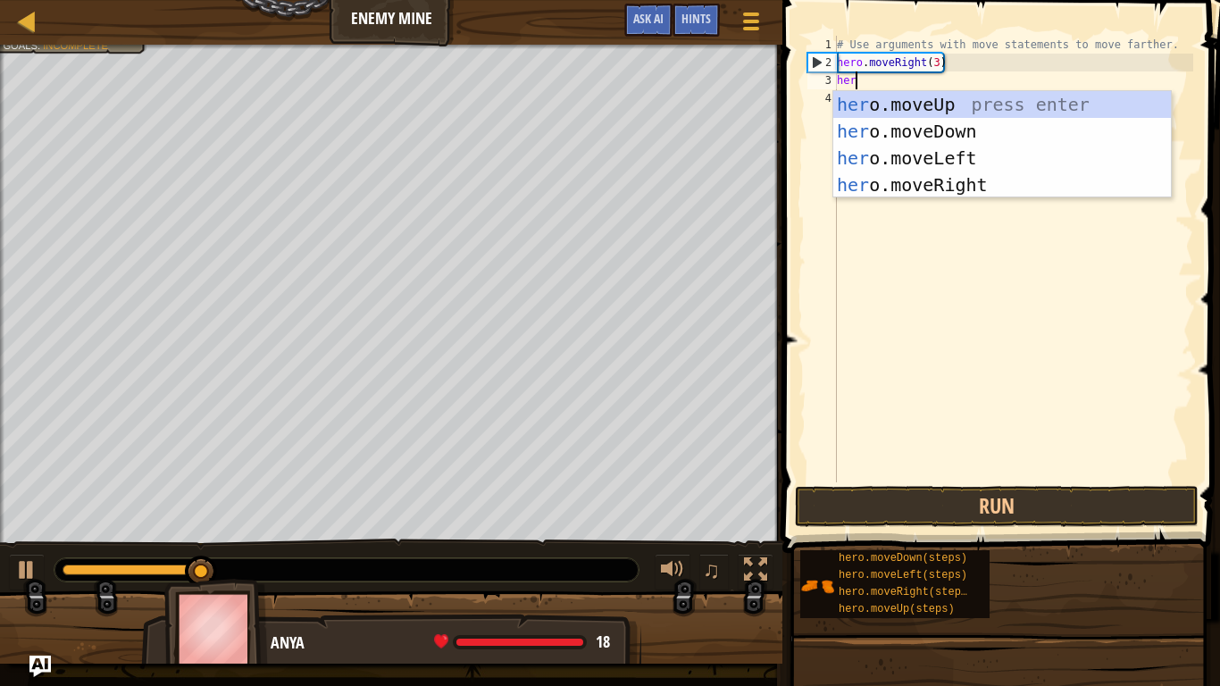
type textarea "her"
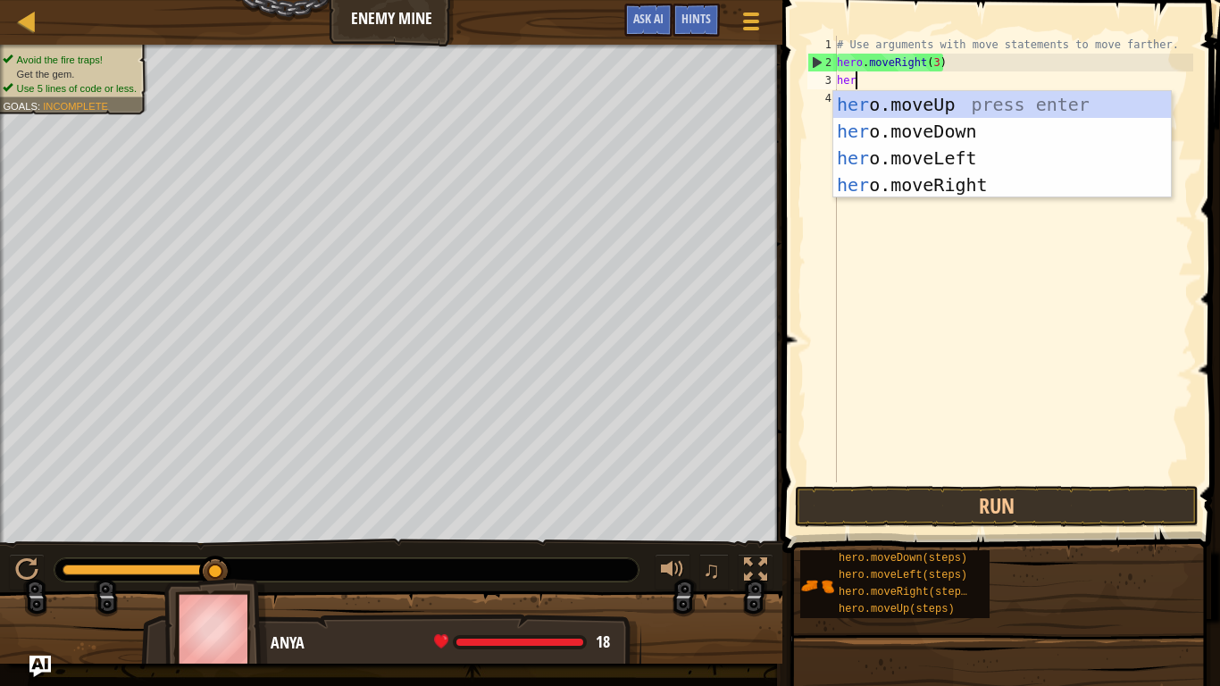
scroll to position [8, 0]
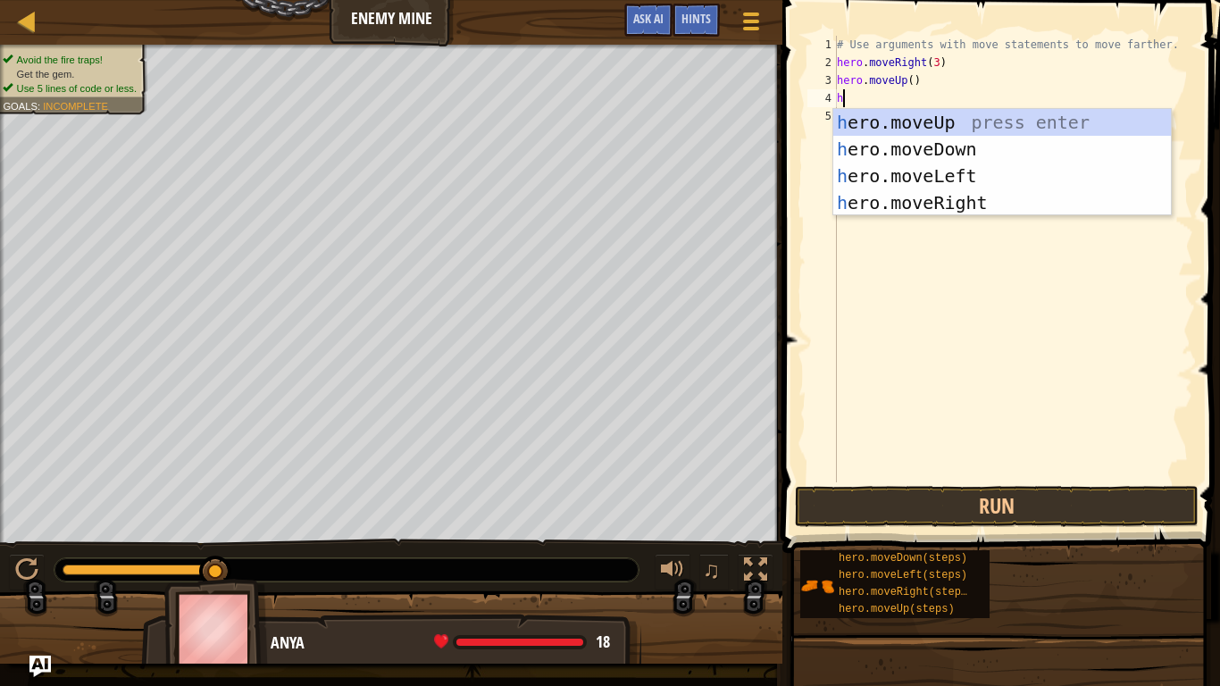
type textarea "her"
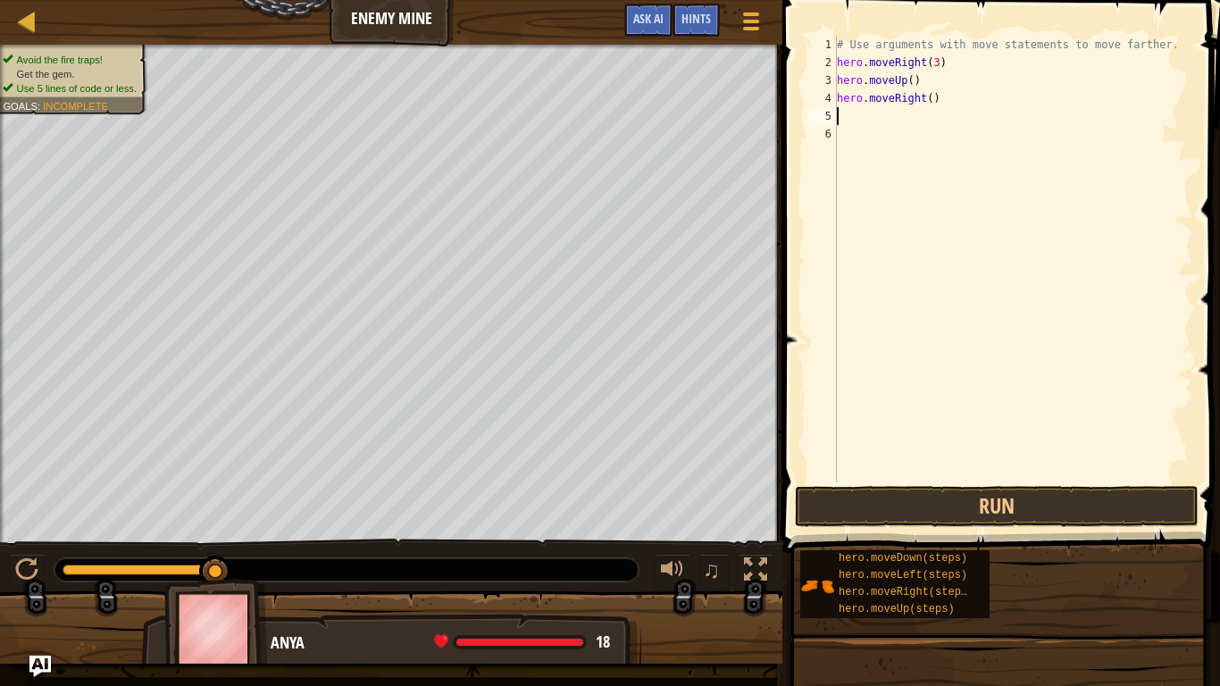
type textarea "h"
type textarea "hero.moveDown(3)"
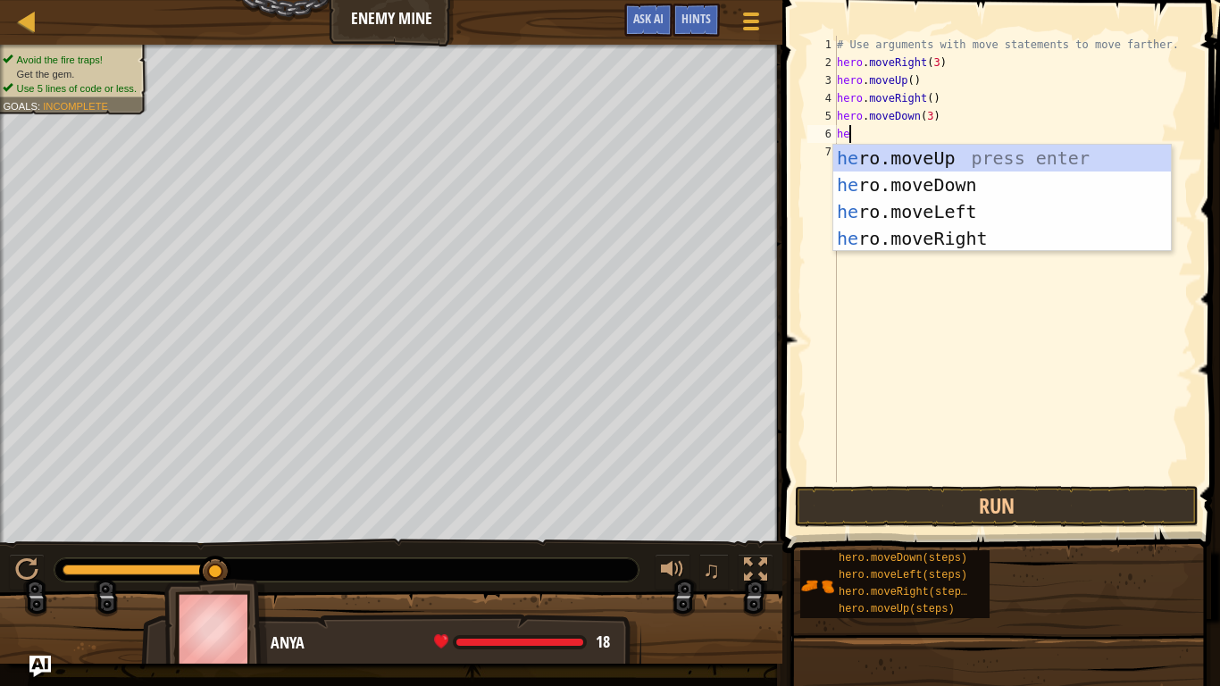
type textarea "her"
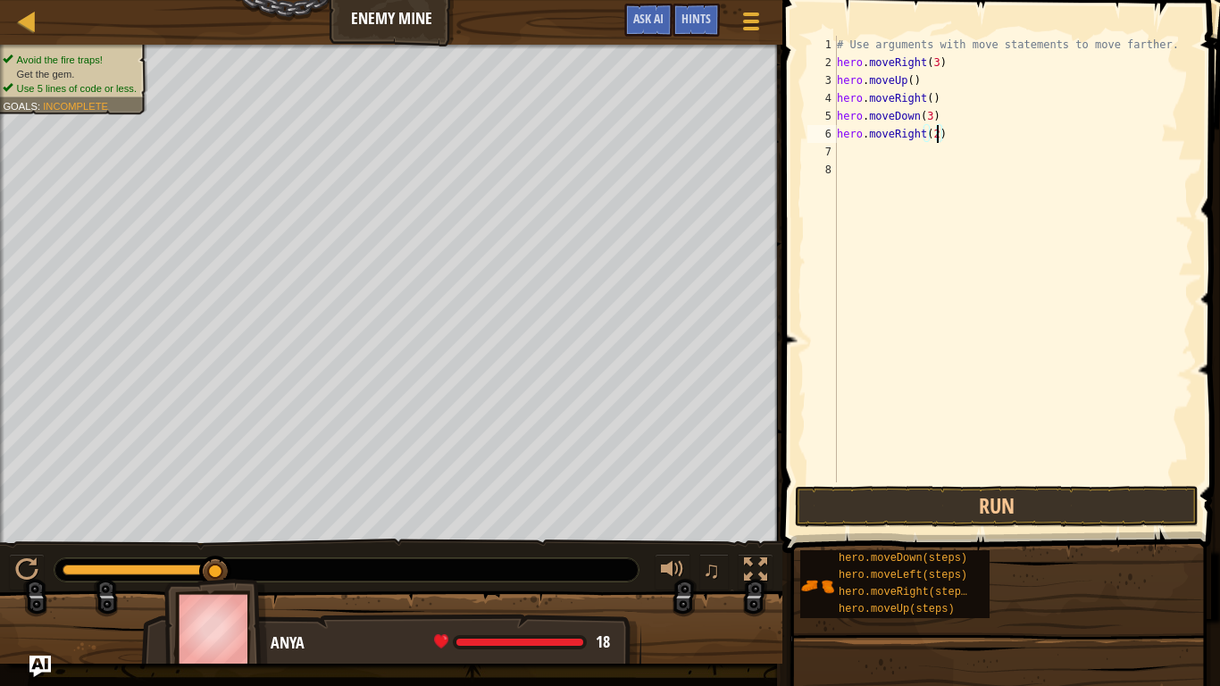
scroll to position [8, 14]
type textarea "hero.moveRight(2)"
click at [984, 503] on button "Run" at bounding box center [997, 506] width 404 height 41
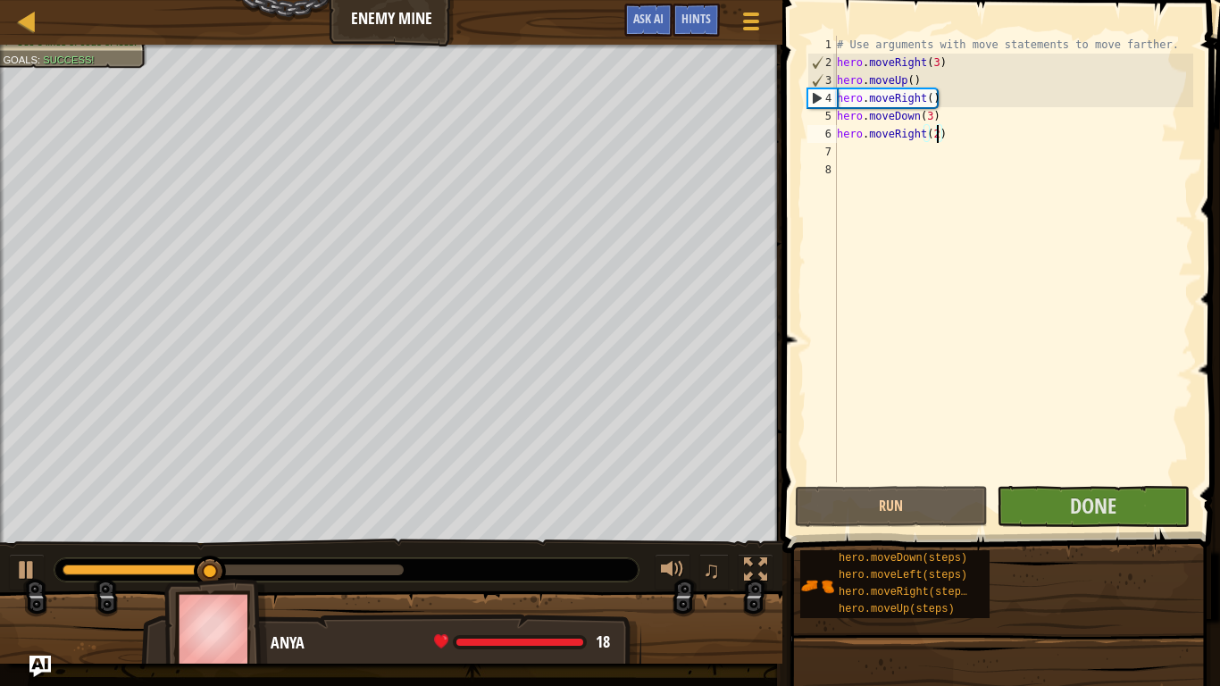
click at [306, 568] on div at bounding box center [233, 570] width 341 height 11
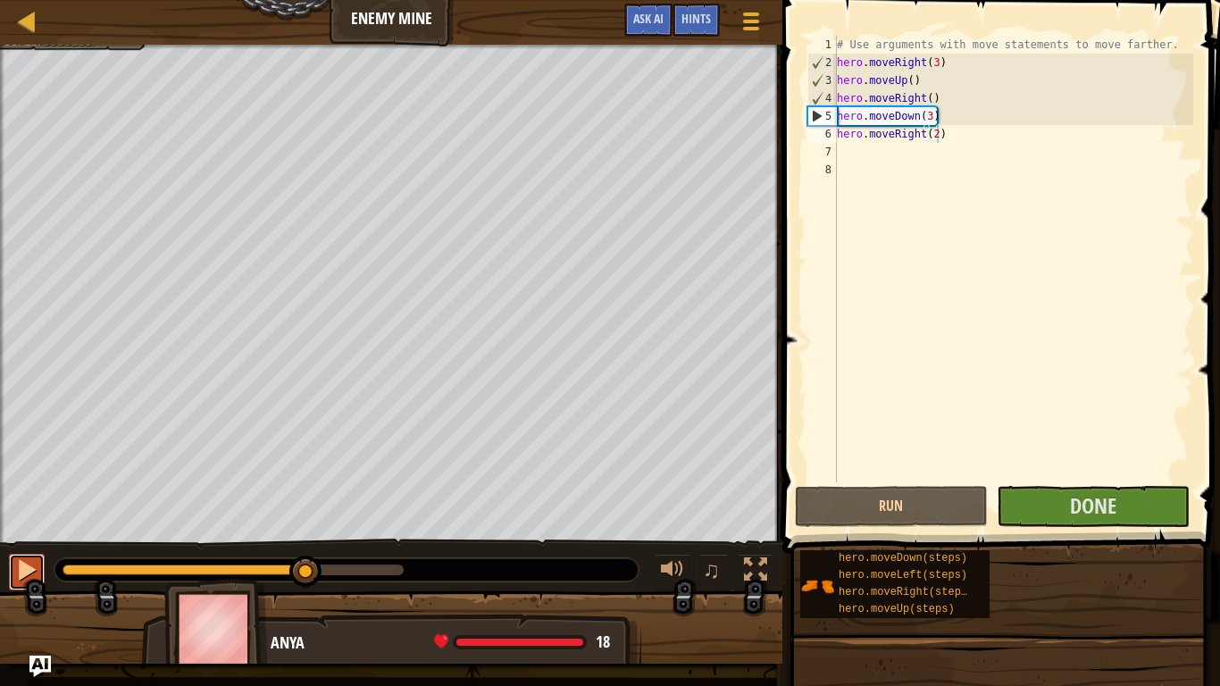
click at [31, 577] on div at bounding box center [26, 569] width 23 height 23
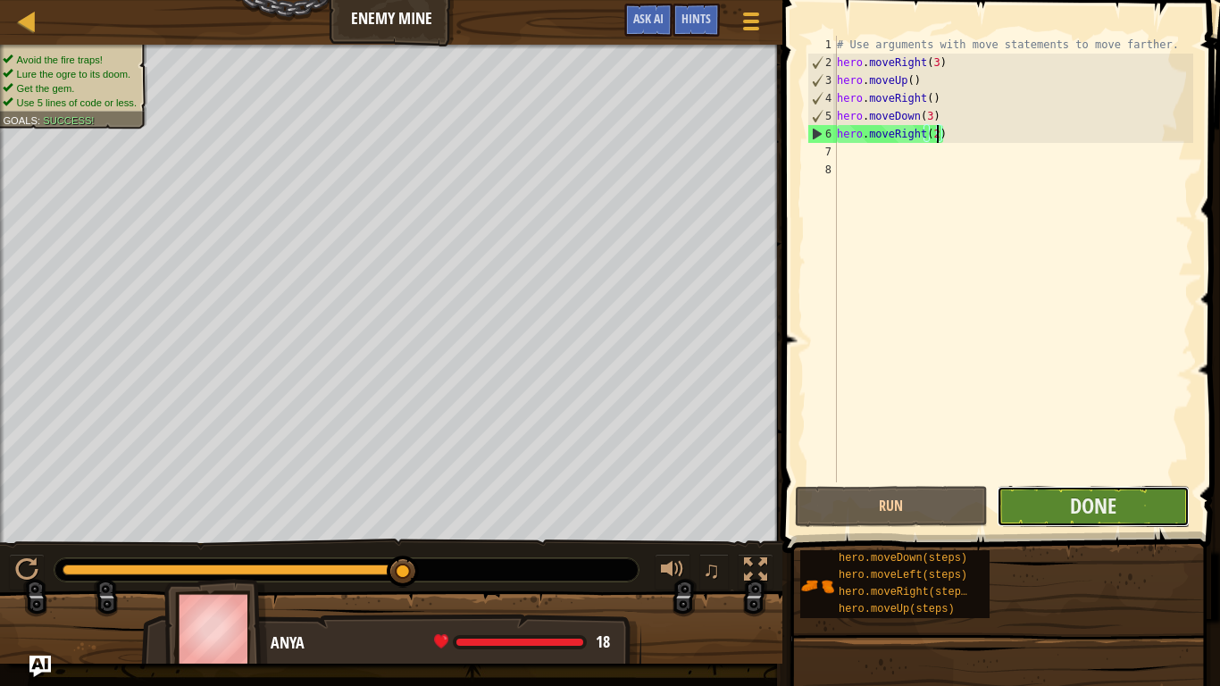
click at [1031, 519] on button "Done" at bounding box center [1093, 506] width 193 height 41
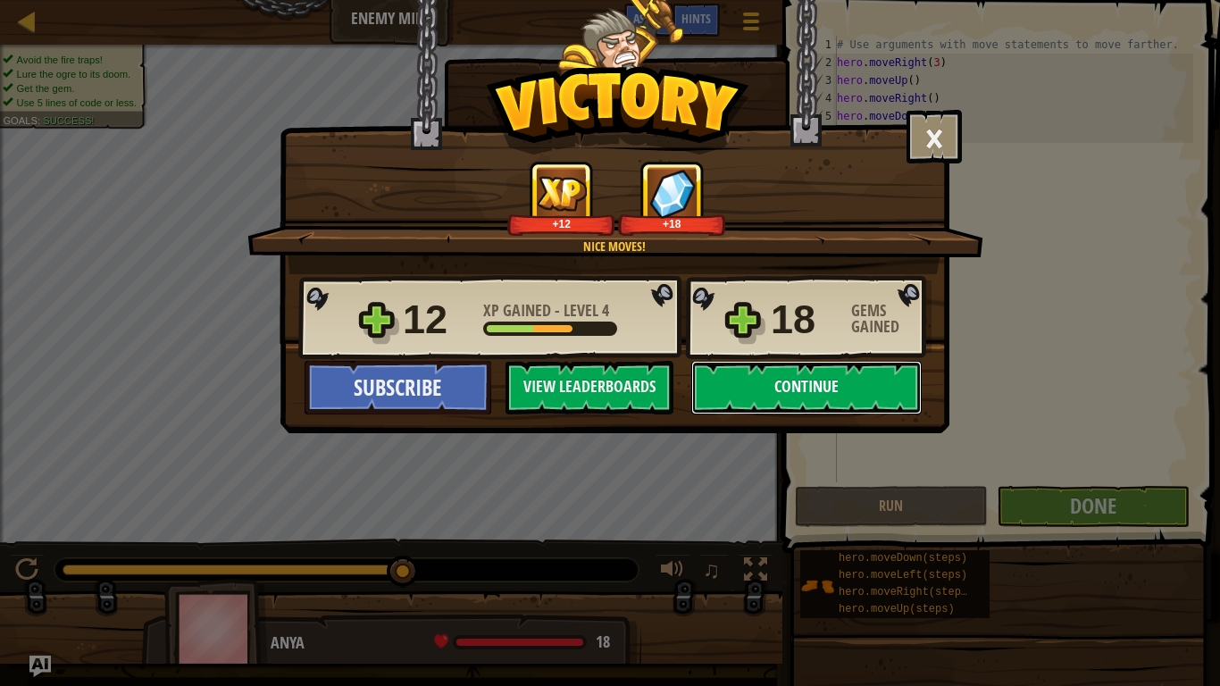
click at [815, 386] on button "Continue" at bounding box center [806, 388] width 230 height 54
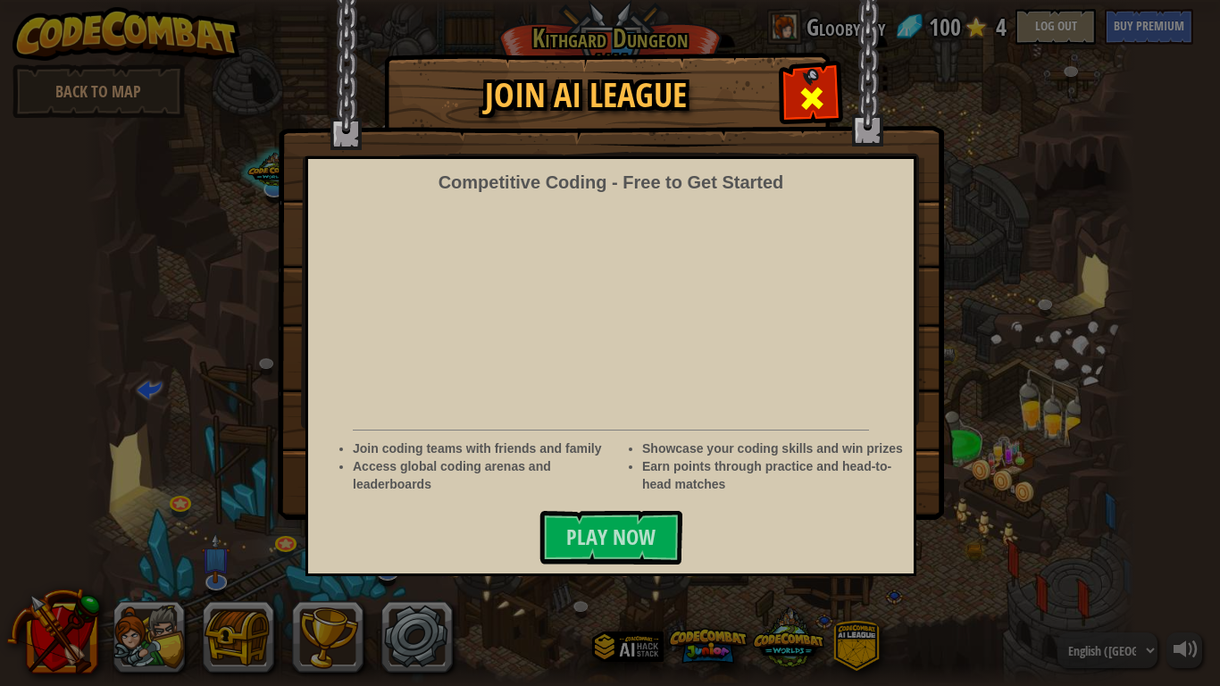
click at [830, 81] on div at bounding box center [811, 96] width 56 height 56
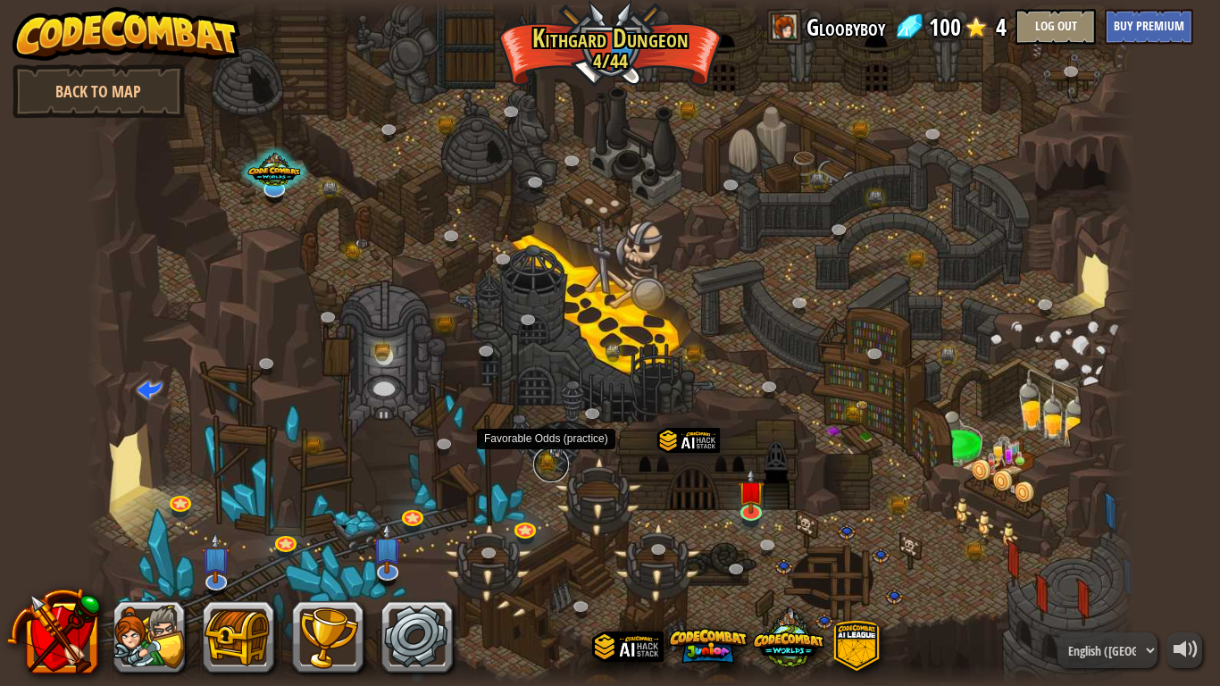
click at [545, 458] on link at bounding box center [551, 465] width 36 height 36
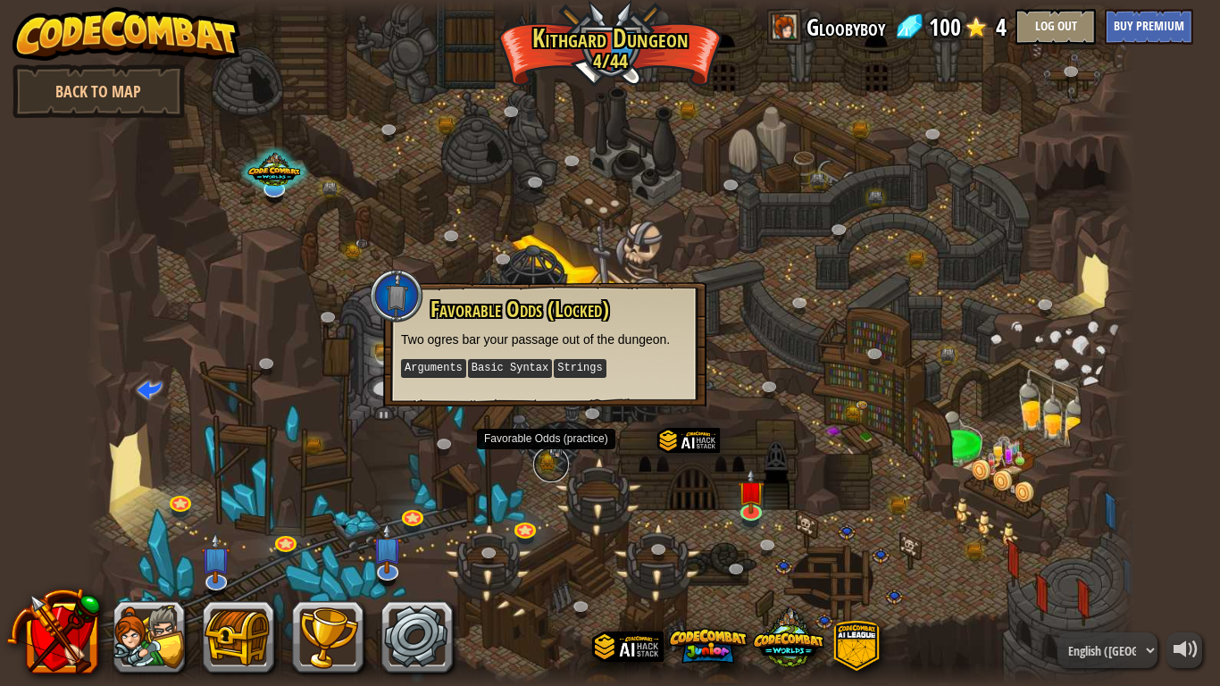
click at [546, 459] on link at bounding box center [551, 465] width 36 height 36
drag, startPoint x: 546, startPoint y: 459, endPoint x: 610, endPoint y: 466, distance: 64.7
click at [610, 466] on div "Twisted Canyon (Locked) Challenge: collect the most gold using all the programm…" at bounding box center [611, 343] width 1050 height 686
click at [610, 466] on div at bounding box center [611, 343] width 1050 height 686
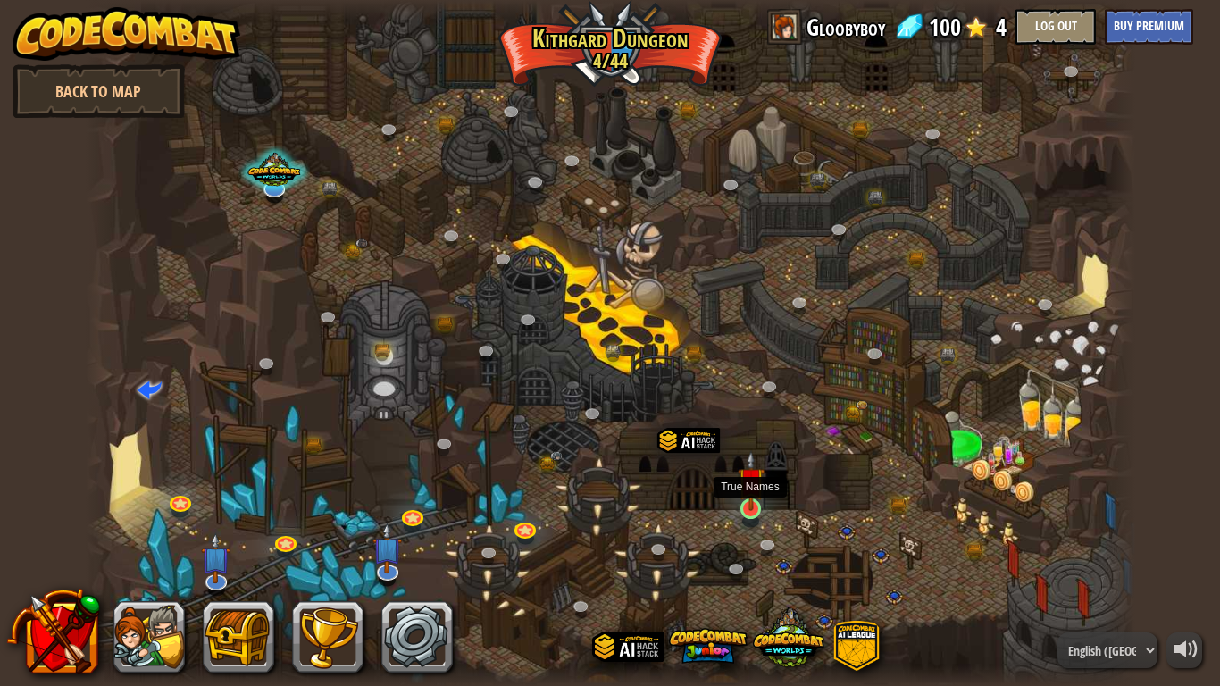
click at [751, 509] on img at bounding box center [751, 480] width 27 height 61
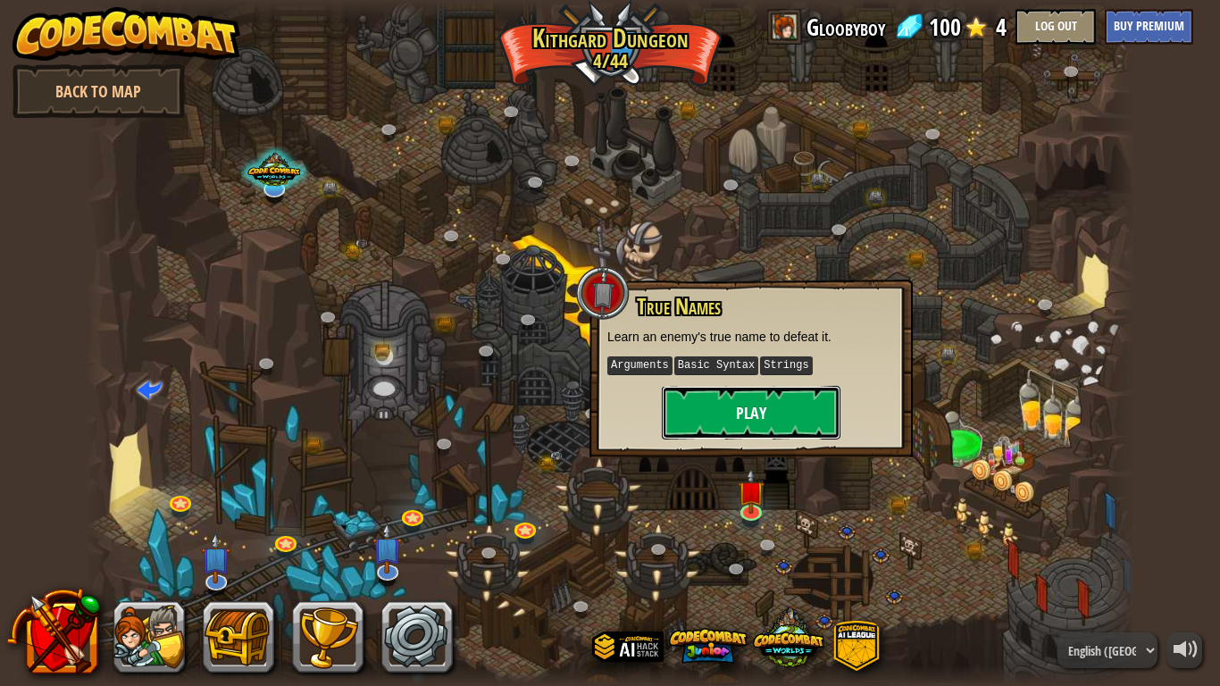
click at [801, 414] on button "Play" at bounding box center [751, 413] width 179 height 54
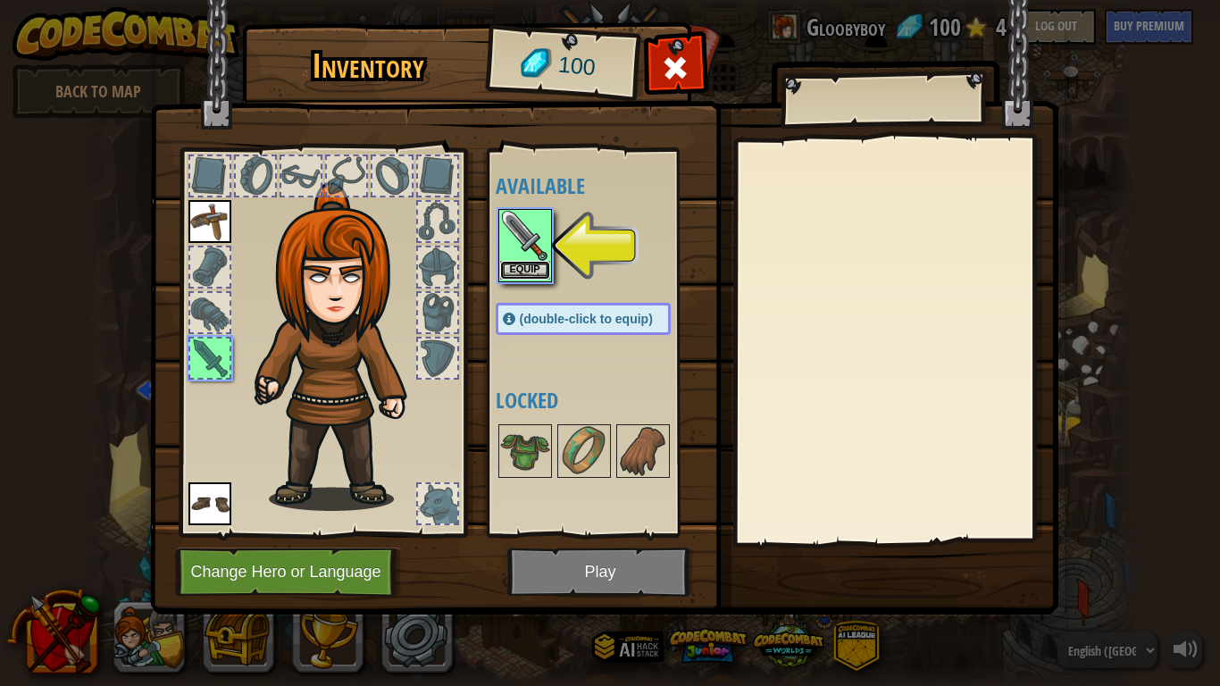
click at [524, 267] on button "Equip" at bounding box center [525, 270] width 50 height 19
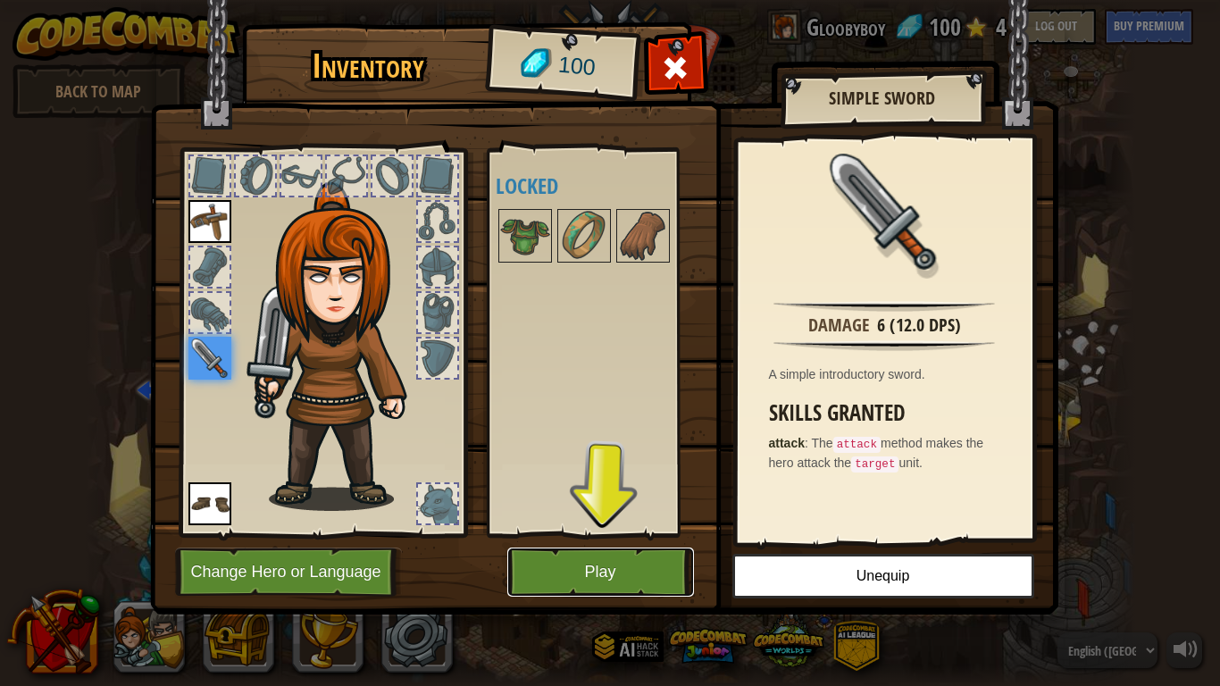
click at [601, 576] on button "Play" at bounding box center [600, 572] width 187 height 49
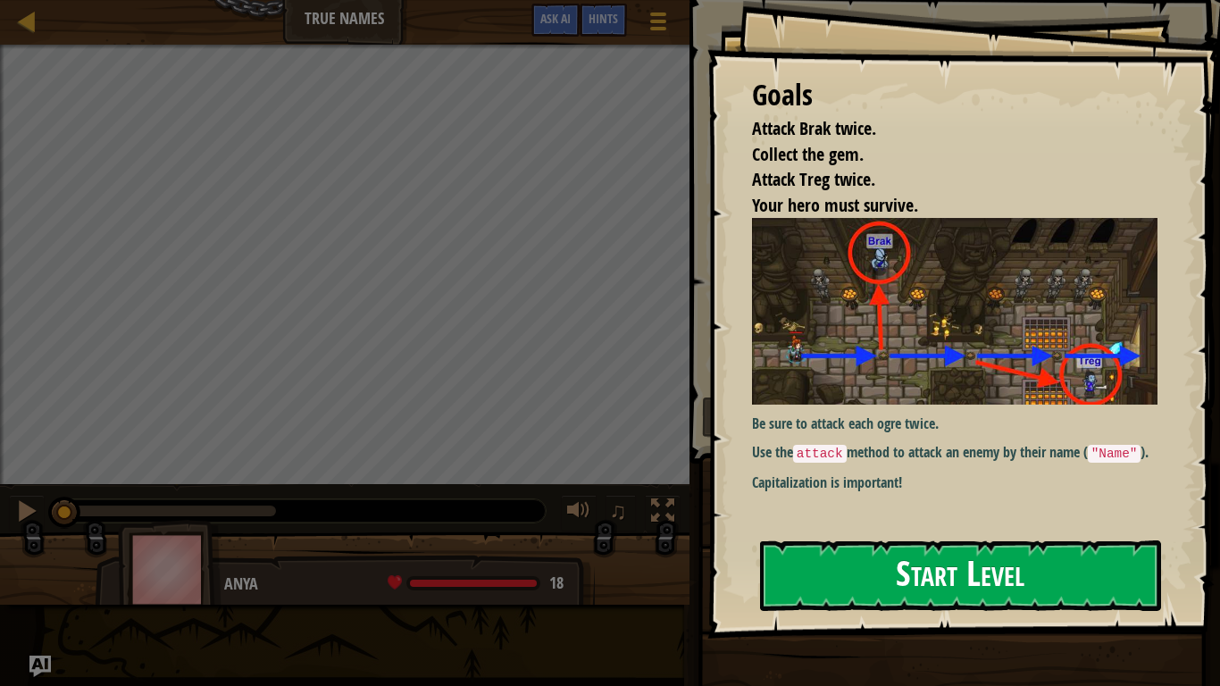
click at [855, 573] on button "Start Level" at bounding box center [960, 575] width 401 height 71
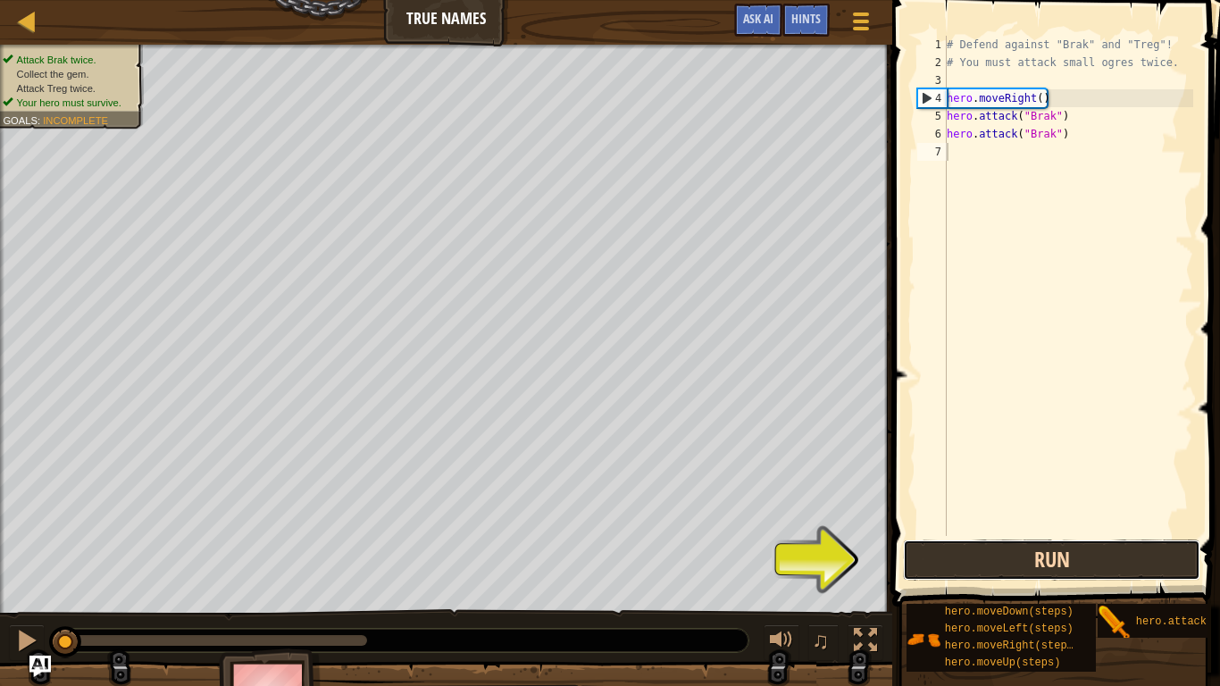
click at [979, 555] on button "Run" at bounding box center [1051, 560] width 297 height 41
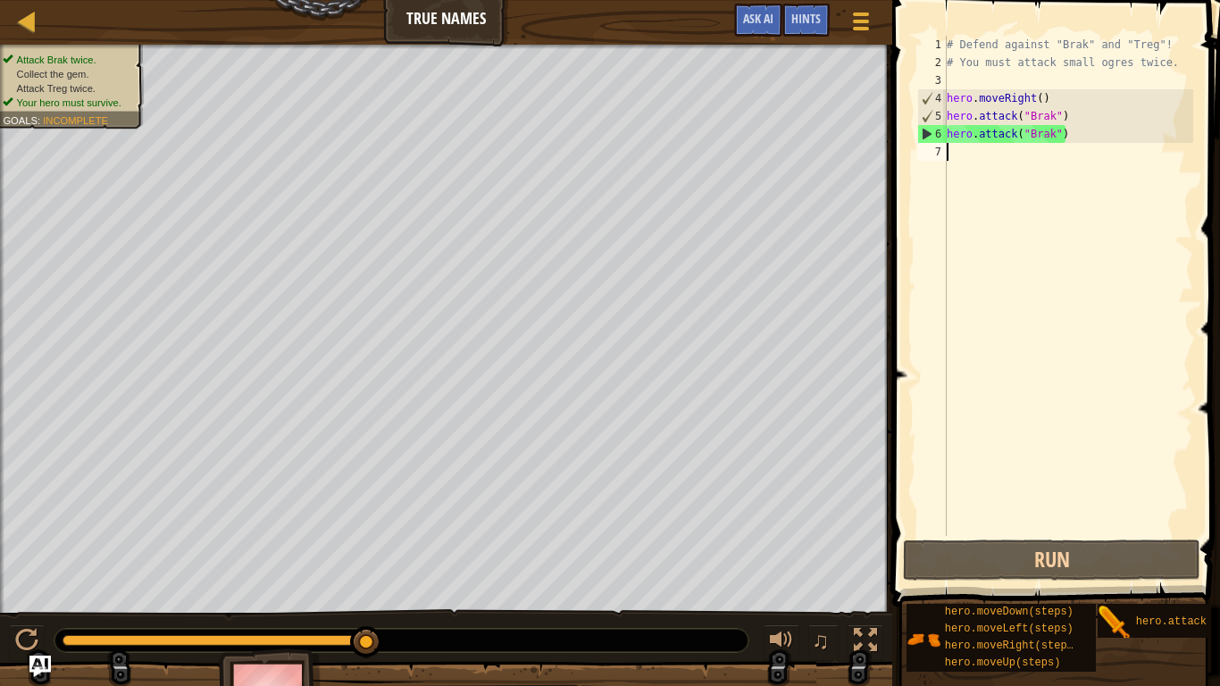
scroll to position [8, 0]
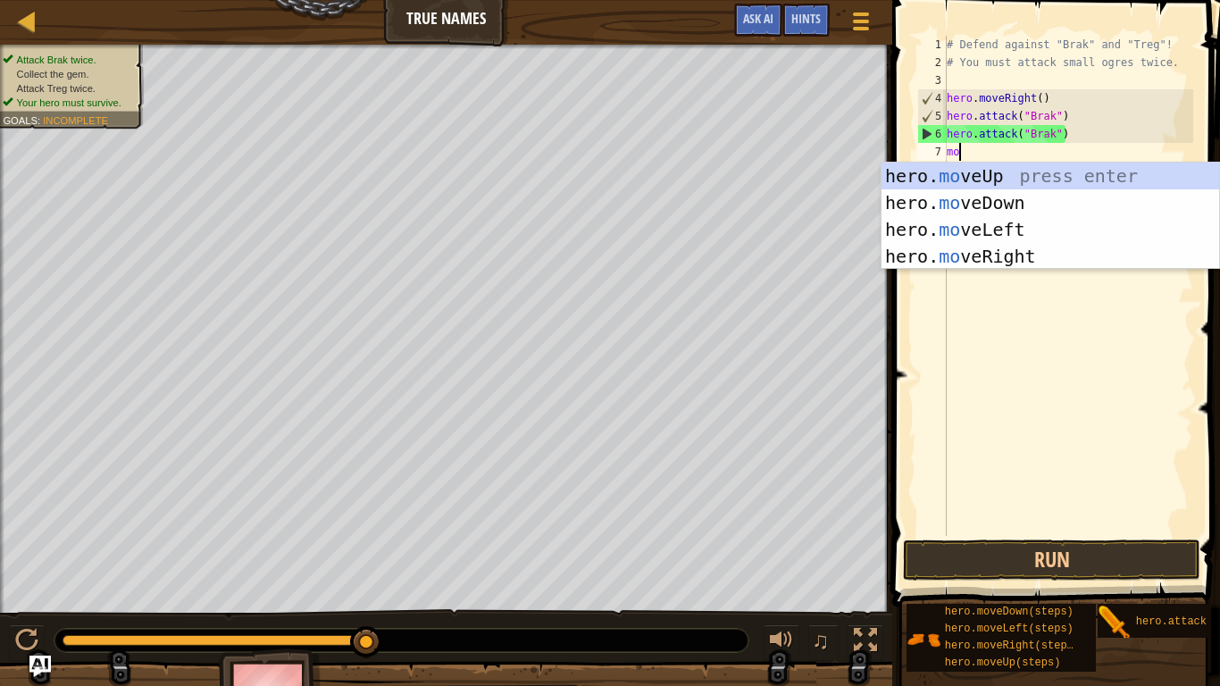
type textarea "move"
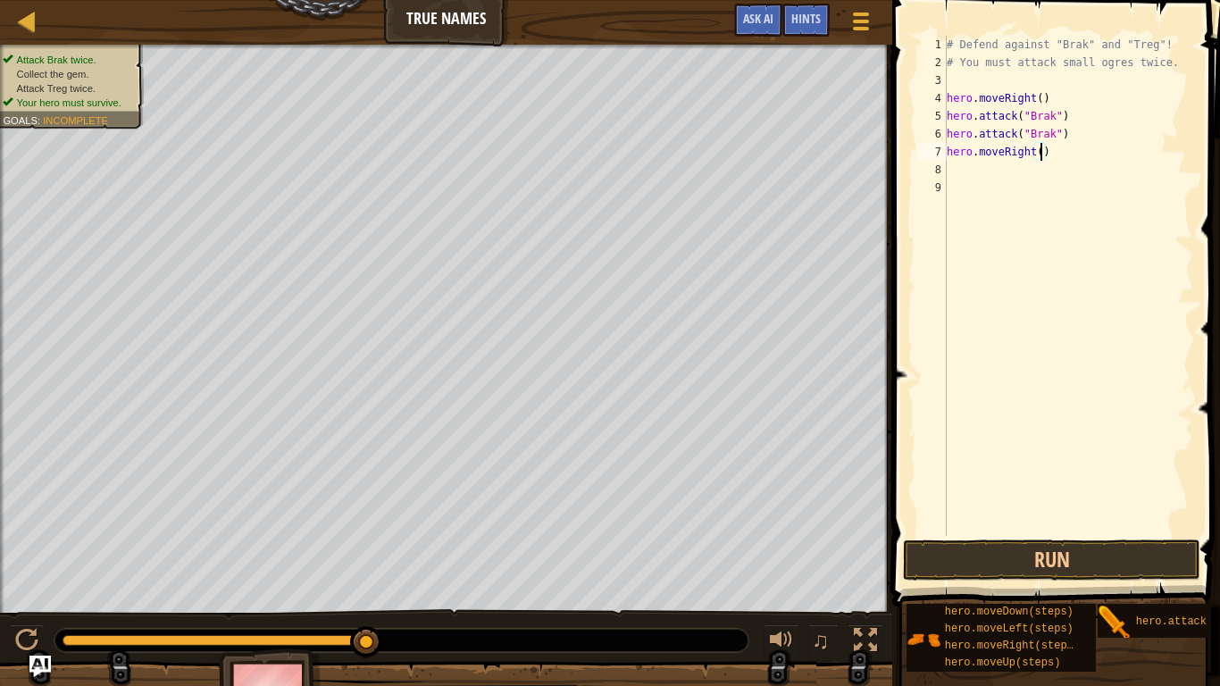
type textarea "hero.moveRight(2)"
click at [1057, 559] on button "Run" at bounding box center [1051, 560] width 297 height 41
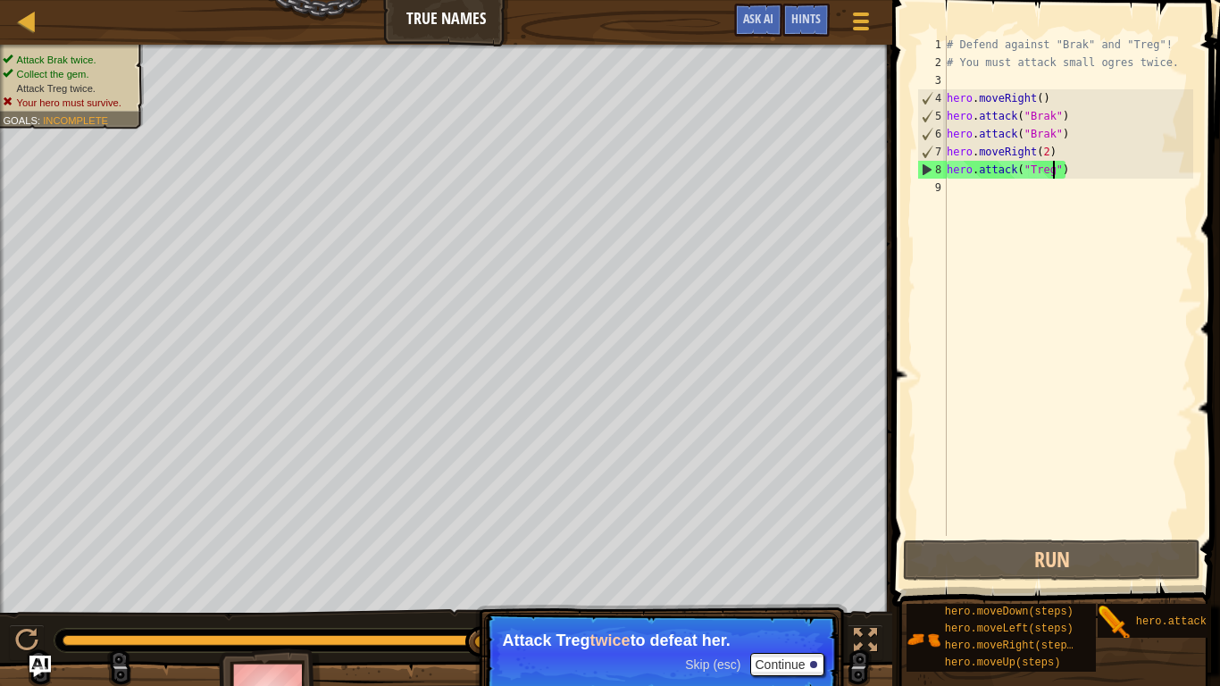
click at [1049, 153] on div "# Defend against "Brak" and "Treg"! # You must attack small ogres twice. hero .…" at bounding box center [1068, 304] width 250 height 536
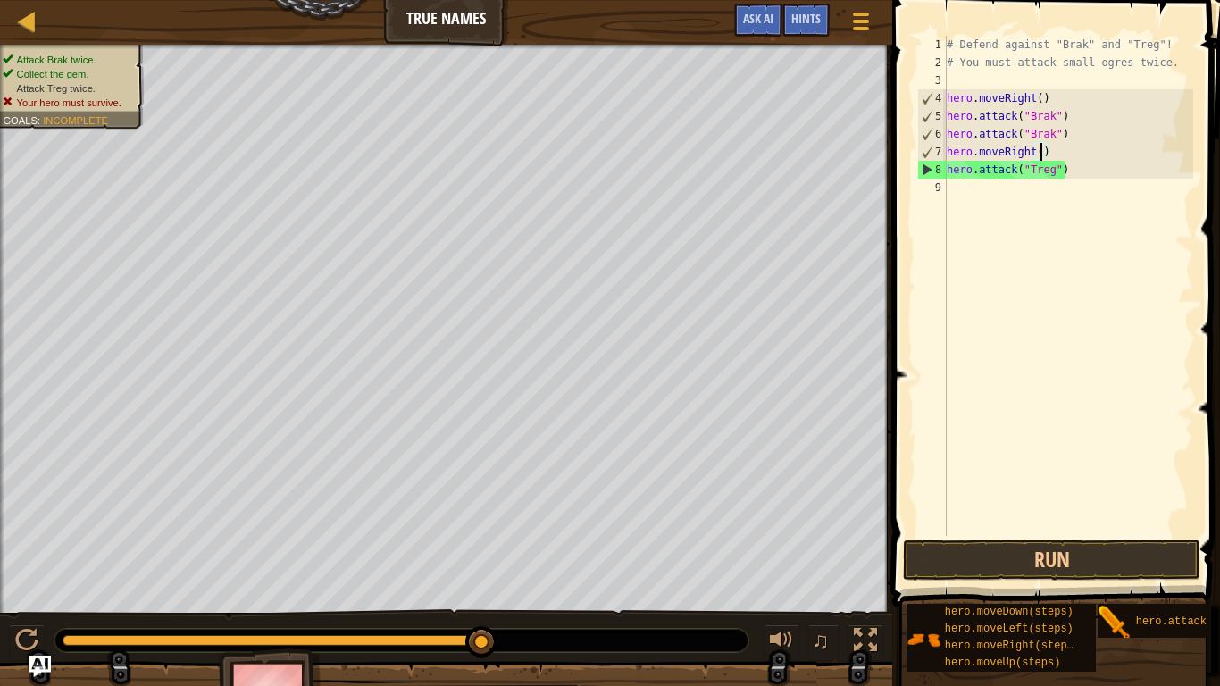
type textarea "hero.attack("Treg")"
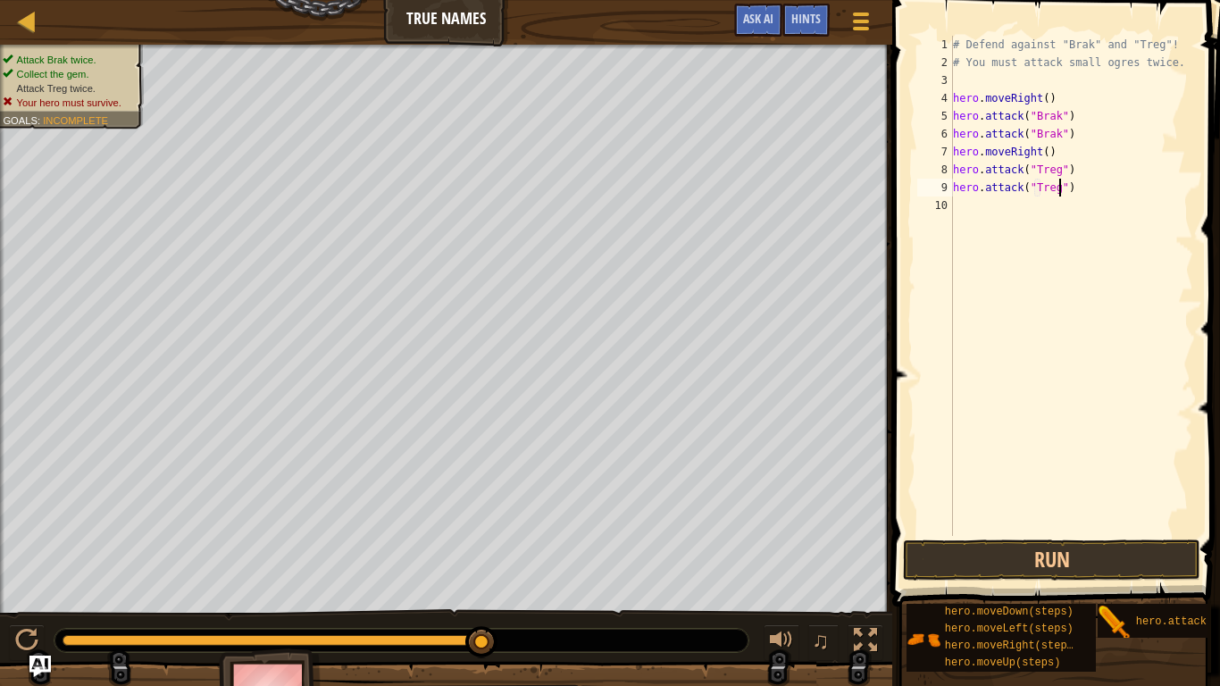
scroll to position [8, 15]
type textarea "hero.attack("Treg")"
click at [1034, 564] on button "Run" at bounding box center [1051, 560] width 297 height 41
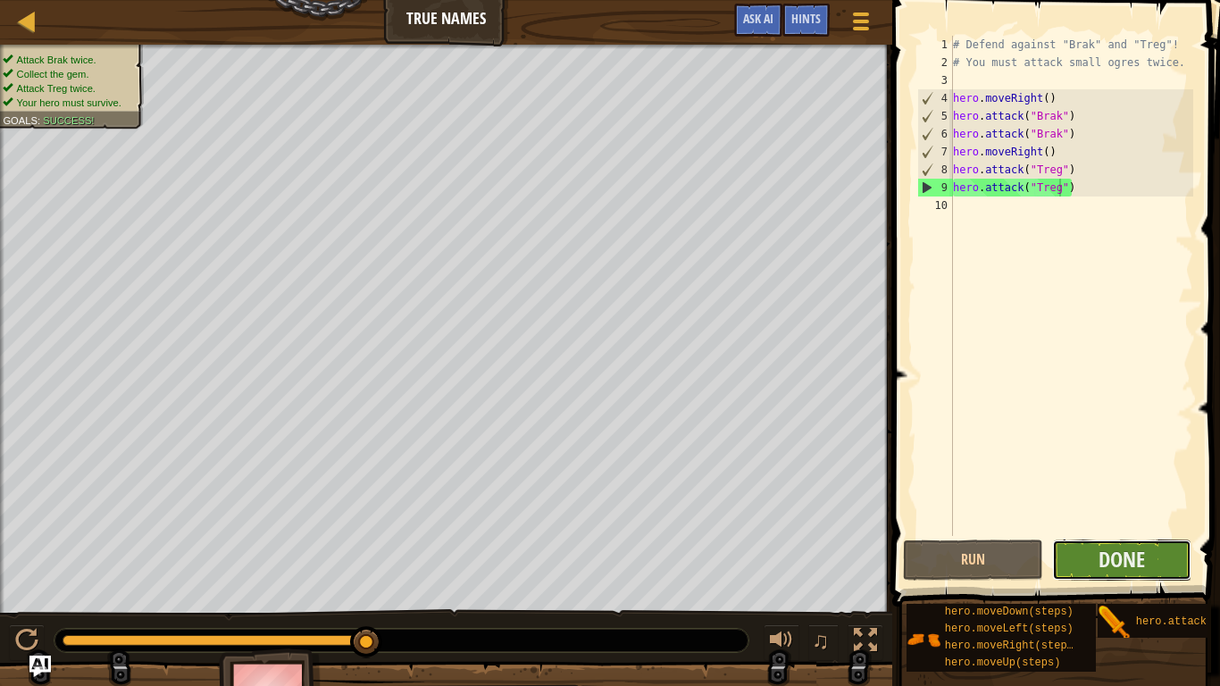
click at [1083, 559] on button "Done" at bounding box center [1122, 560] width 140 height 41
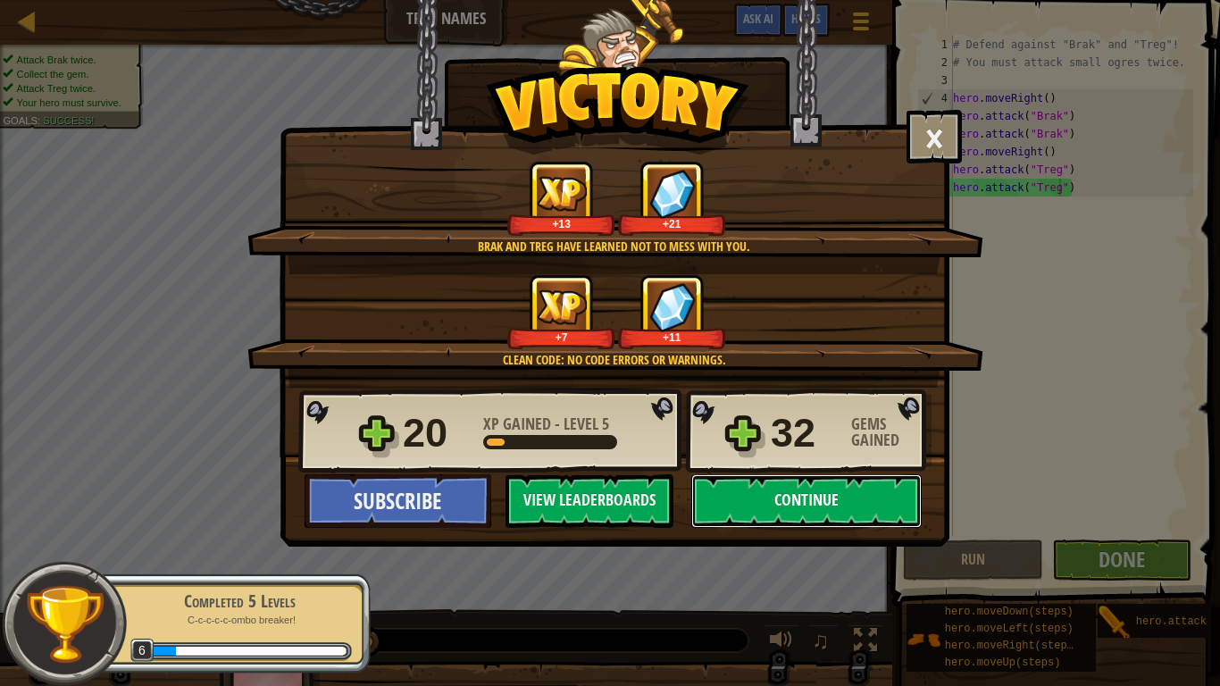
click at [763, 506] on button "Continue" at bounding box center [806, 501] width 230 height 54
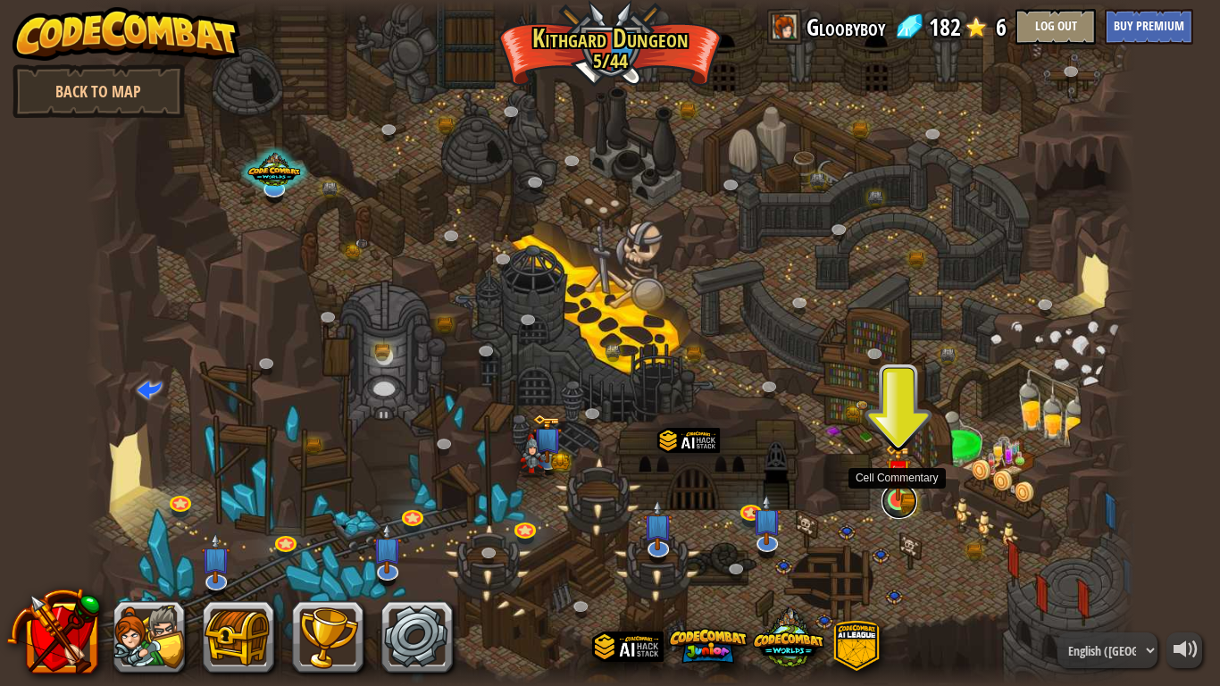
click at [893, 506] on link at bounding box center [900, 501] width 36 height 36
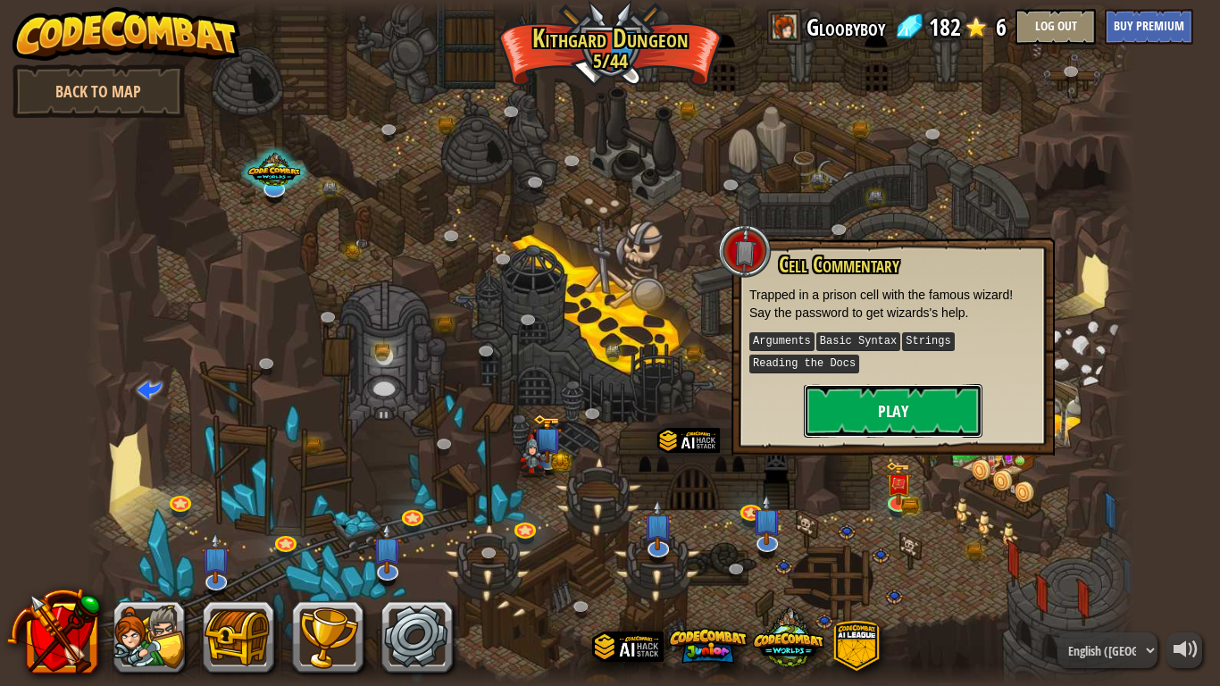
click at [857, 399] on button "Play" at bounding box center [893, 411] width 179 height 54
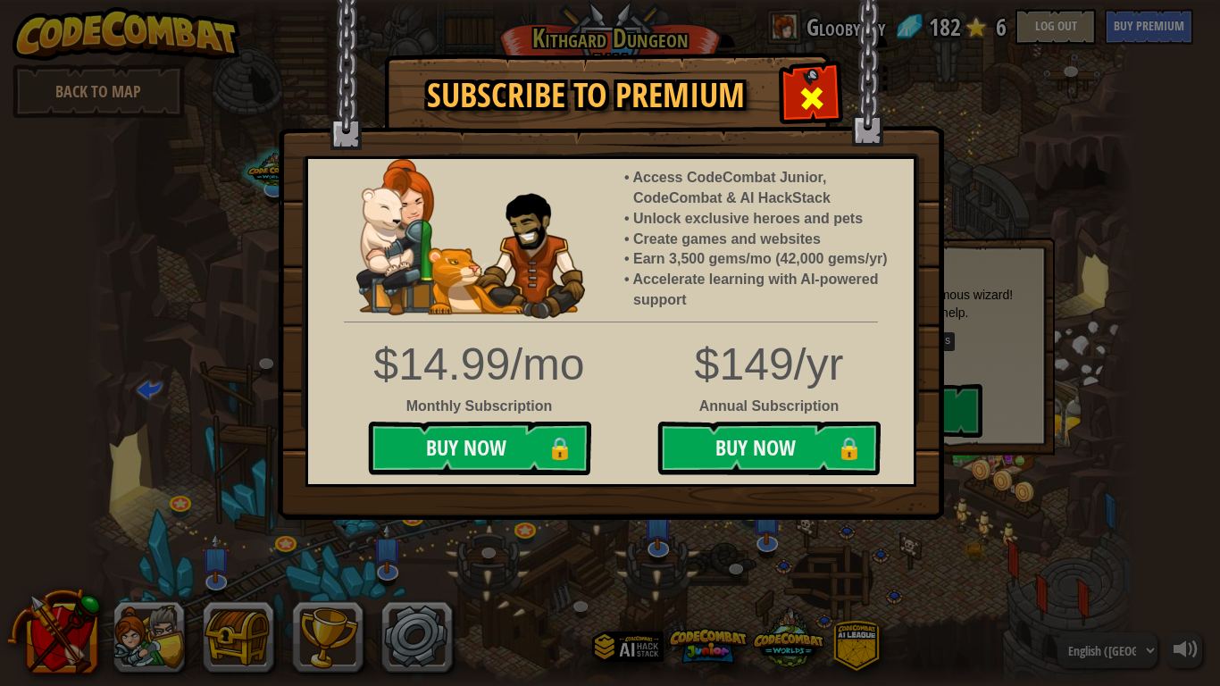
click at [803, 91] on span at bounding box center [812, 98] width 29 height 29
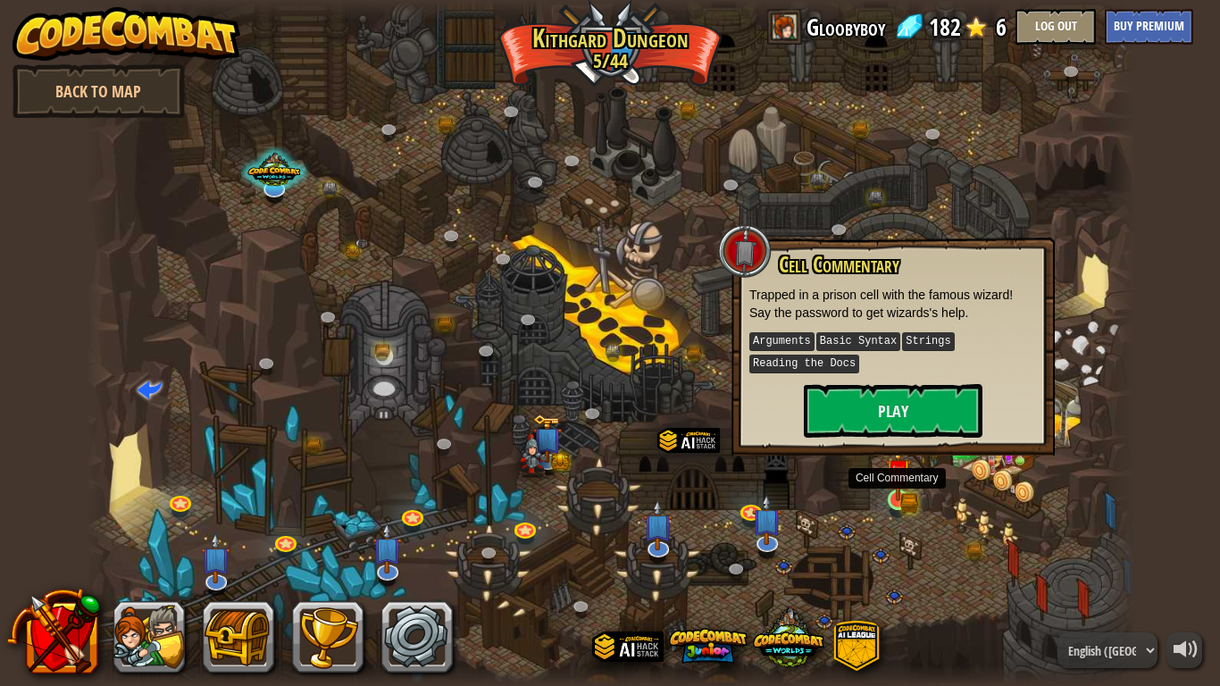
click at [896, 473] on img at bounding box center [898, 472] width 27 height 58
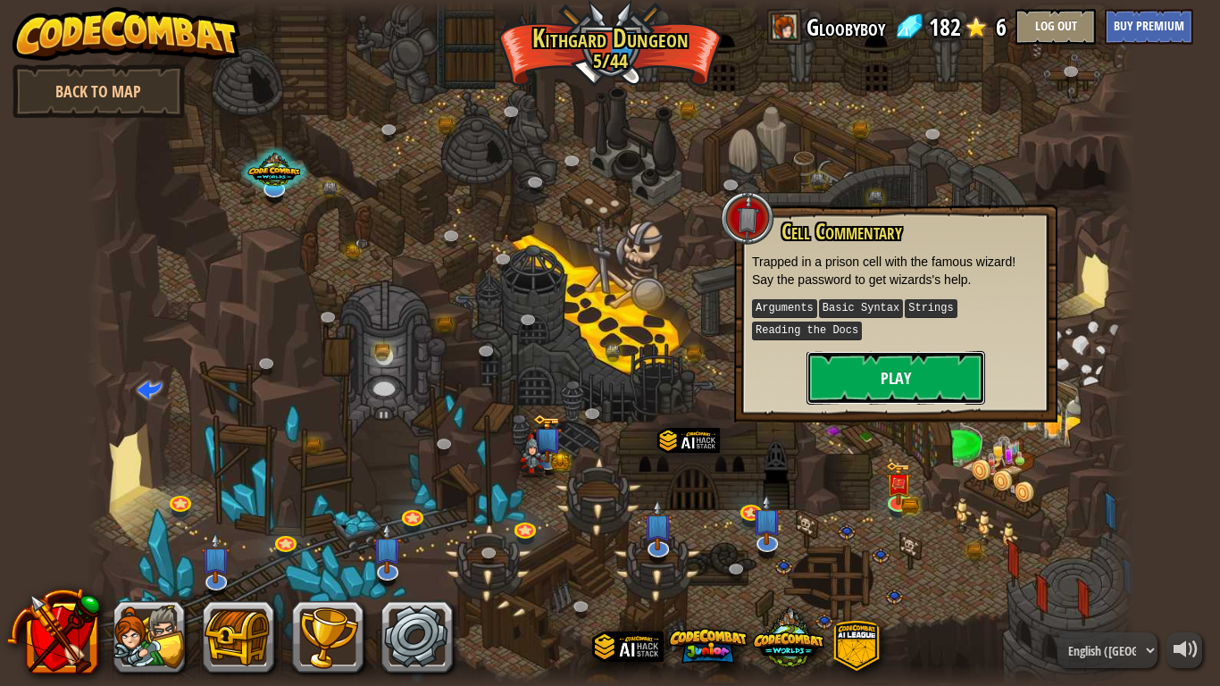
click at [906, 381] on button "Play" at bounding box center [896, 378] width 179 height 54
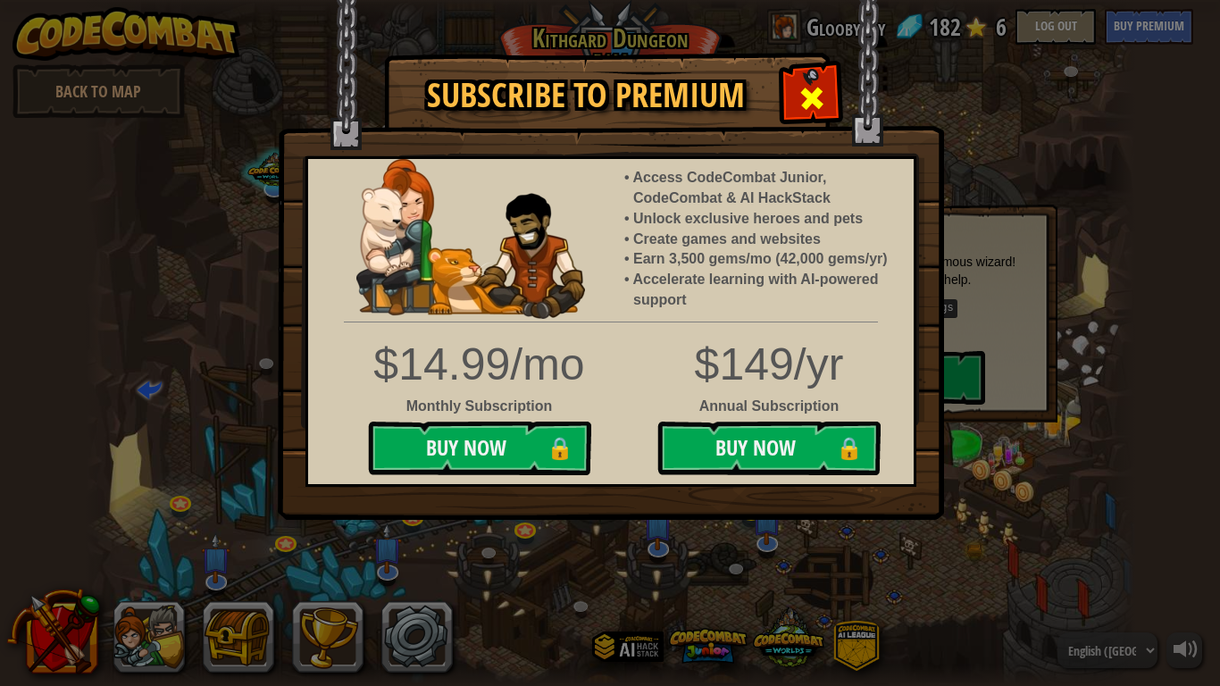
click at [808, 109] on span at bounding box center [812, 98] width 29 height 29
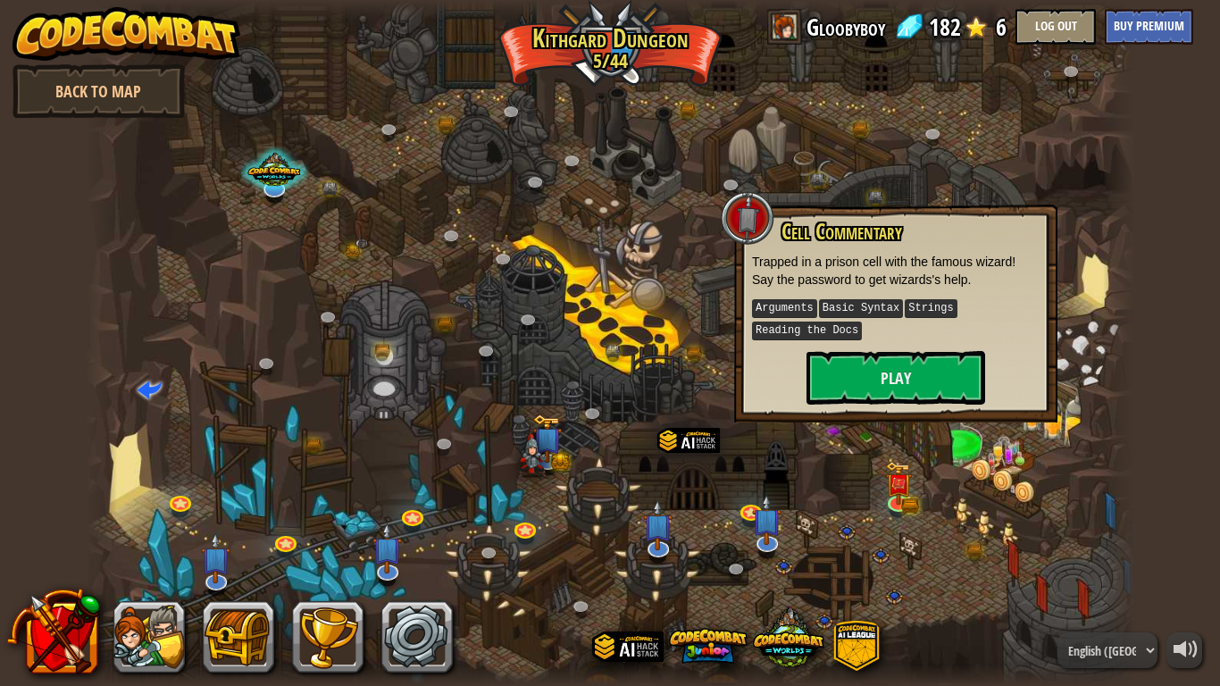
click at [933, 558] on div at bounding box center [611, 343] width 1050 height 686
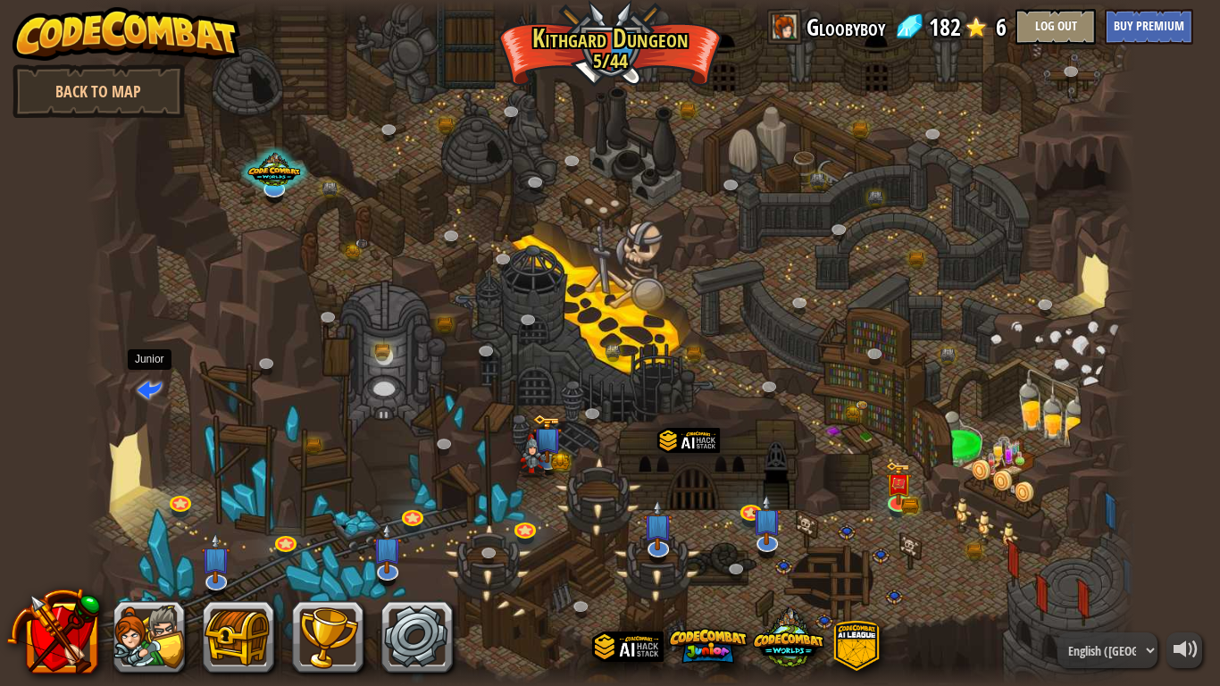
click at [148, 387] on span at bounding box center [150, 389] width 24 height 24
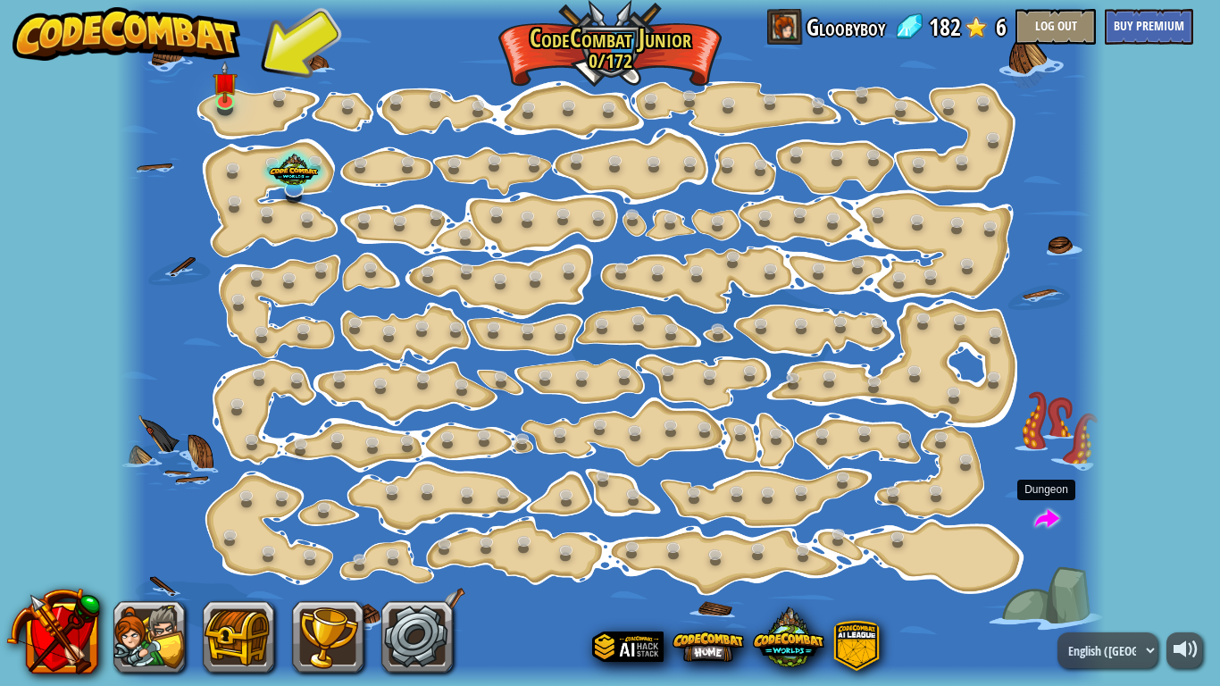
click at [1044, 523] on span at bounding box center [1047, 519] width 24 height 24
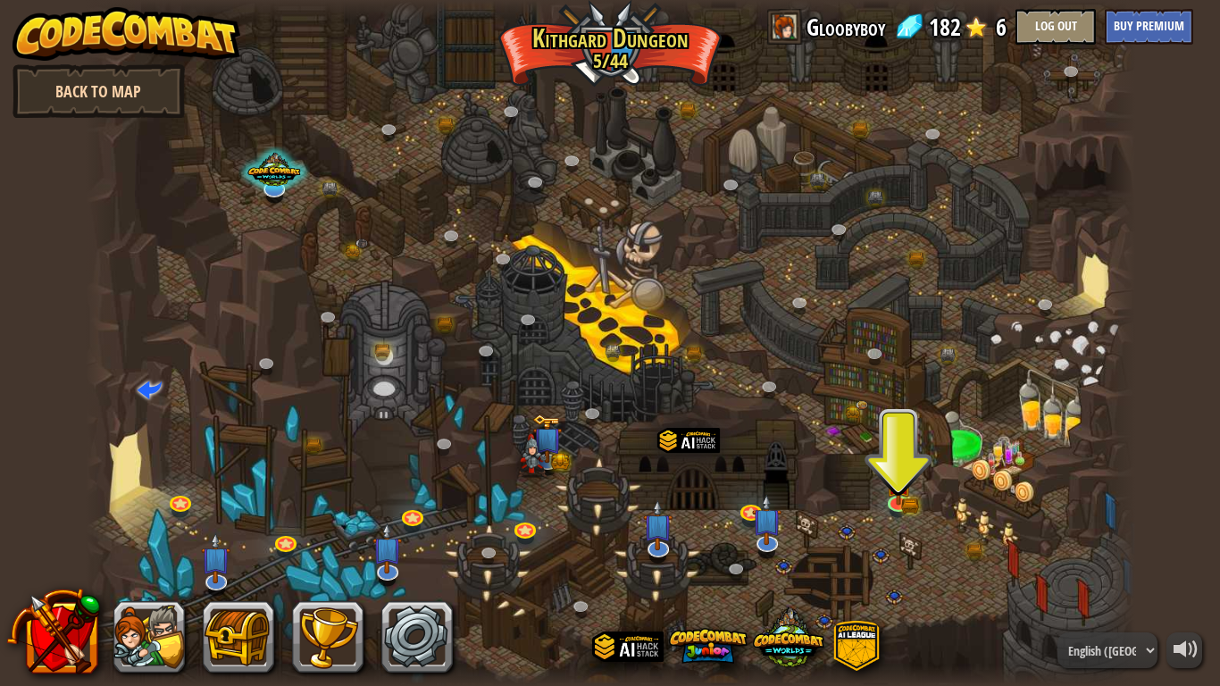
click at [97, 81] on link "Back to Map" at bounding box center [99, 91] width 172 height 54
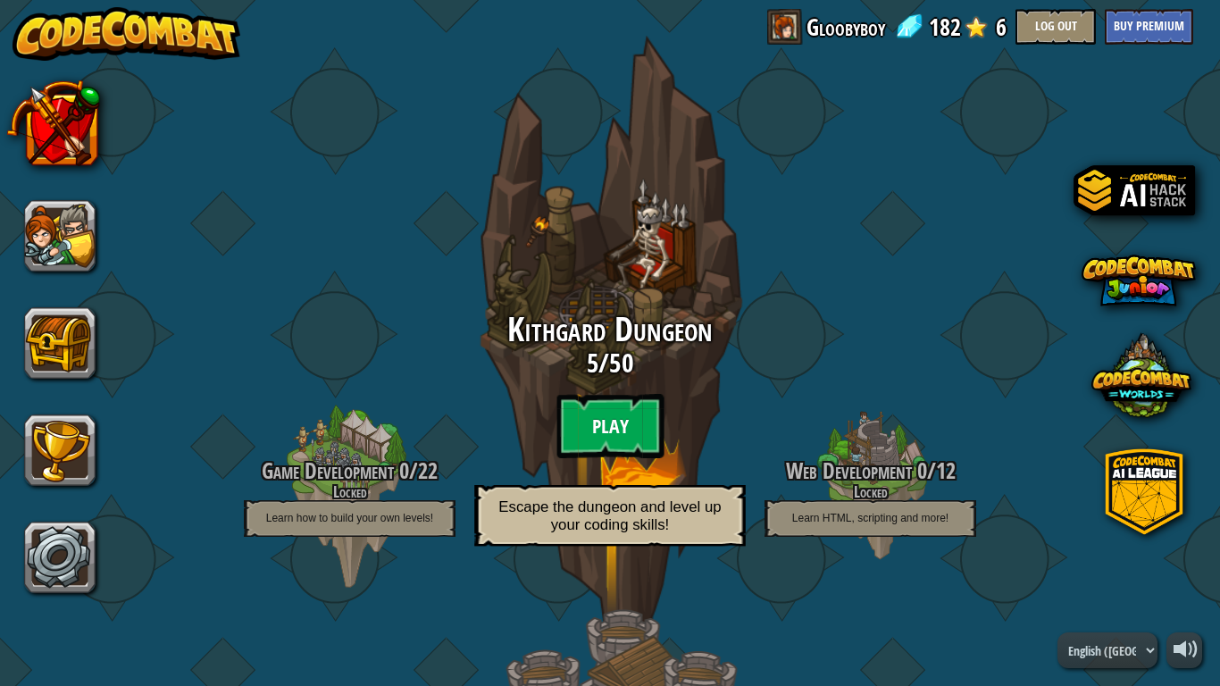
click at [613, 422] on btn "Play" at bounding box center [610, 426] width 107 height 64
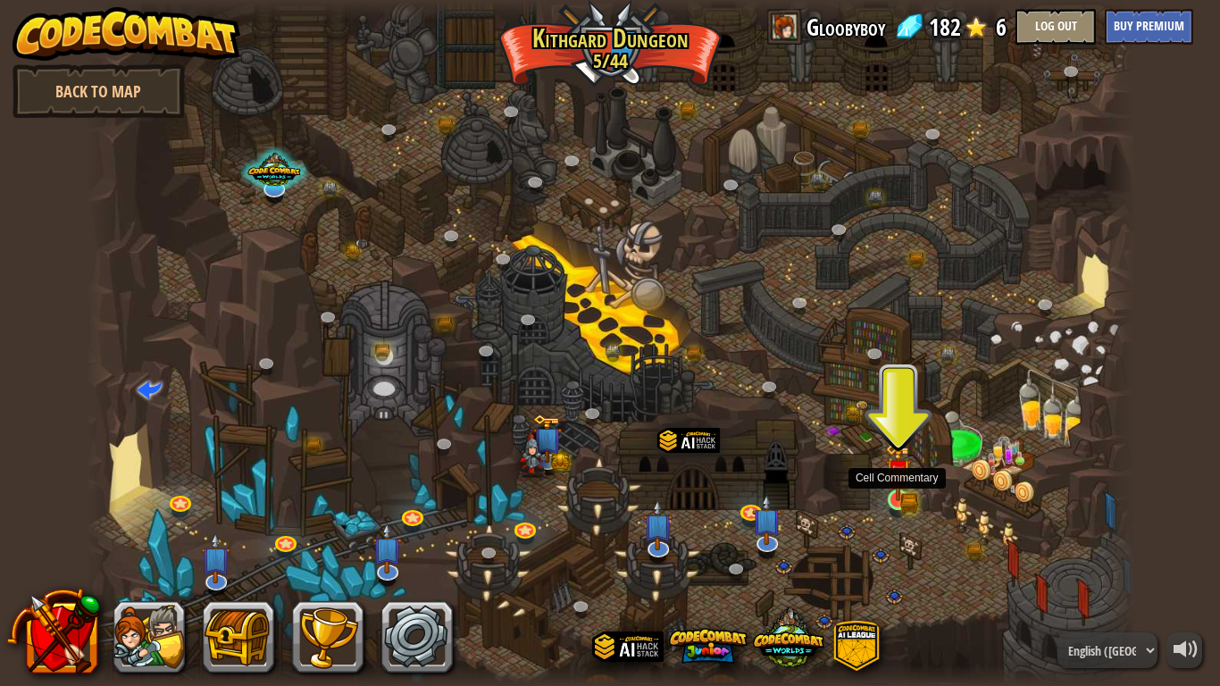
click at [895, 498] on img at bounding box center [898, 472] width 27 height 58
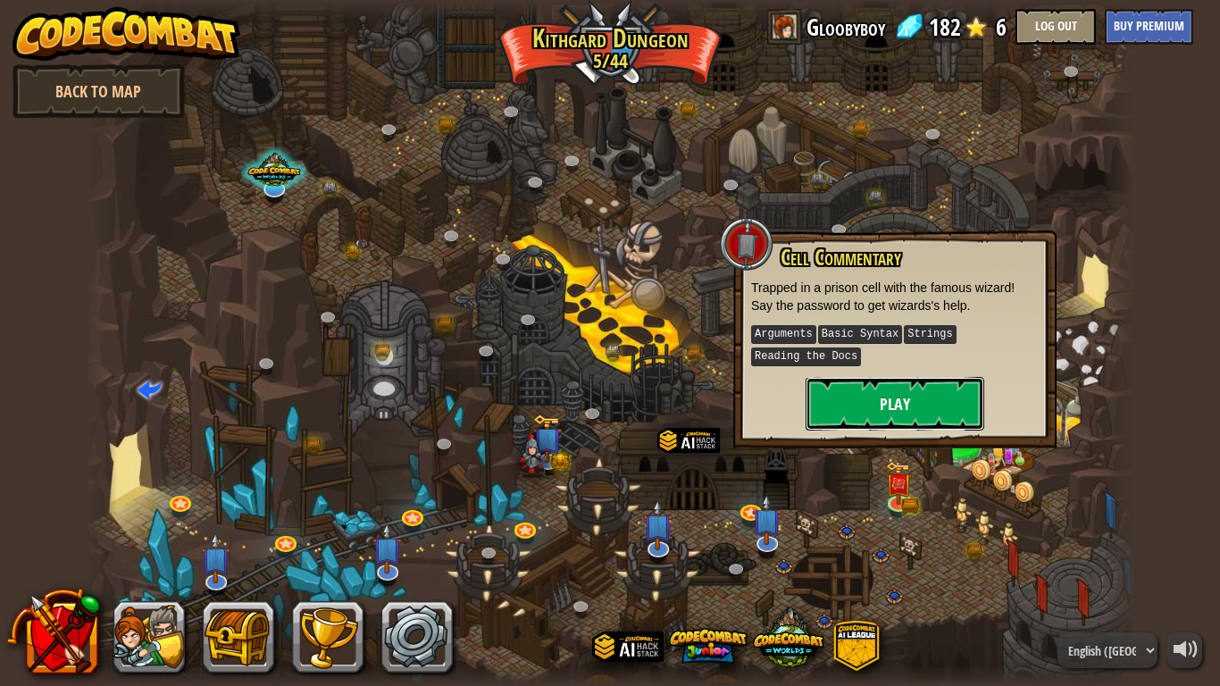
click at [904, 411] on button "Play" at bounding box center [895, 404] width 179 height 54
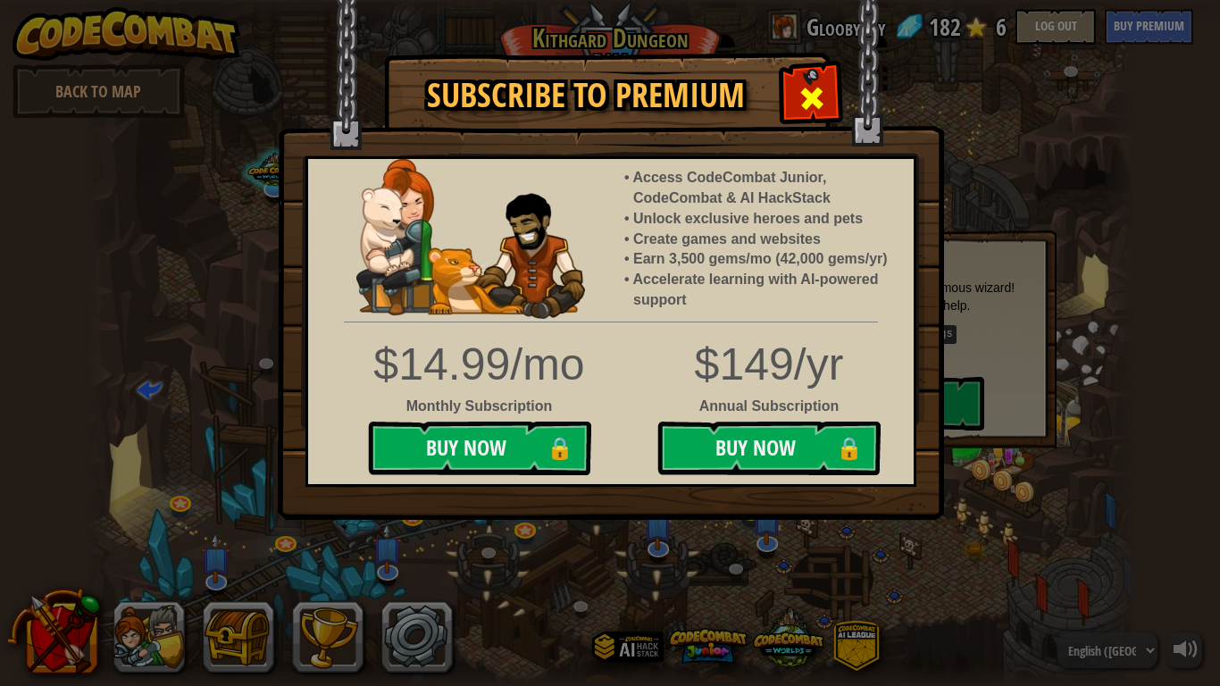
click at [819, 84] on span at bounding box center [812, 98] width 29 height 29
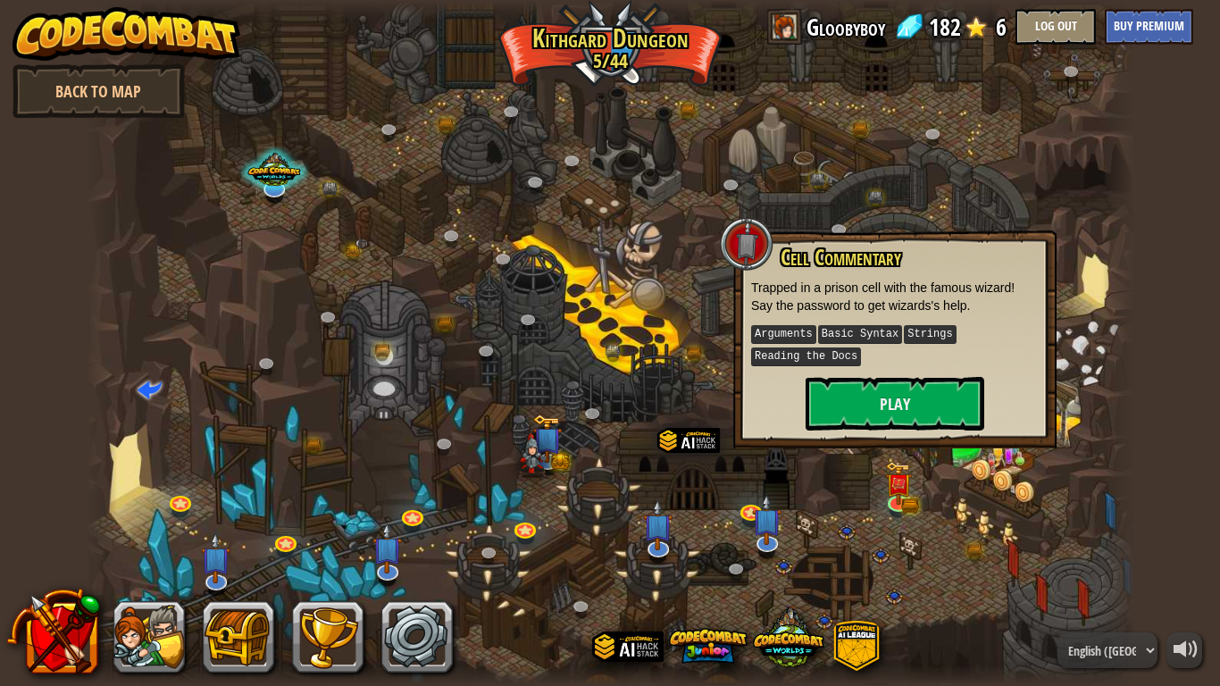
click at [737, 471] on div at bounding box center [611, 343] width 1050 height 686
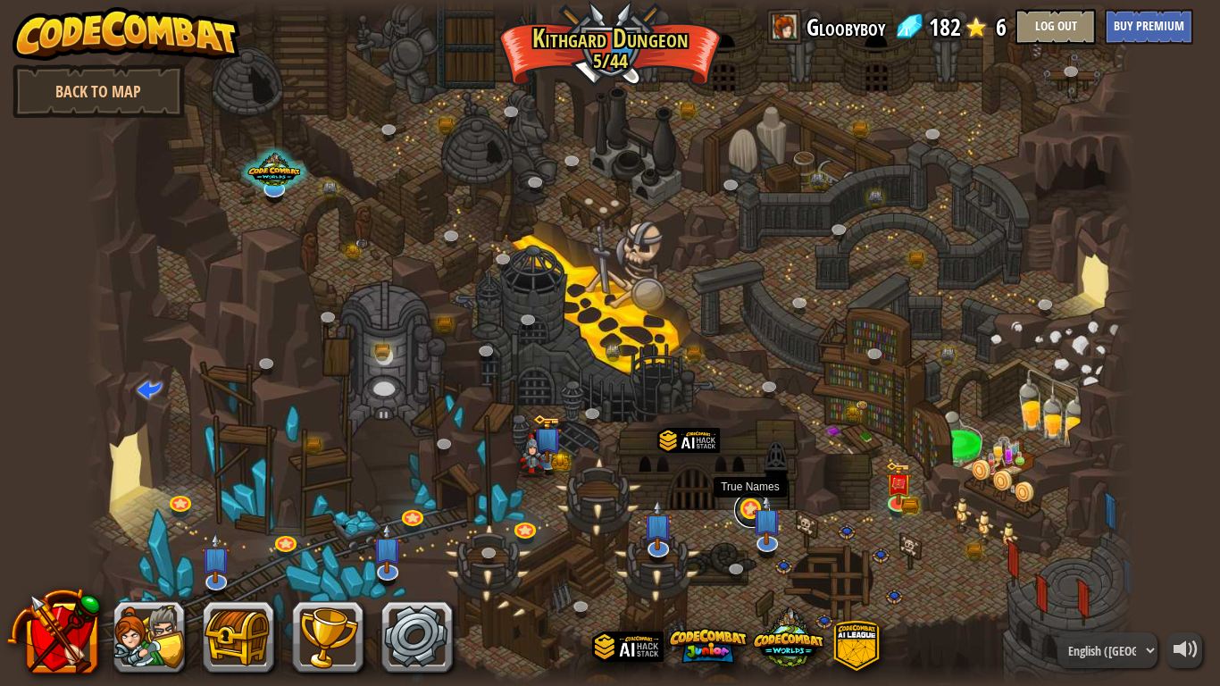
click at [744, 513] on link at bounding box center [752, 510] width 36 height 36
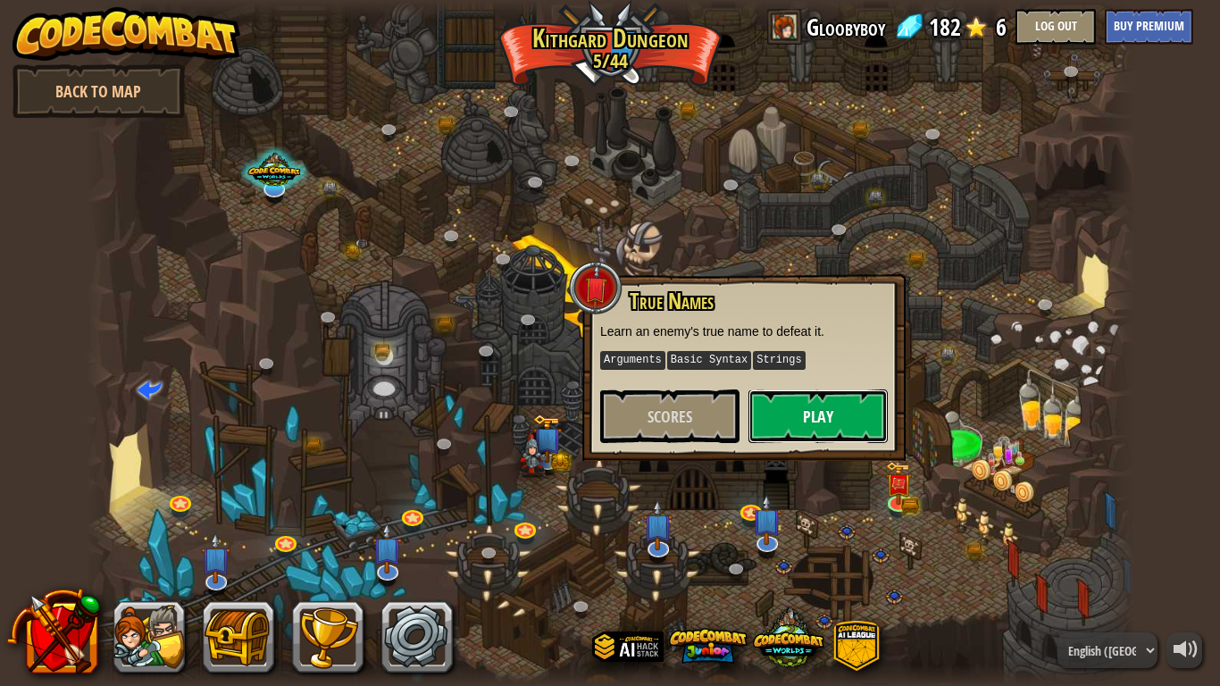
click at [796, 425] on button "Play" at bounding box center [818, 416] width 139 height 54
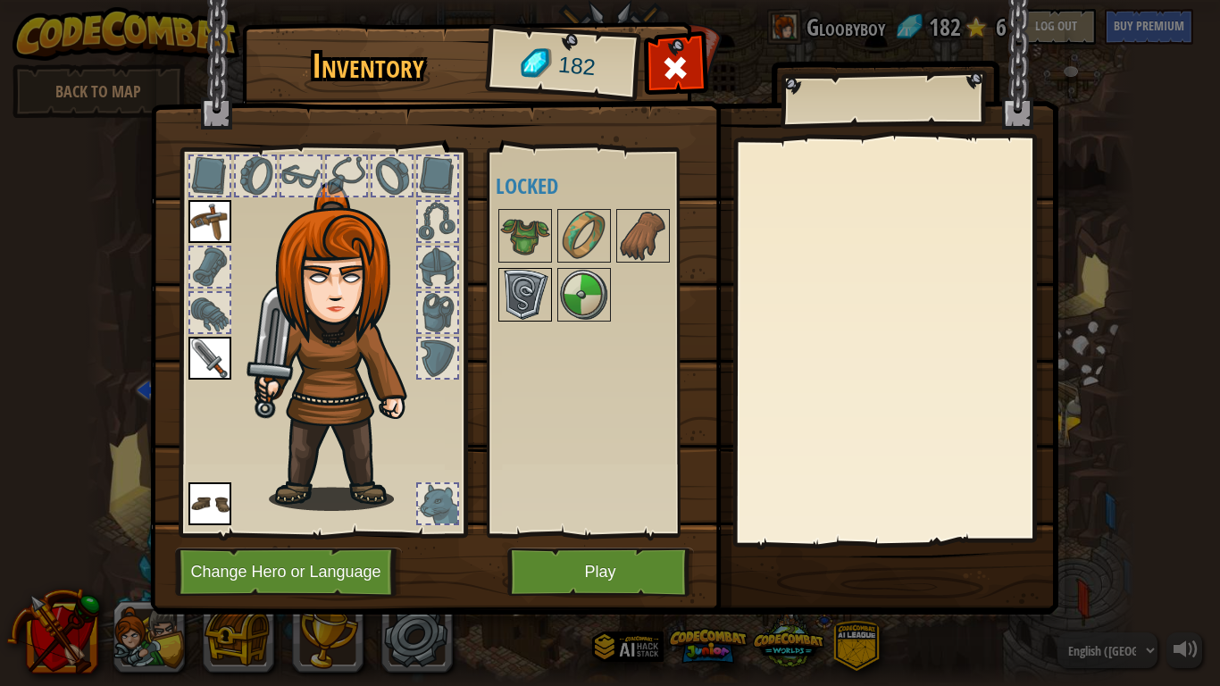
click at [519, 316] on img at bounding box center [525, 295] width 50 height 50
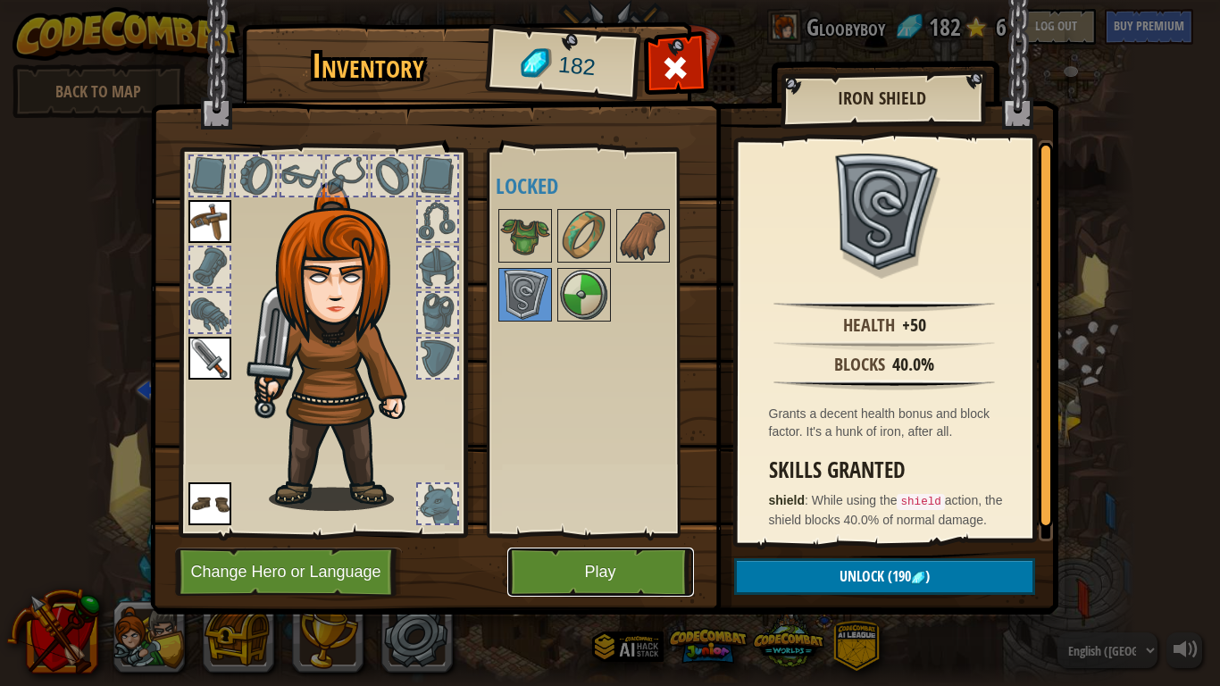
click at [640, 556] on button "Play" at bounding box center [600, 572] width 187 height 49
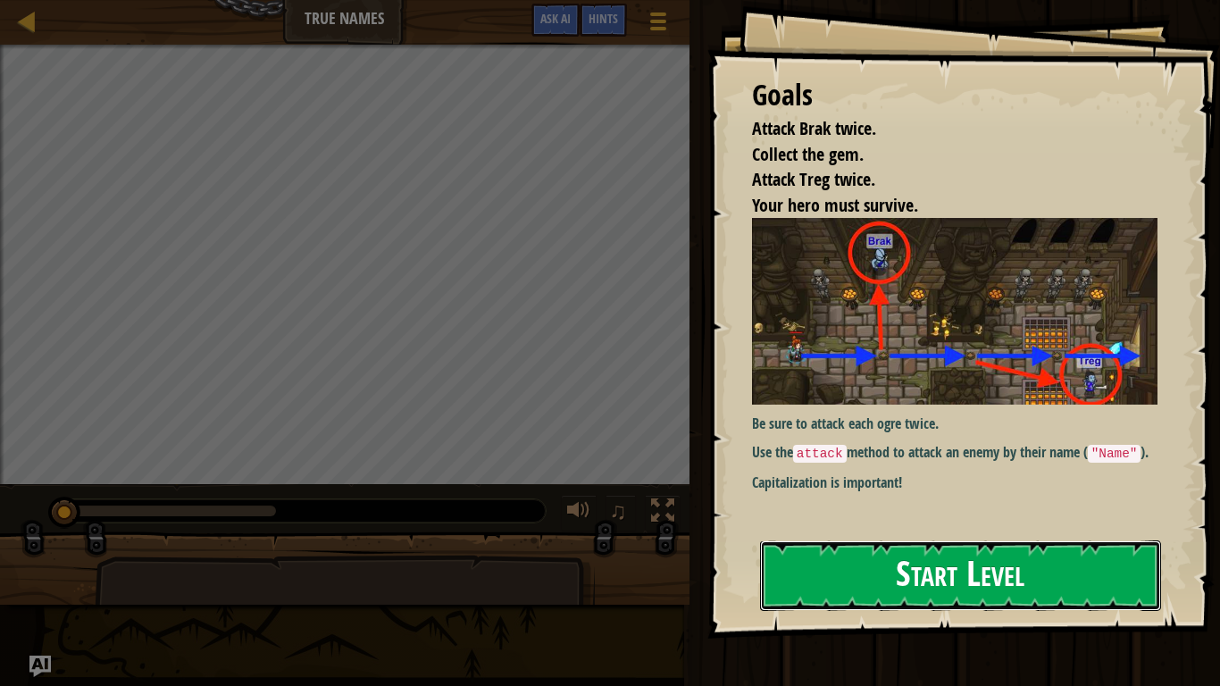
click at [770, 567] on button "Start Level" at bounding box center [960, 575] width 401 height 71
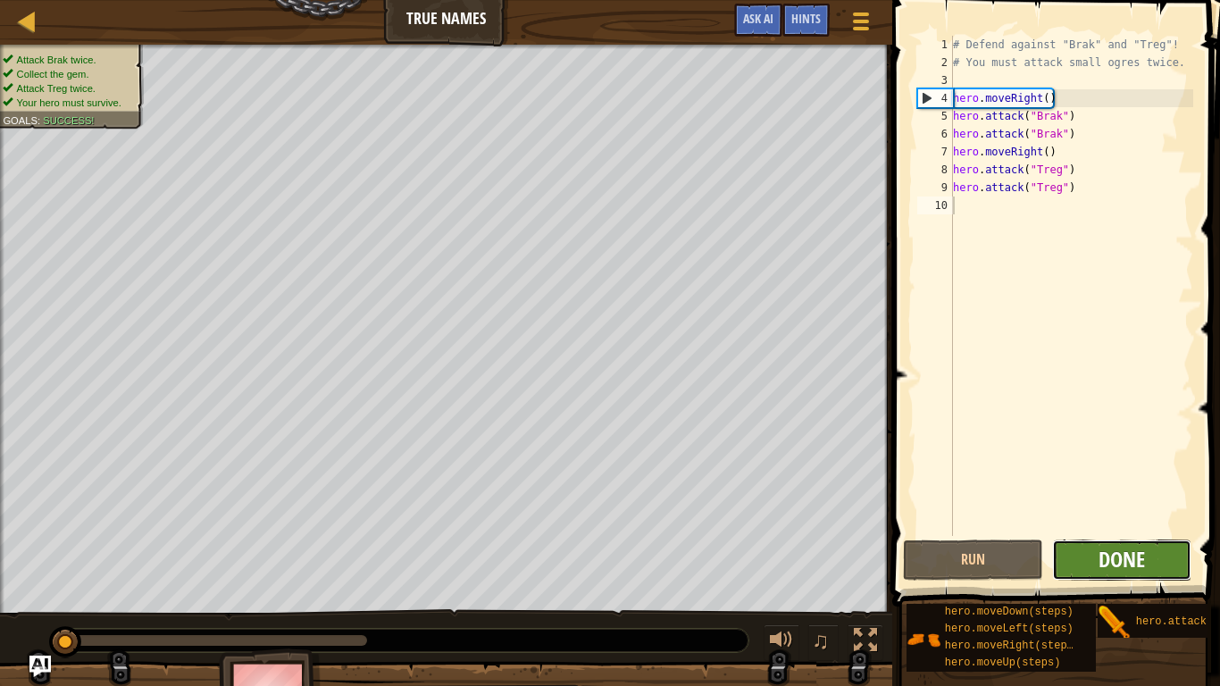
click at [1105, 562] on span "Done" at bounding box center [1122, 559] width 46 height 29
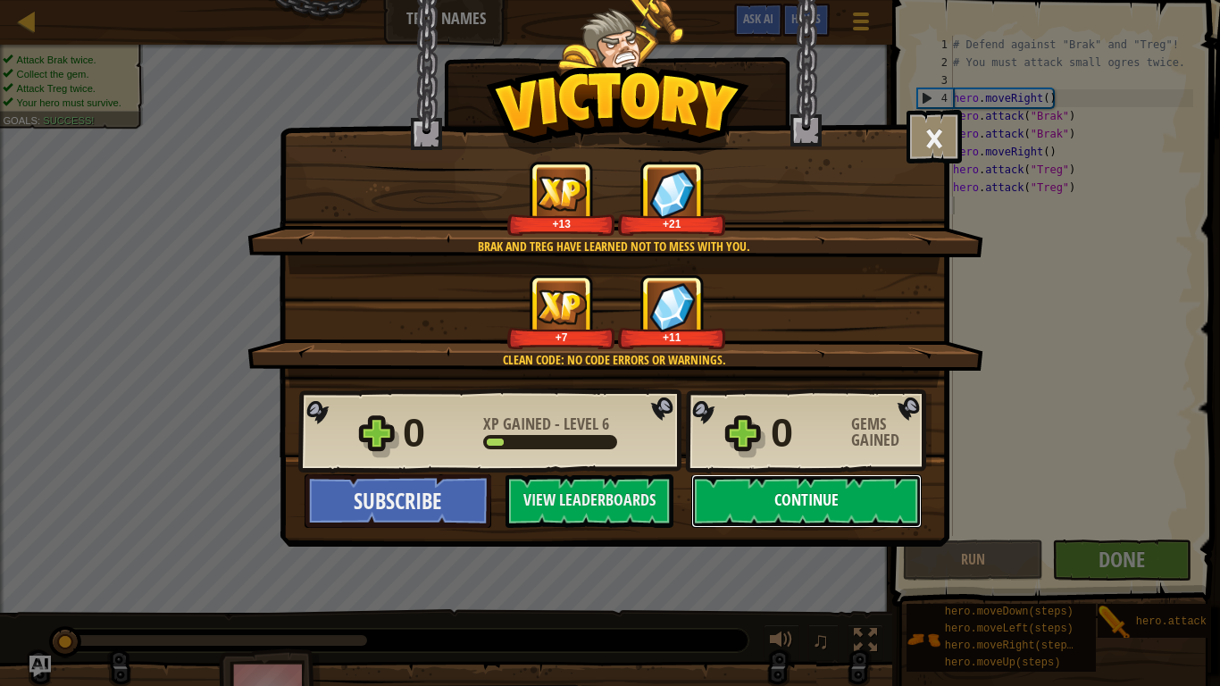
click at [821, 498] on button "Continue" at bounding box center [806, 501] width 230 height 54
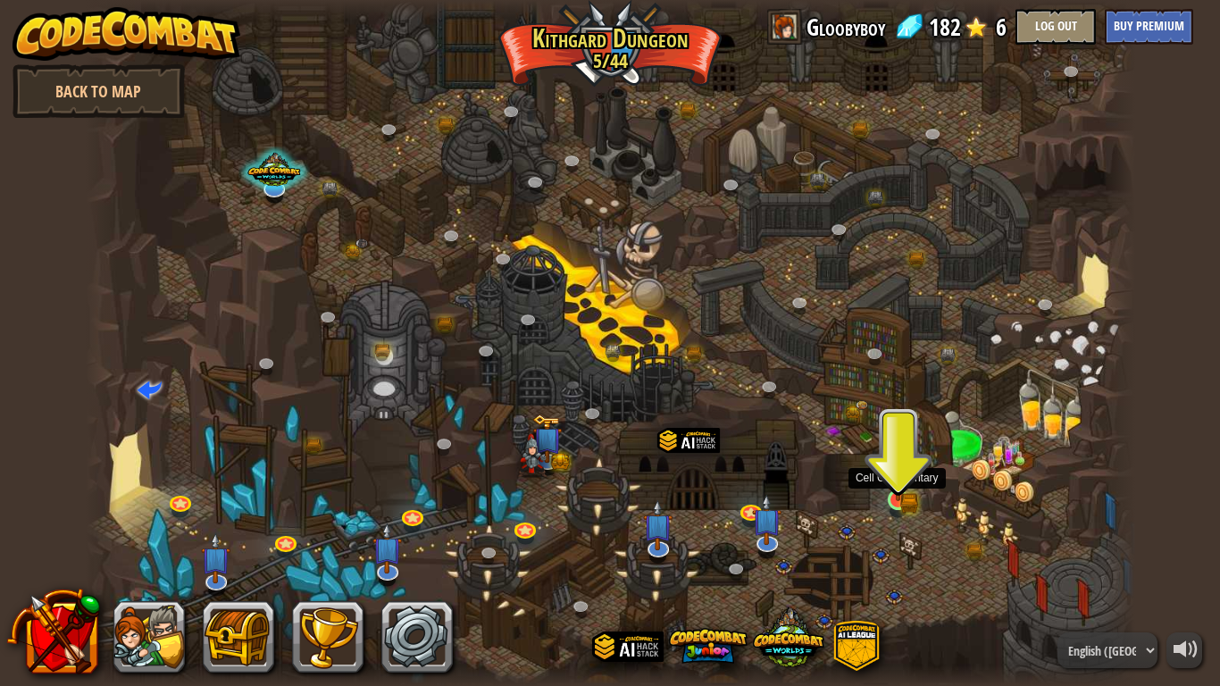
click at [896, 493] on img at bounding box center [898, 472] width 27 height 58
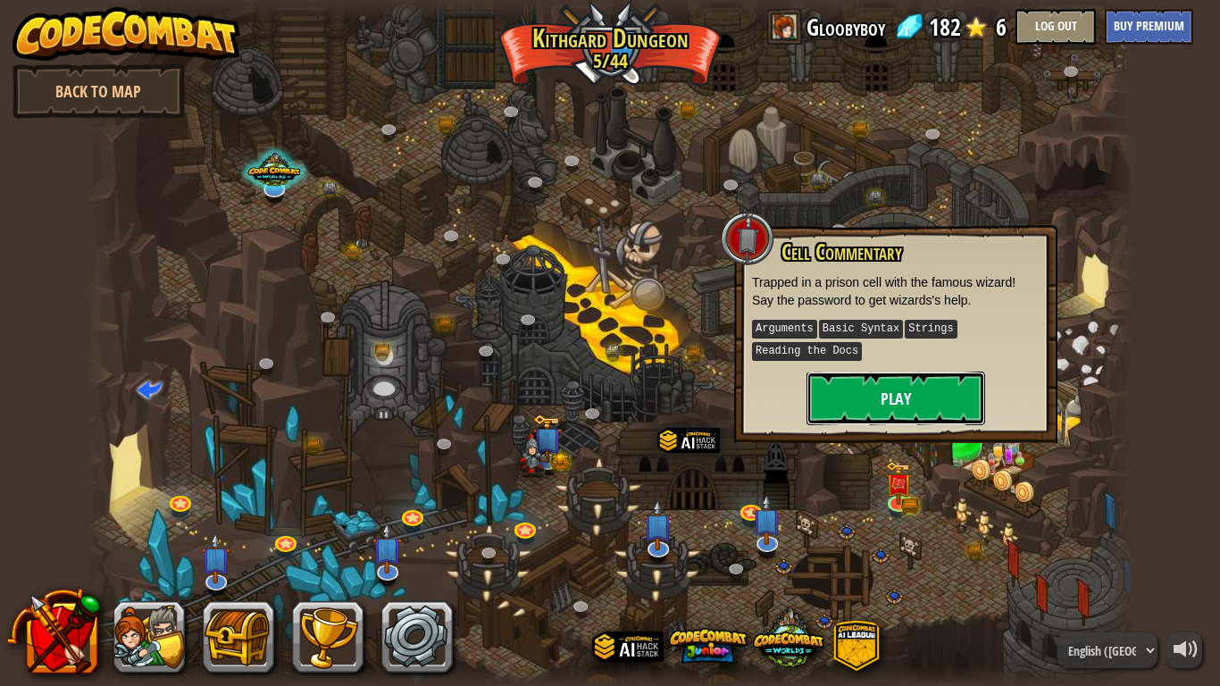
click at [917, 374] on button "Play" at bounding box center [896, 399] width 179 height 54
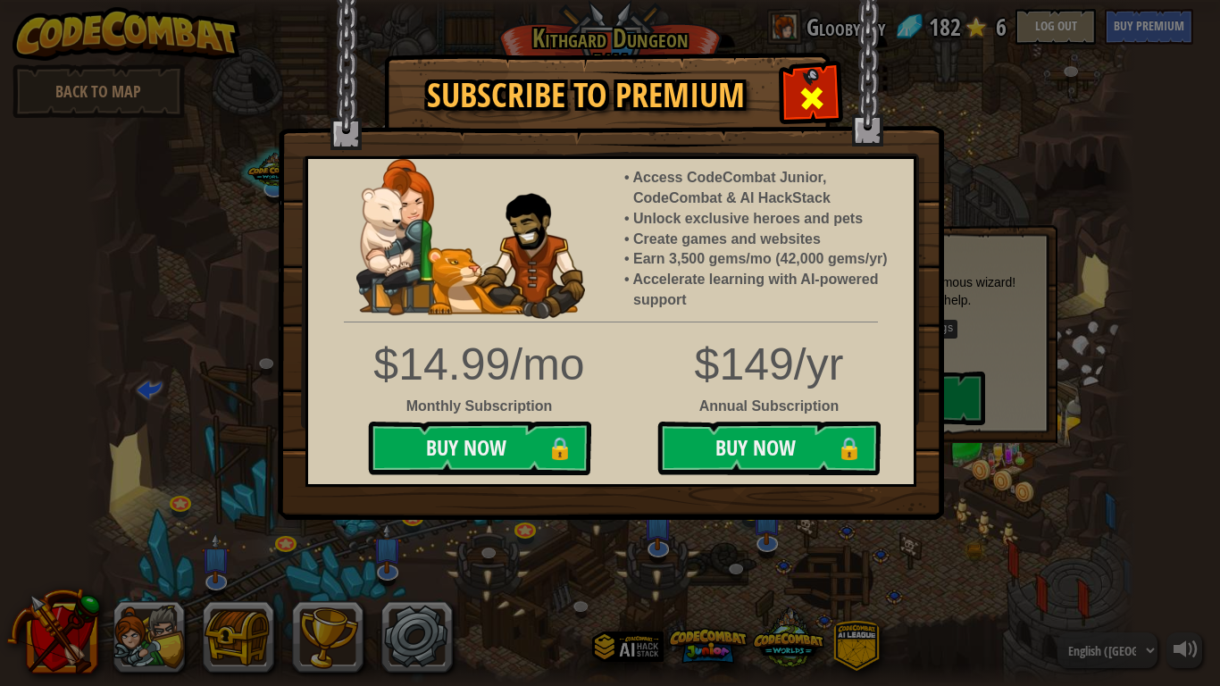
click at [810, 101] on span at bounding box center [812, 98] width 29 height 29
